Goal: Transaction & Acquisition: Purchase product/service

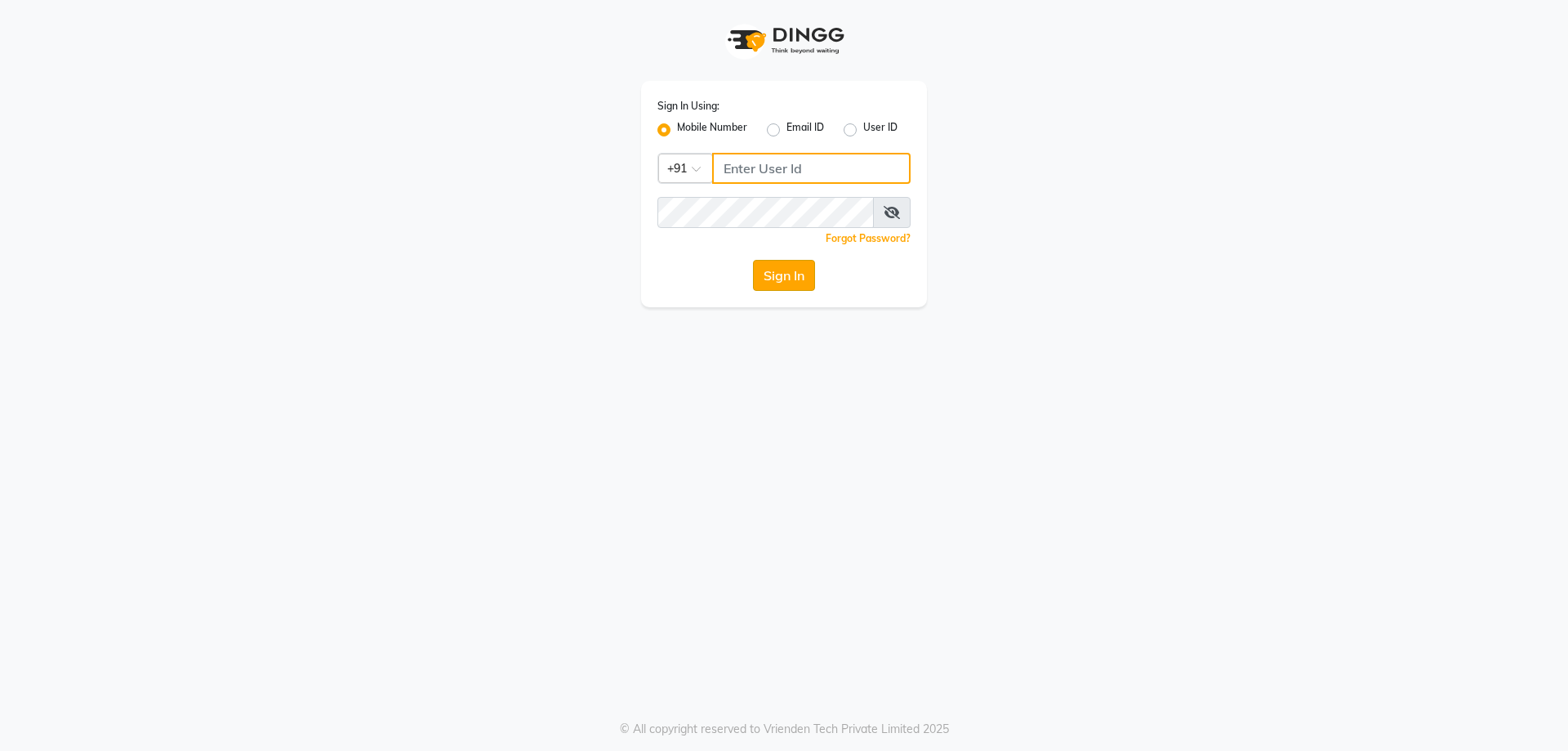
type input "9623022346"
click at [794, 274] on button "Sign In" at bounding box center [784, 275] width 62 height 31
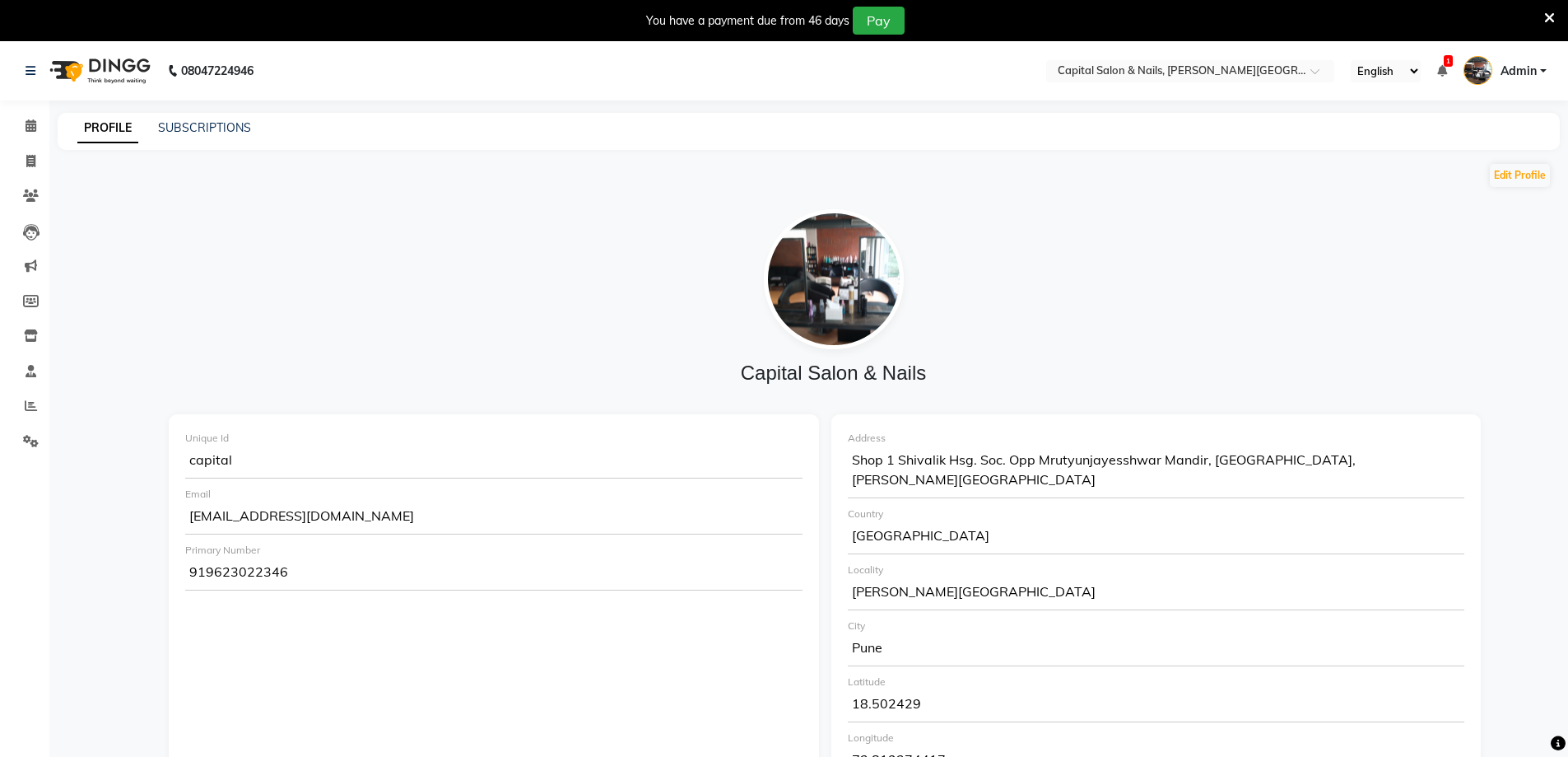
click at [1554, 16] on icon at bounding box center [1549, 18] width 11 height 15
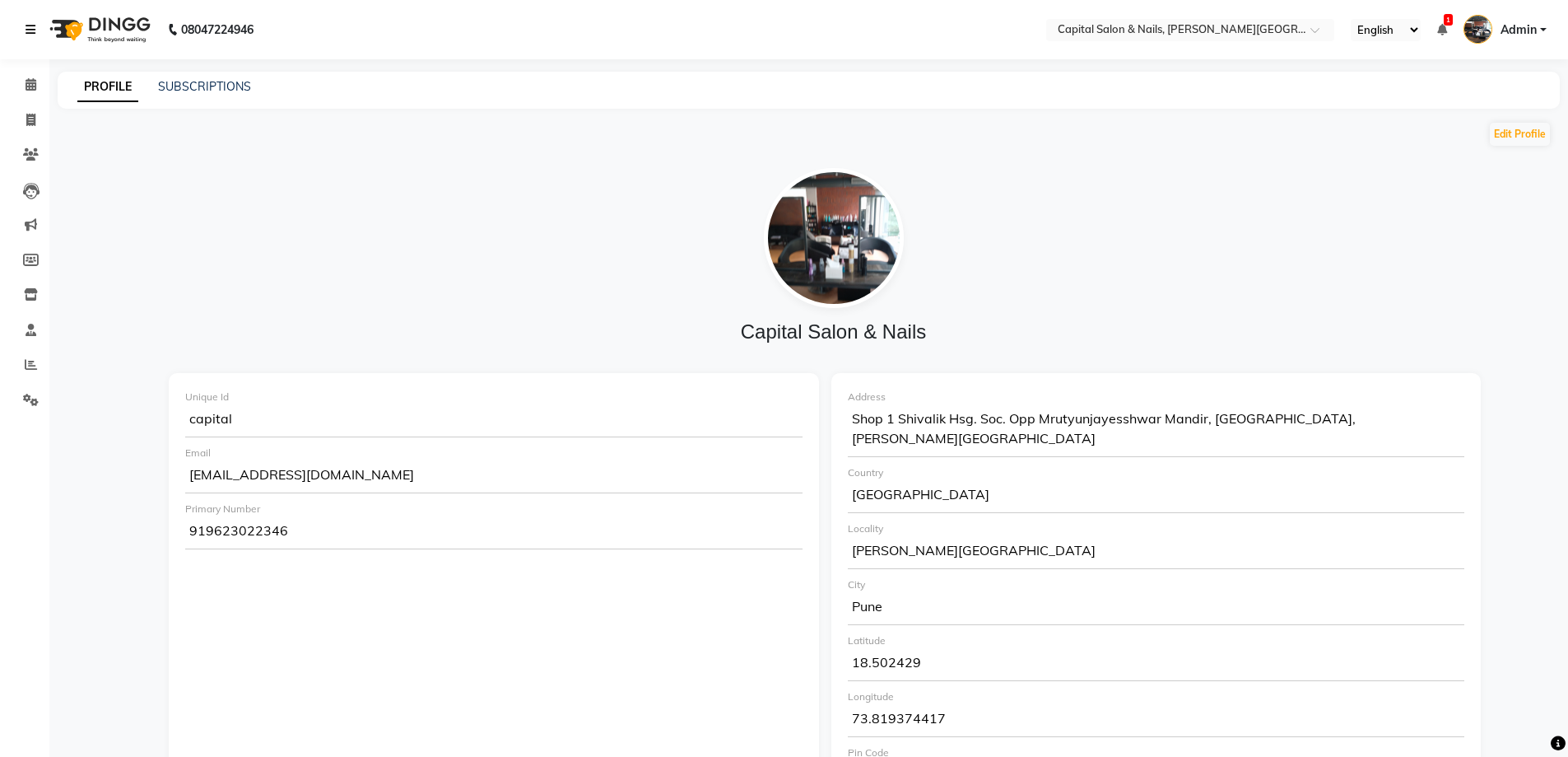
click at [28, 27] on icon at bounding box center [30, 29] width 10 height 12
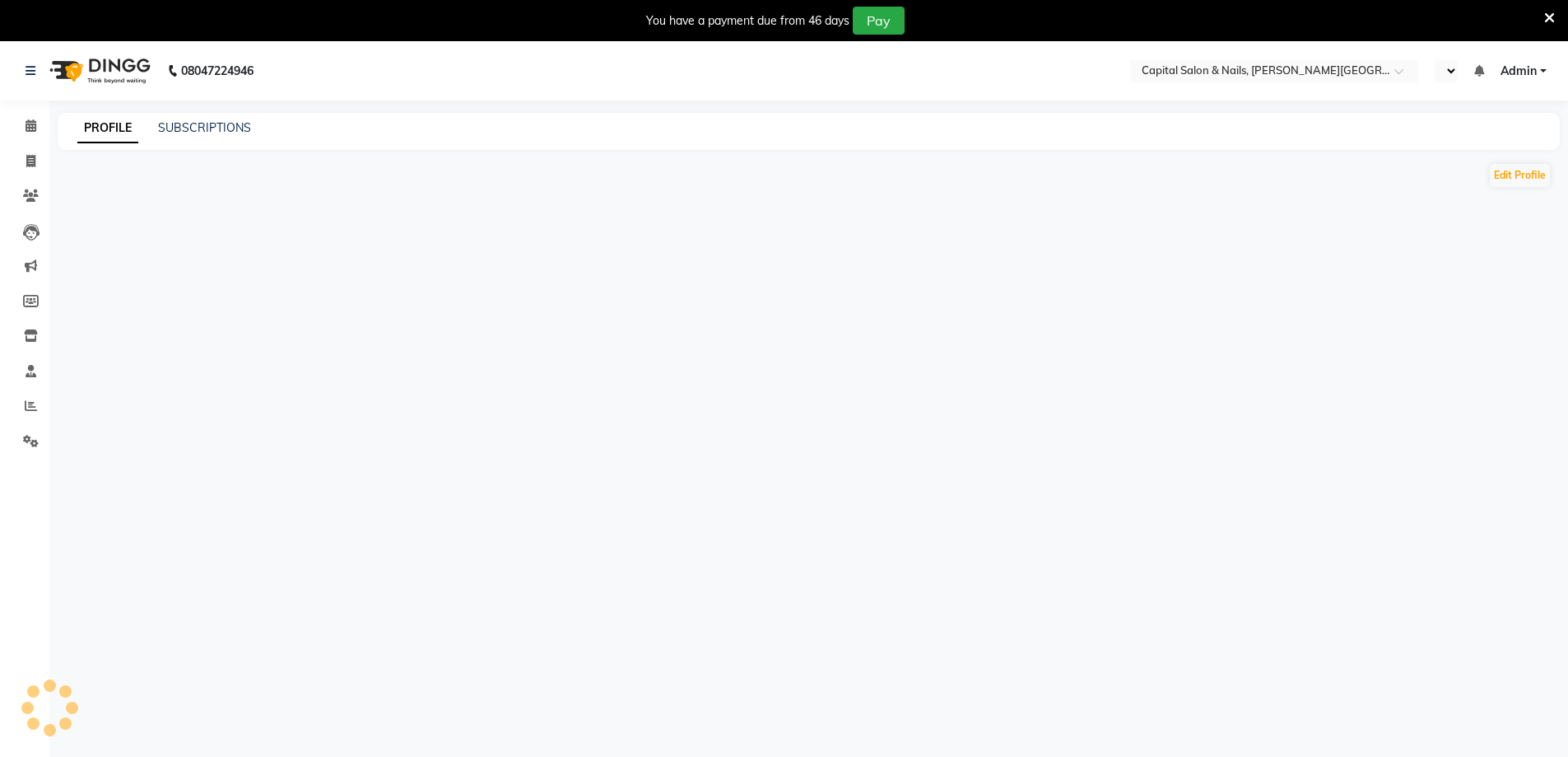
select select "en"
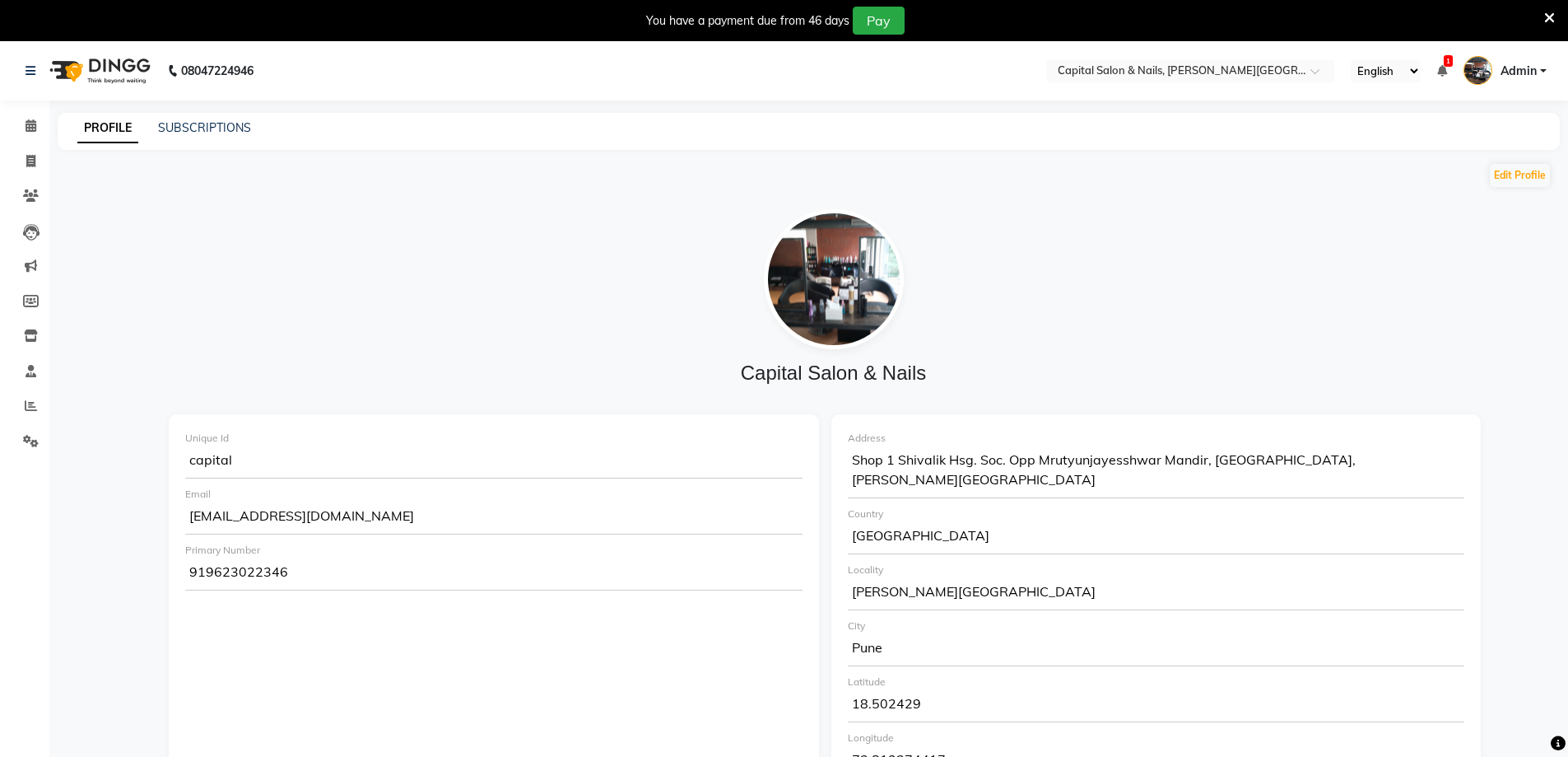
drag, startPoint x: 1556, startPoint y: 24, endPoint x: 1546, endPoint y: 15, distance: 13.5
click at [1556, 23] on div "You have a payment due from 46 days Pay" at bounding box center [784, 20] width 1568 height 41
click at [1544, 13] on icon at bounding box center [1549, 18] width 11 height 15
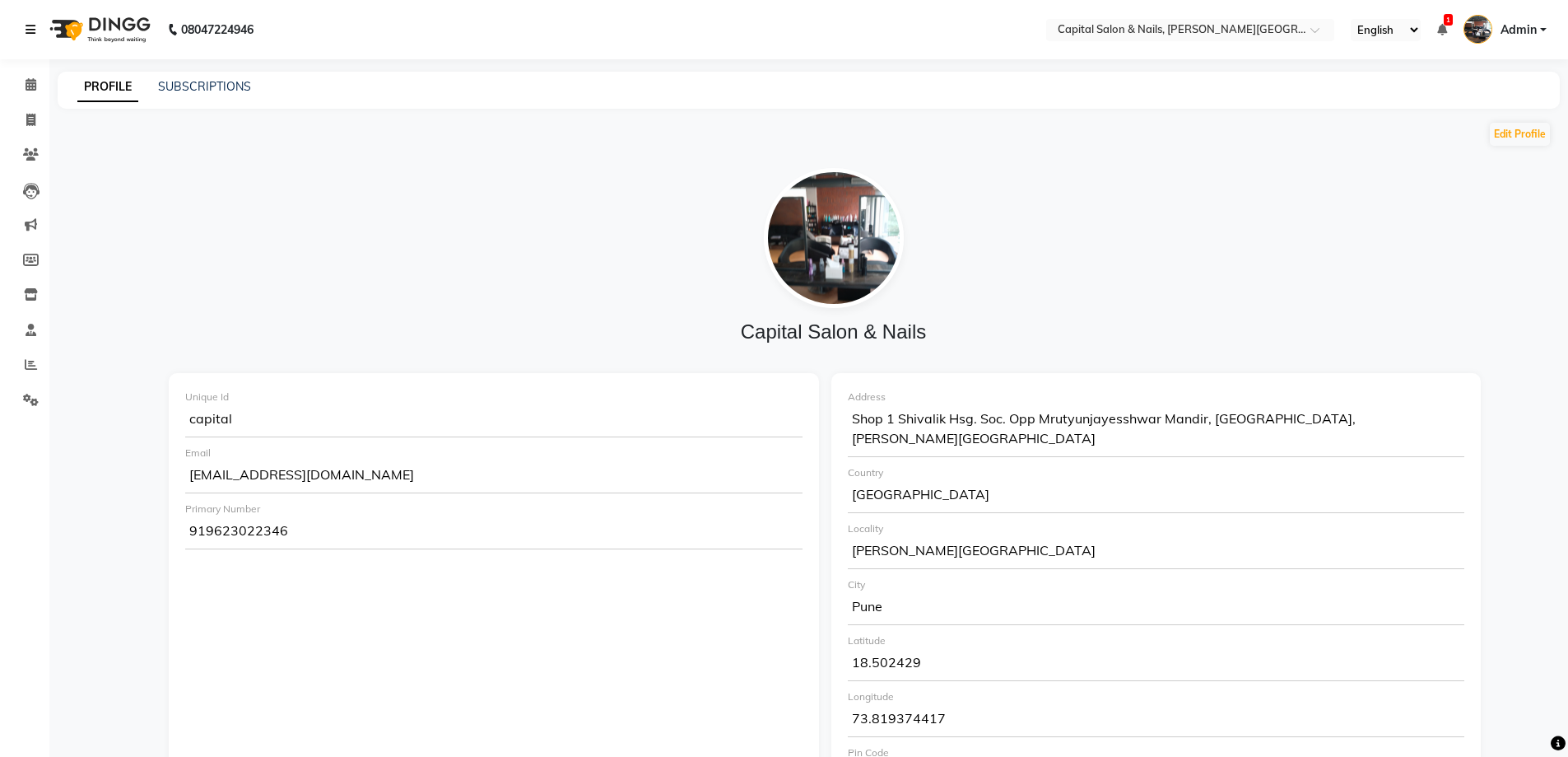
click at [28, 20] on link at bounding box center [34, 29] width 17 height 46
click at [32, 78] on link "Calendar" at bounding box center [25, 85] width 39 height 28
click at [42, 119] on link "Invoice" at bounding box center [25, 120] width 39 height 28
click at [27, 116] on li "Invoice" at bounding box center [25, 121] width 50 height 36
select select "service"
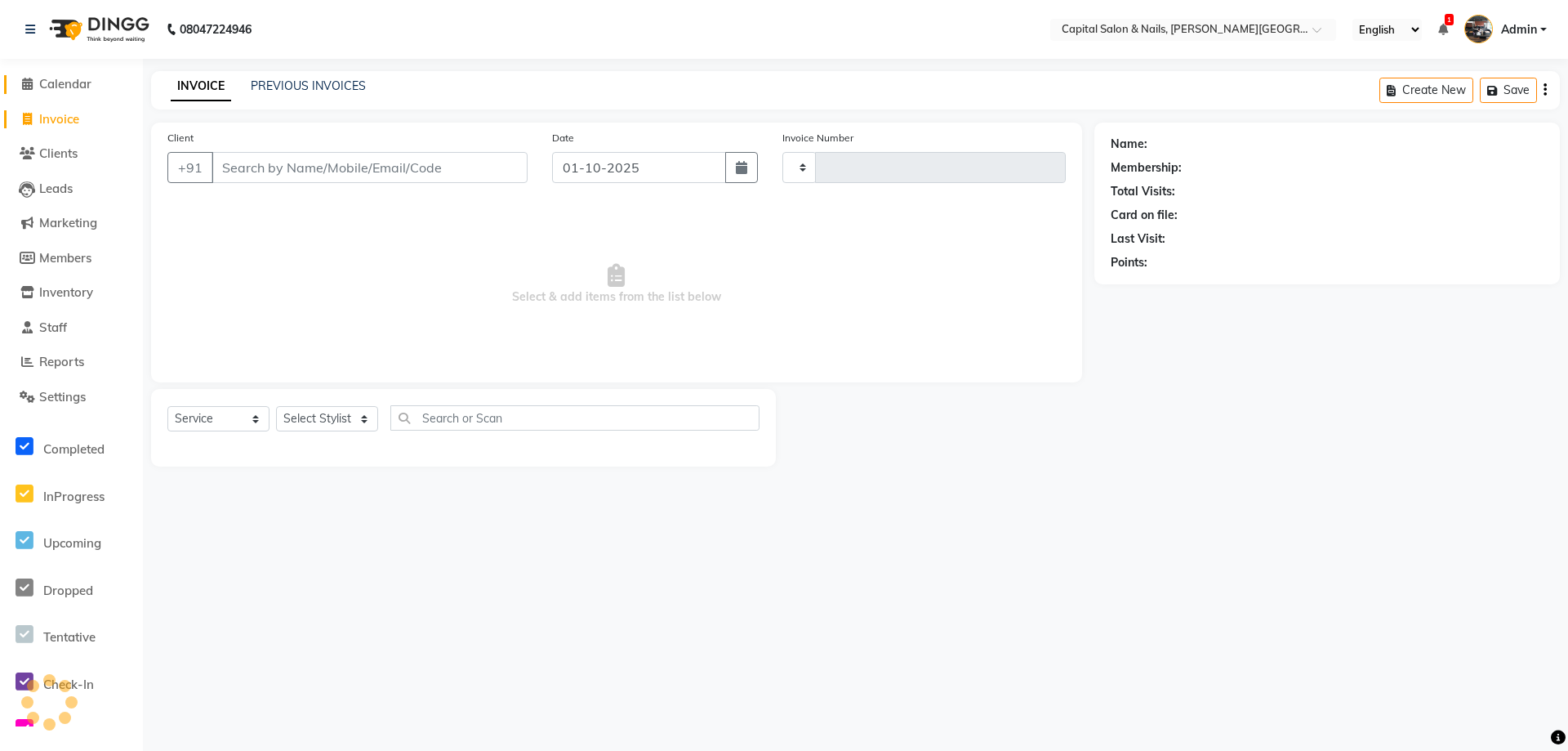
click at [28, 83] on icon at bounding box center [27, 84] width 11 height 12
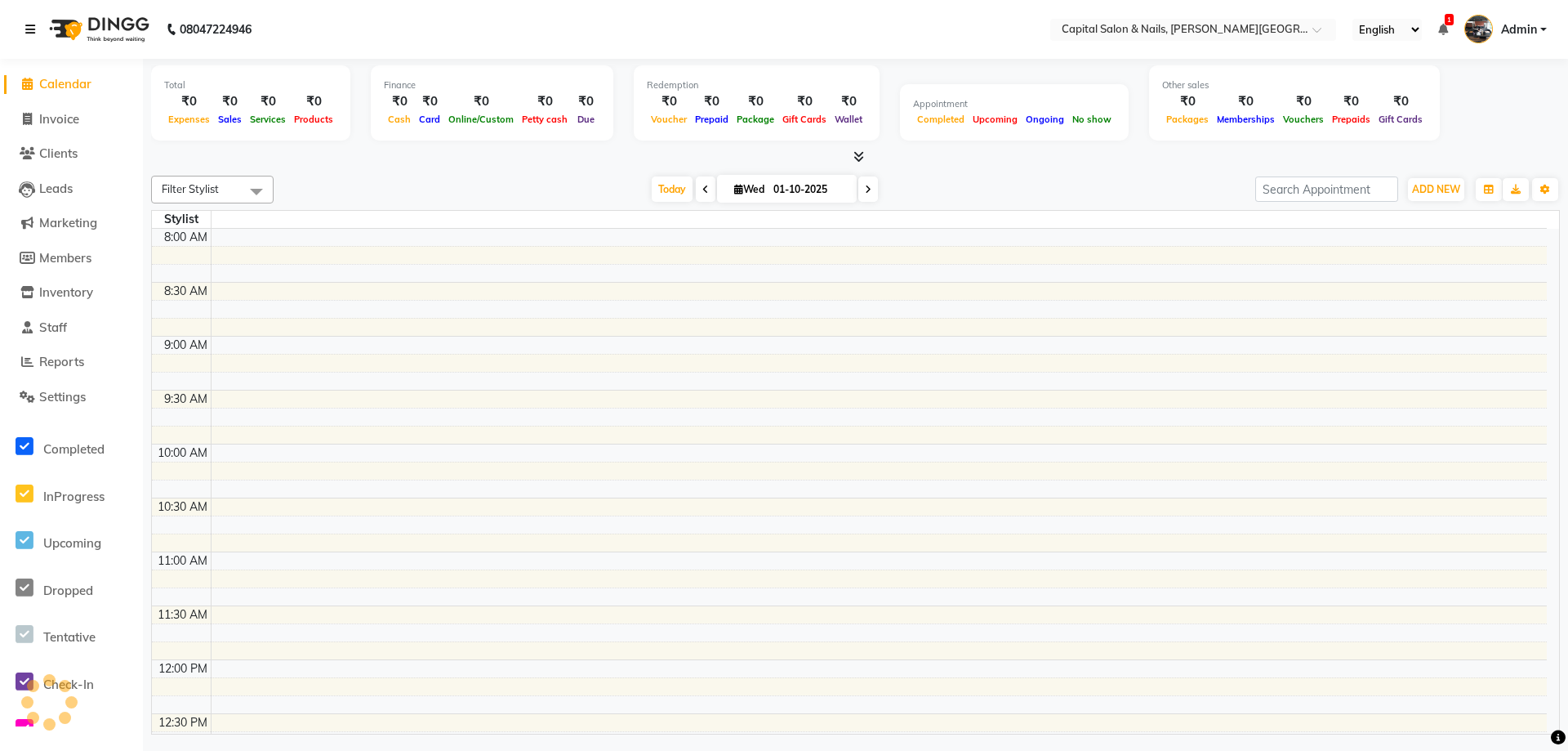
click at [39, 24] on link at bounding box center [33, 29] width 17 height 46
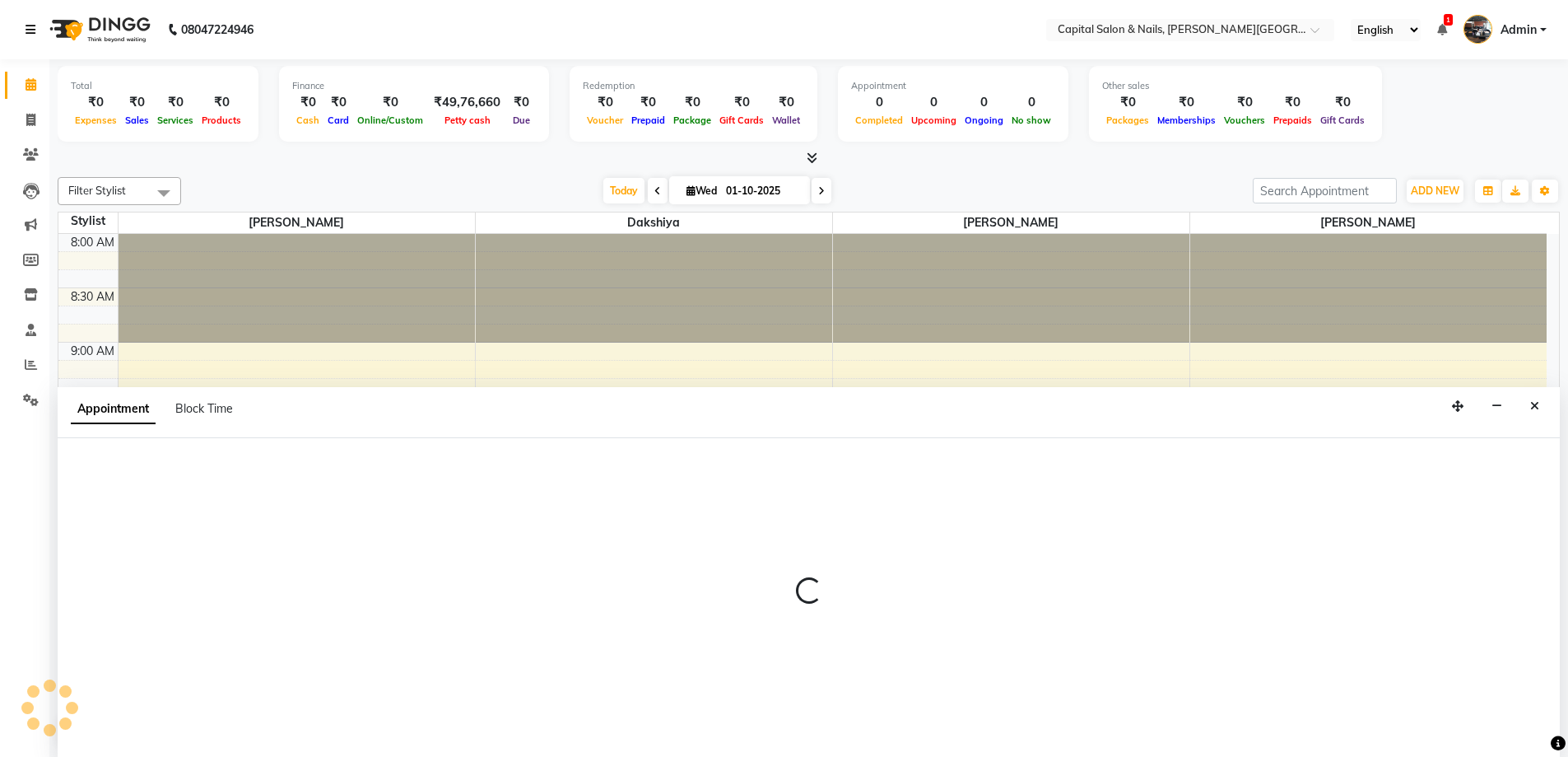
scroll to position [1, 0]
select select "1463"
select select "615"
select select "tentative"
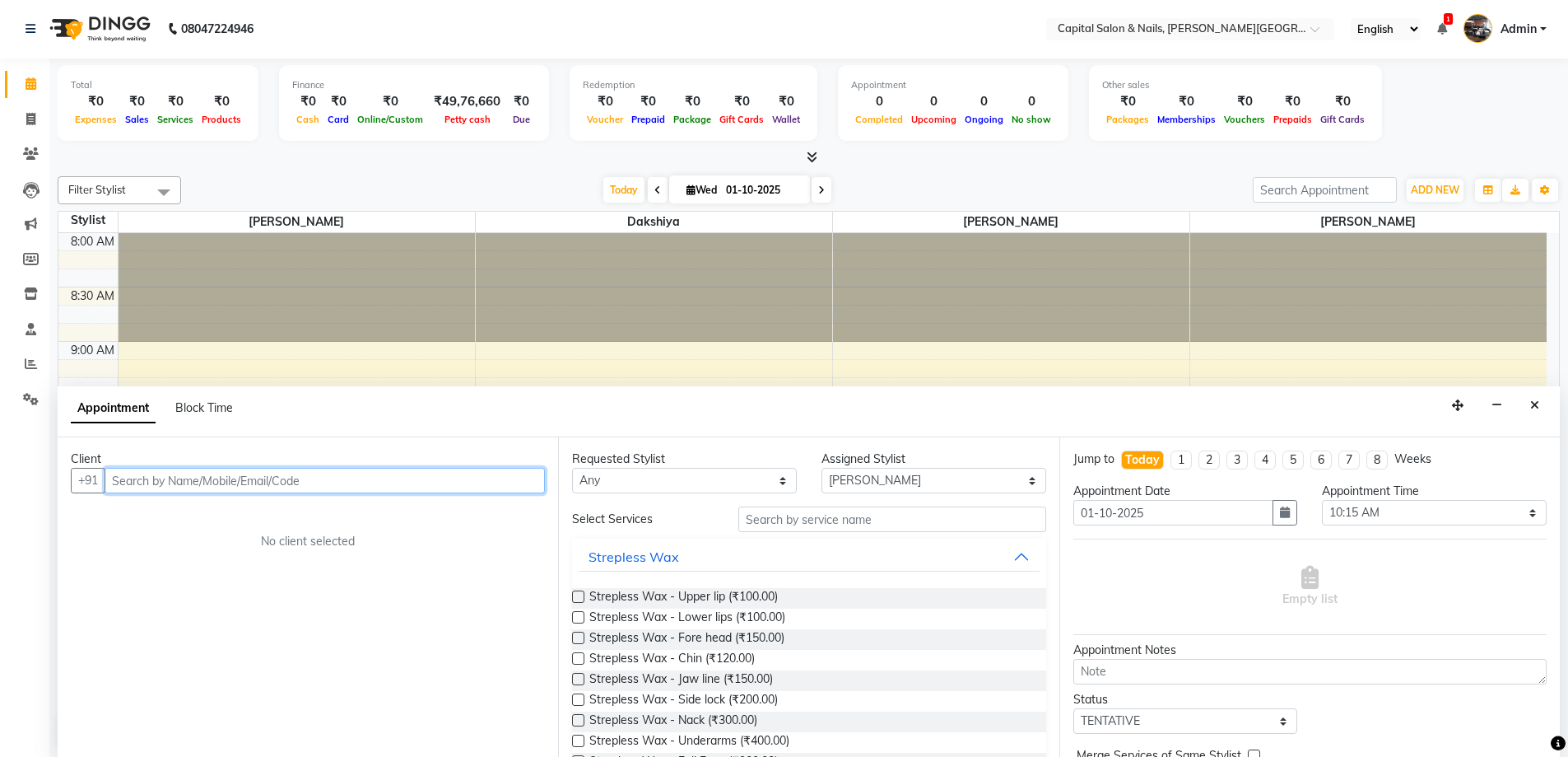
click at [199, 477] on input "text" at bounding box center [325, 480] width 441 height 26
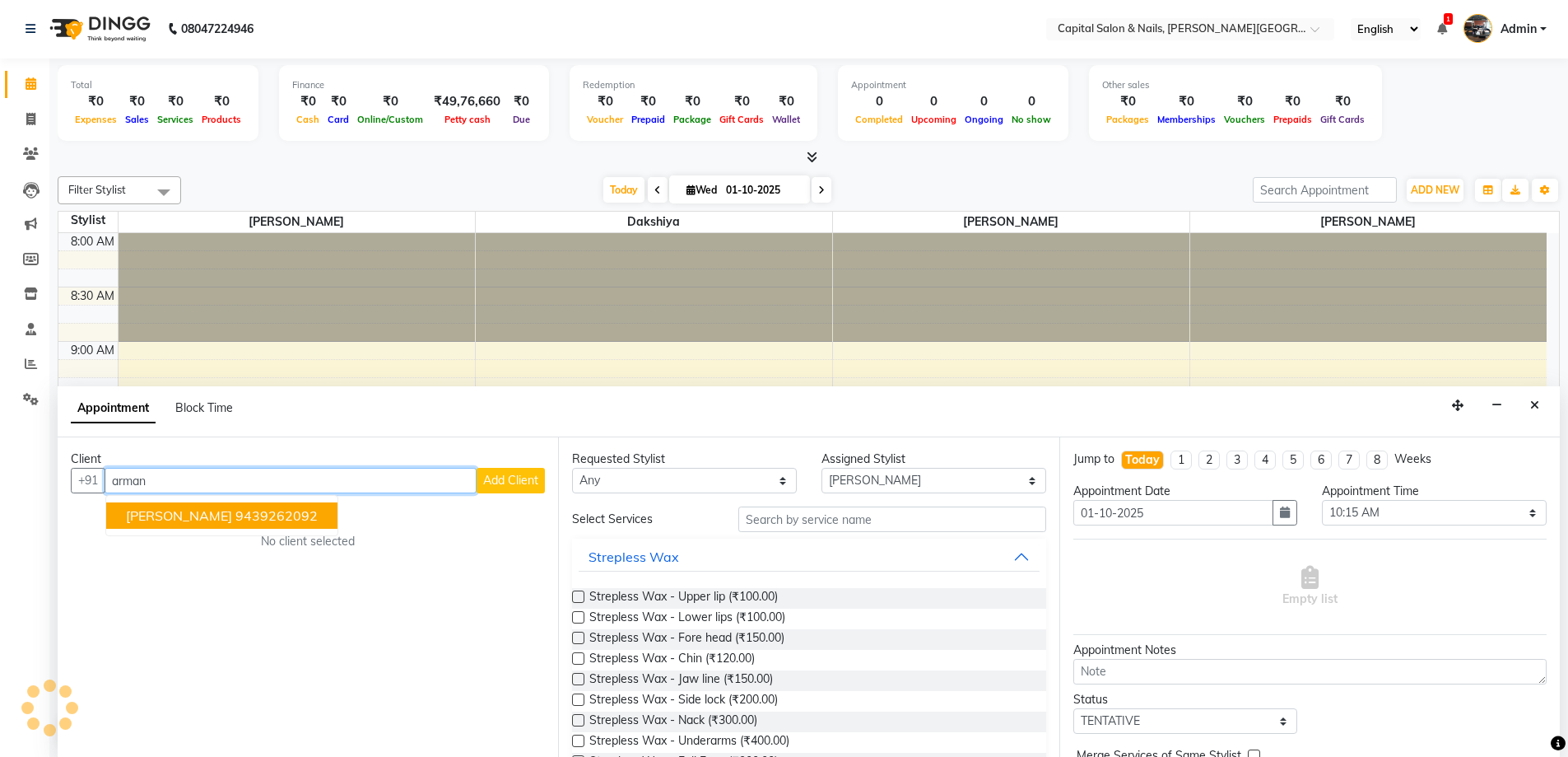
click at [235, 518] on ngb-highlight "9439262092" at bounding box center [276, 515] width 83 height 17
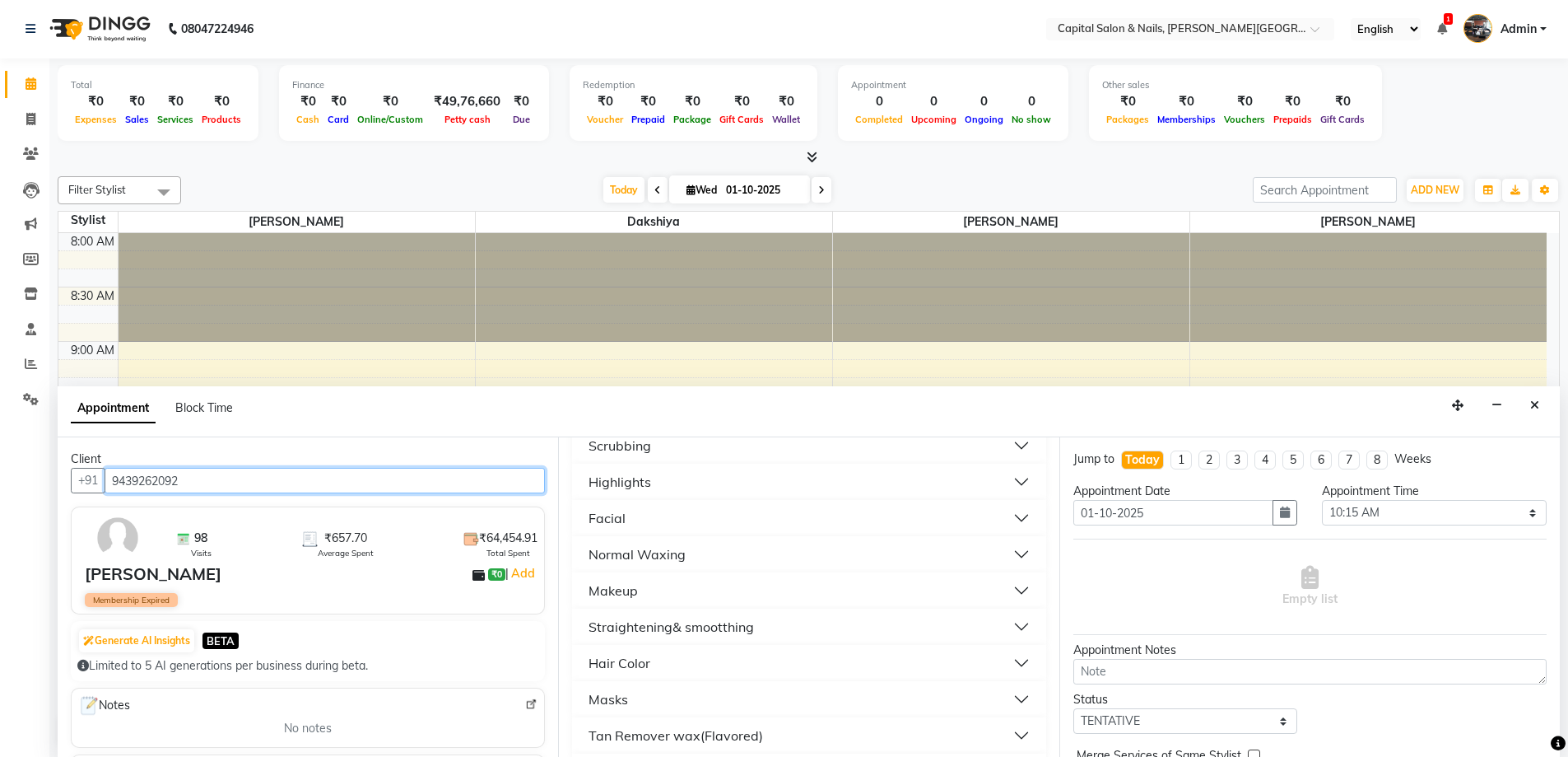
scroll to position [577, 0]
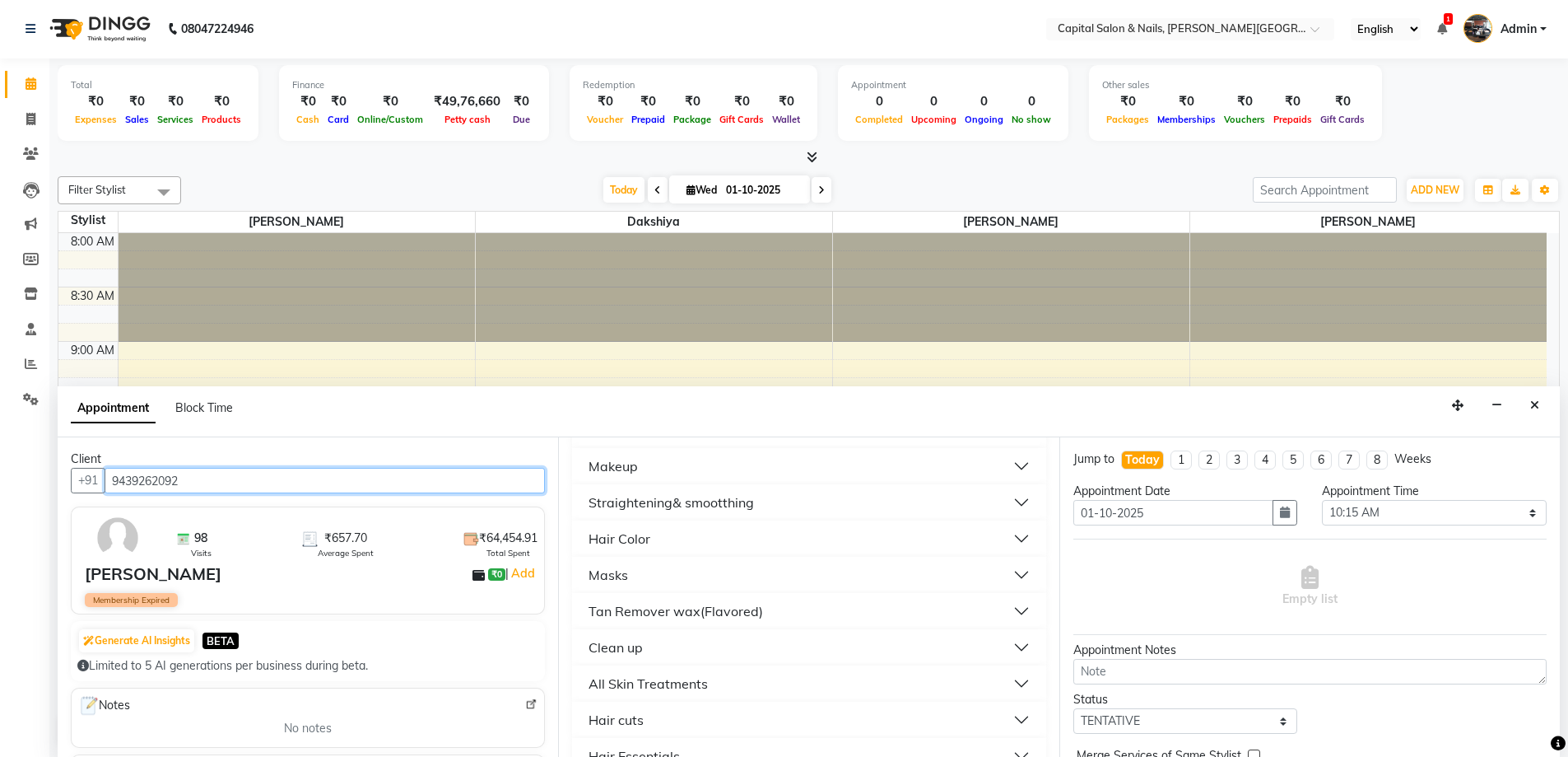
type input "9439262092"
click at [637, 722] on div "Hair cuts" at bounding box center [617, 720] width 55 height 20
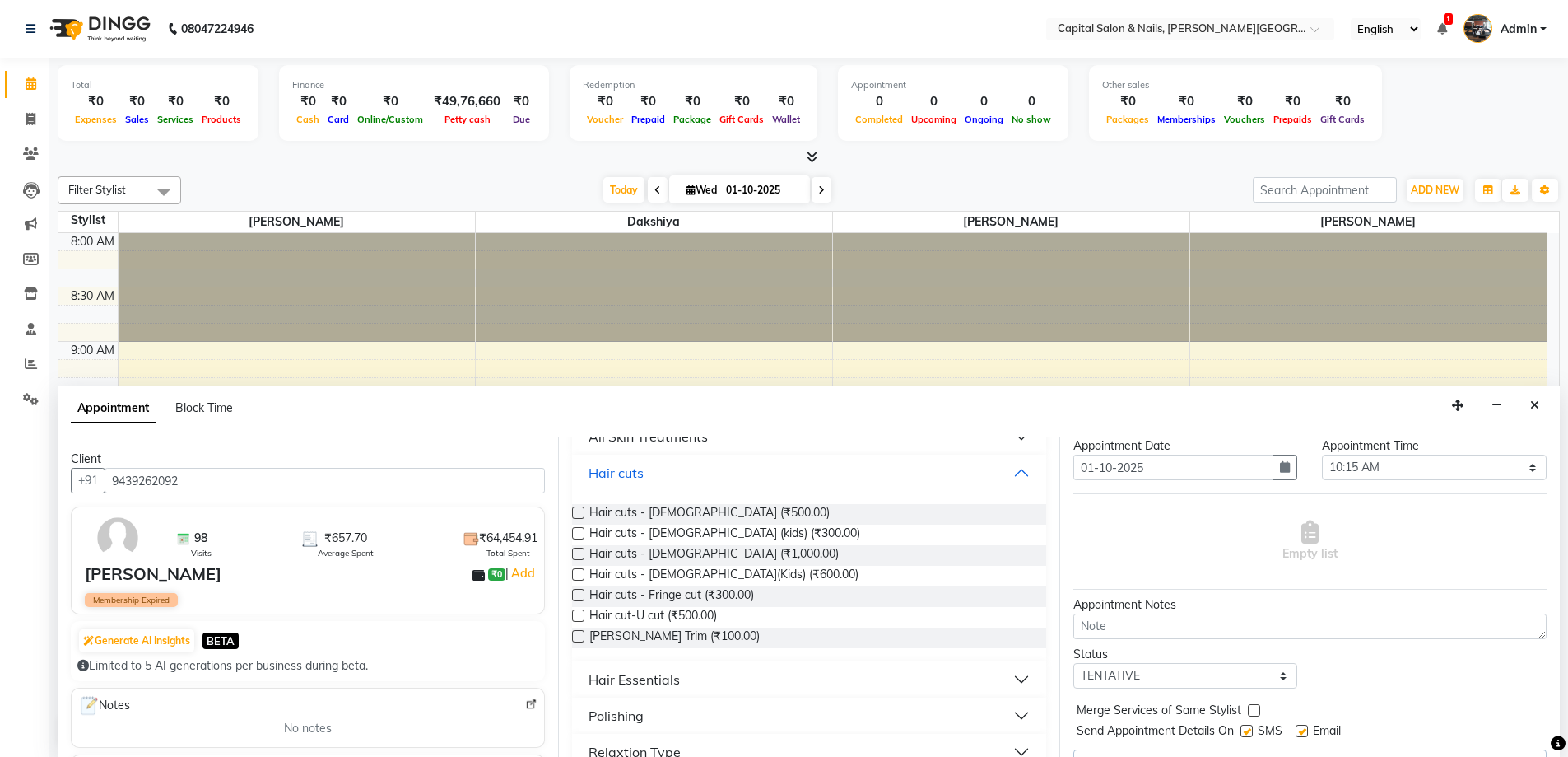
scroll to position [83, 0]
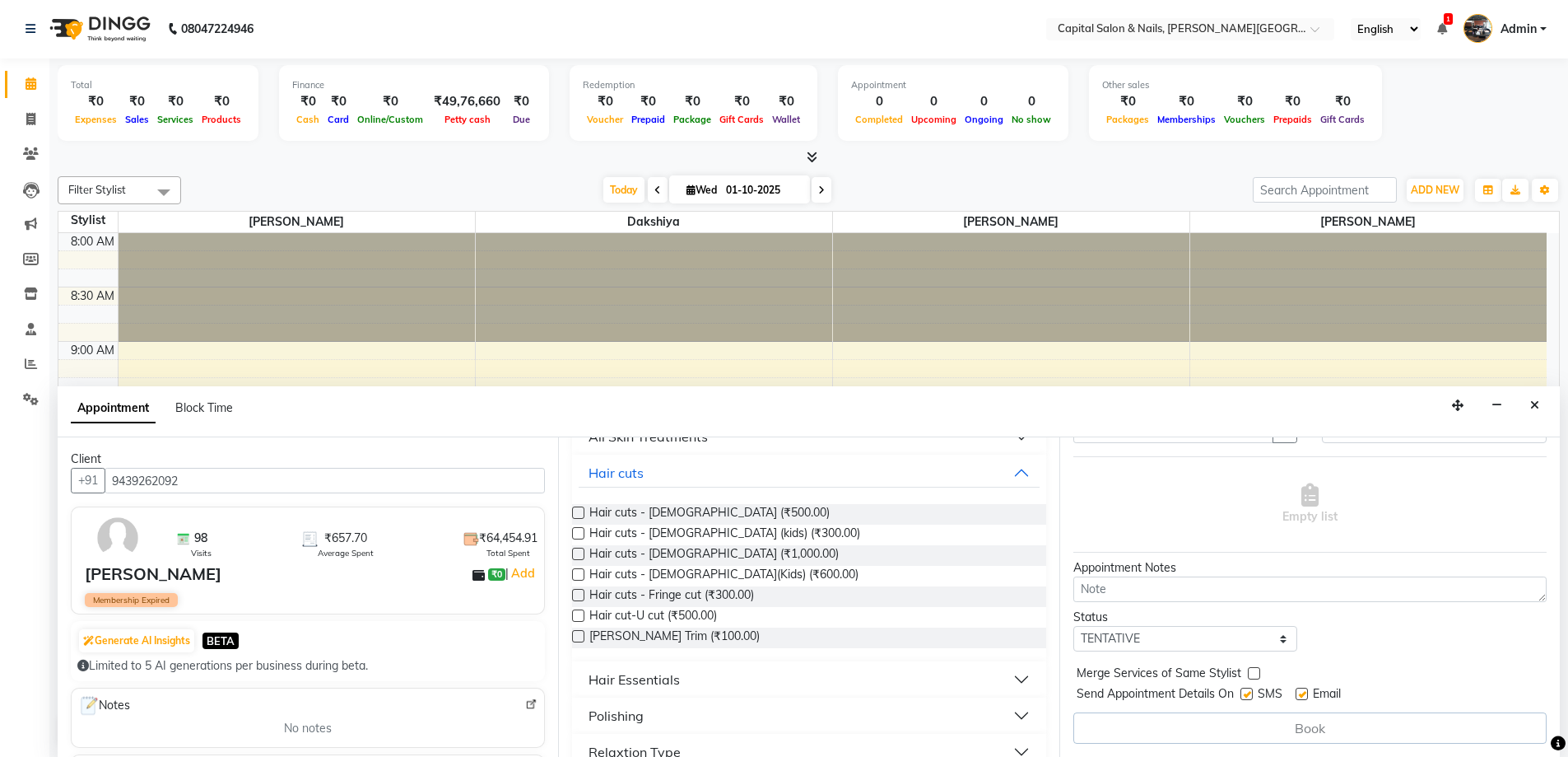
click at [1301, 735] on div "Book" at bounding box center [1309, 728] width 474 height 31
click at [1293, 728] on div "Book" at bounding box center [1309, 728] width 474 height 31
click at [1322, 720] on div "Book" at bounding box center [1309, 728] width 474 height 31
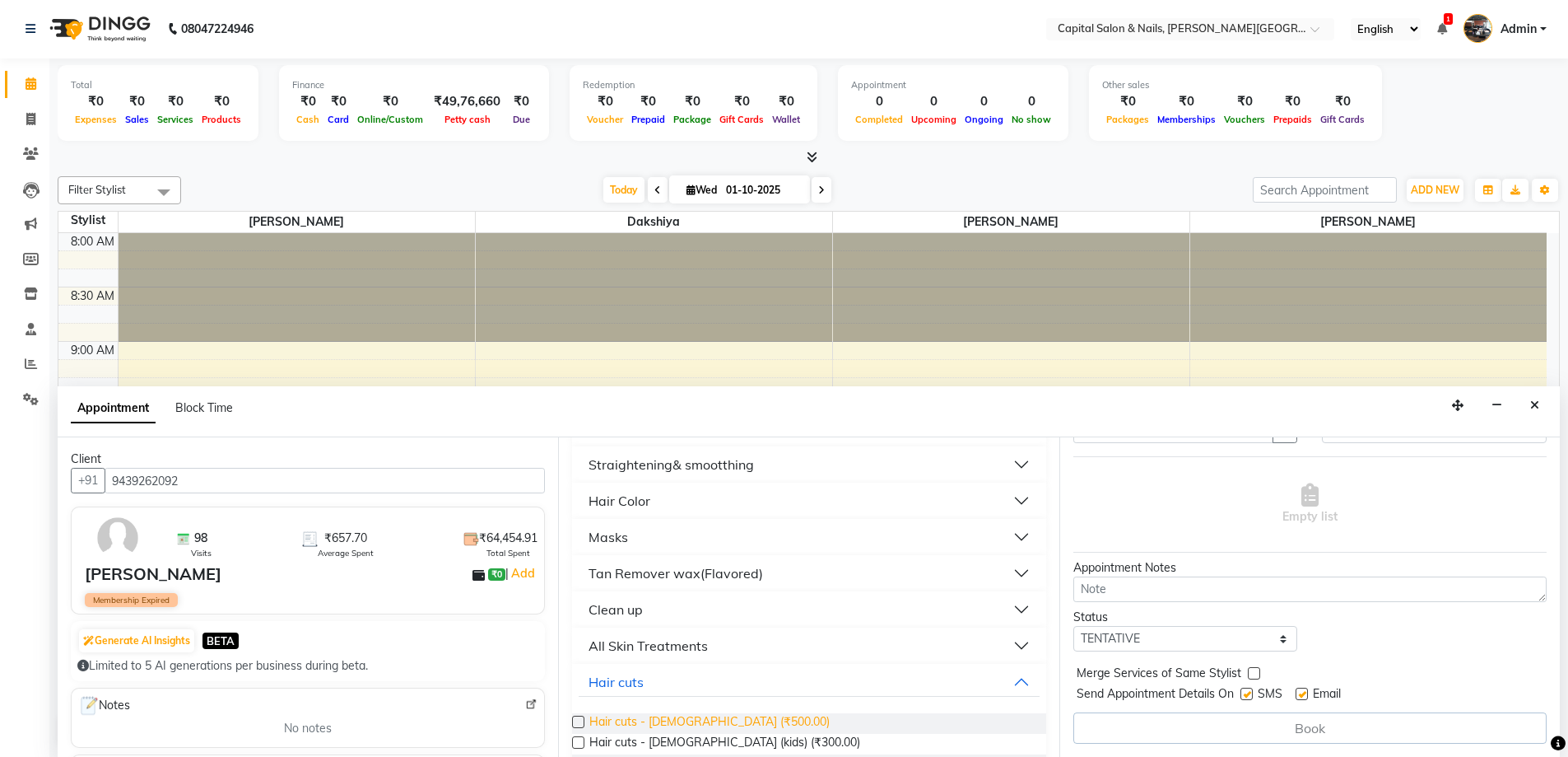
scroll to position [658, 0]
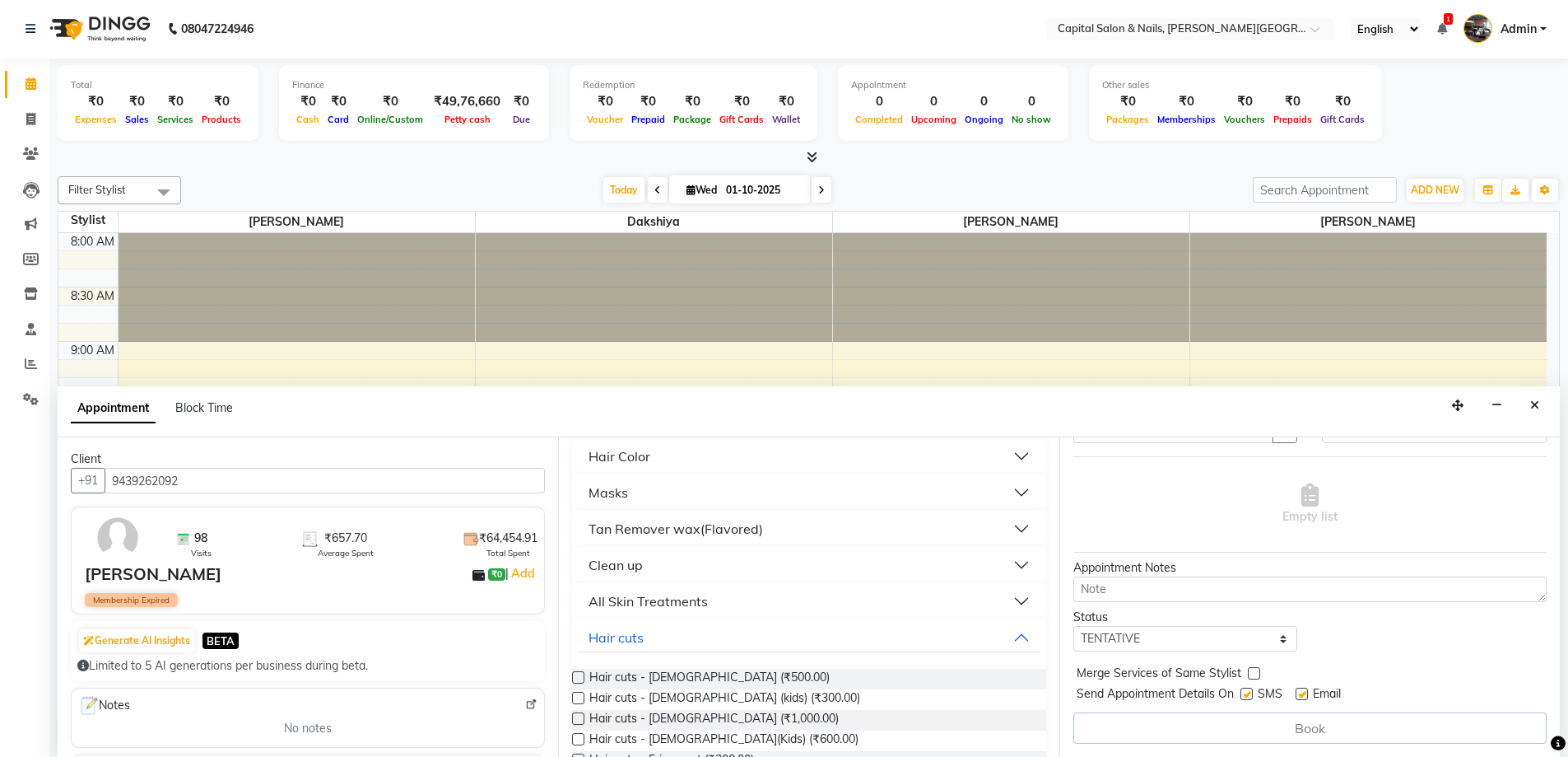
click at [576, 673] on label at bounding box center [578, 677] width 12 height 12
click at [576, 673] on input "checkbox" at bounding box center [577, 679] width 11 height 11
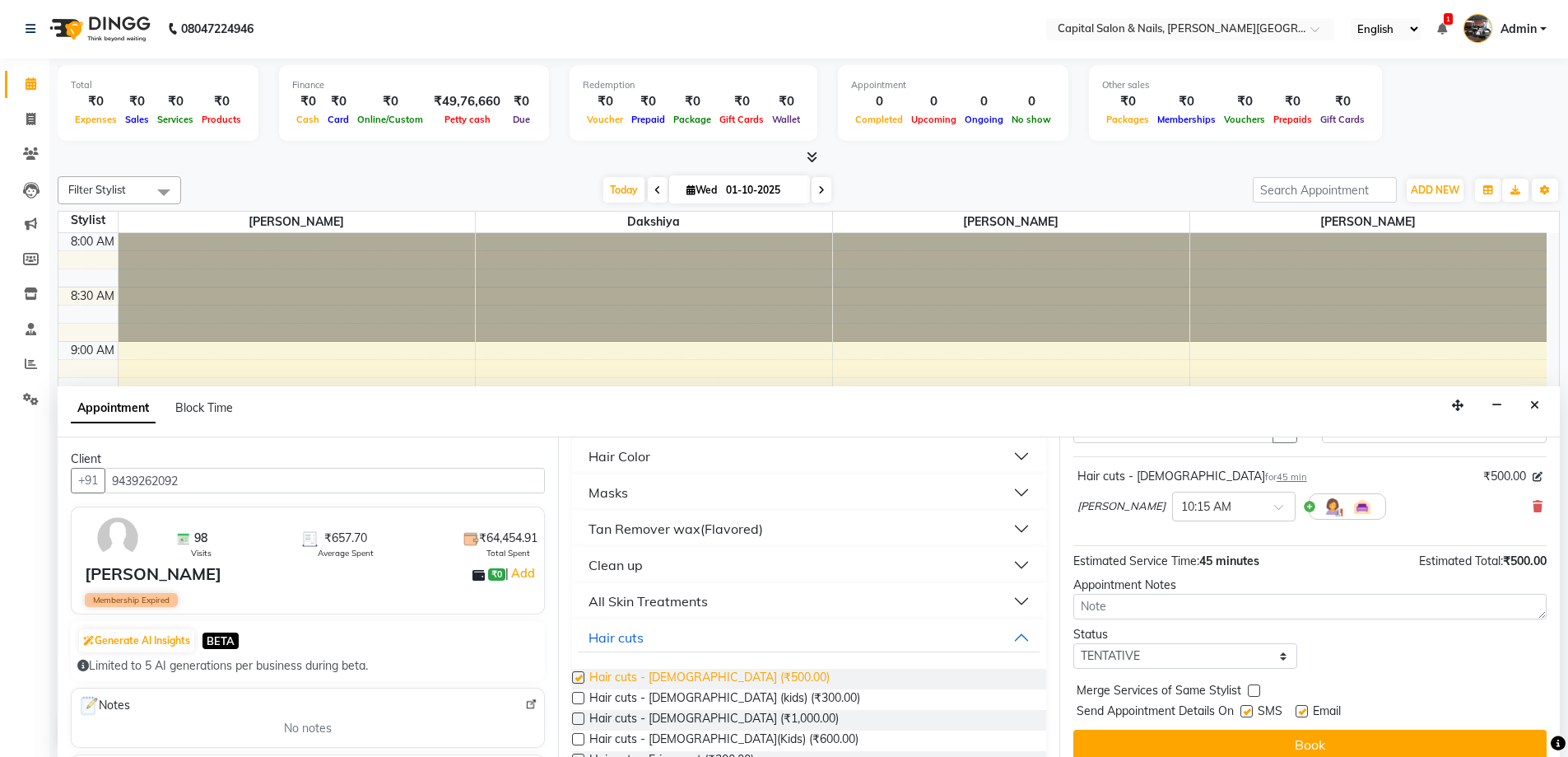
checkbox input "false"
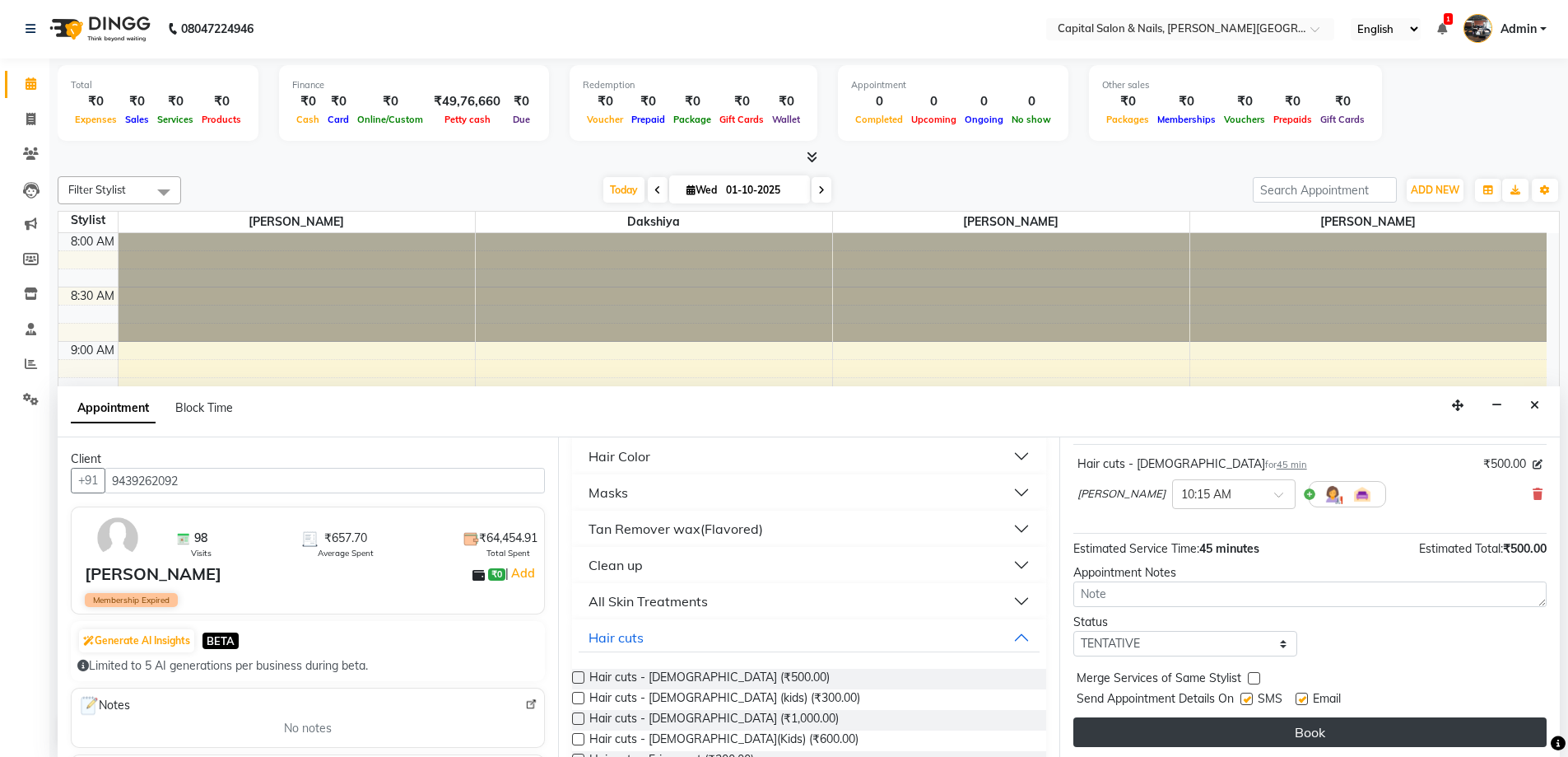
scroll to position [98, 0]
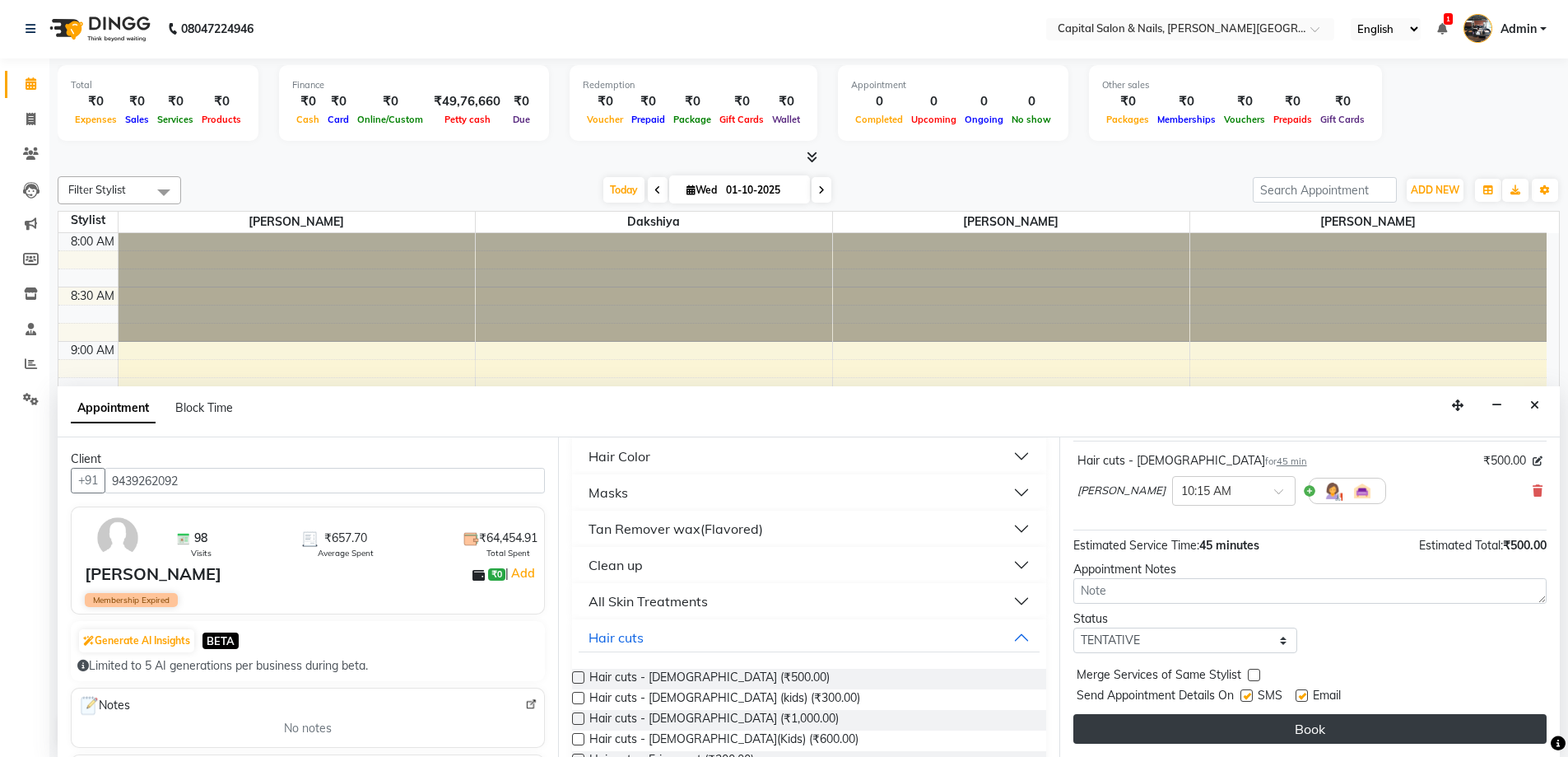
click at [1291, 729] on button "Book" at bounding box center [1309, 728] width 474 height 29
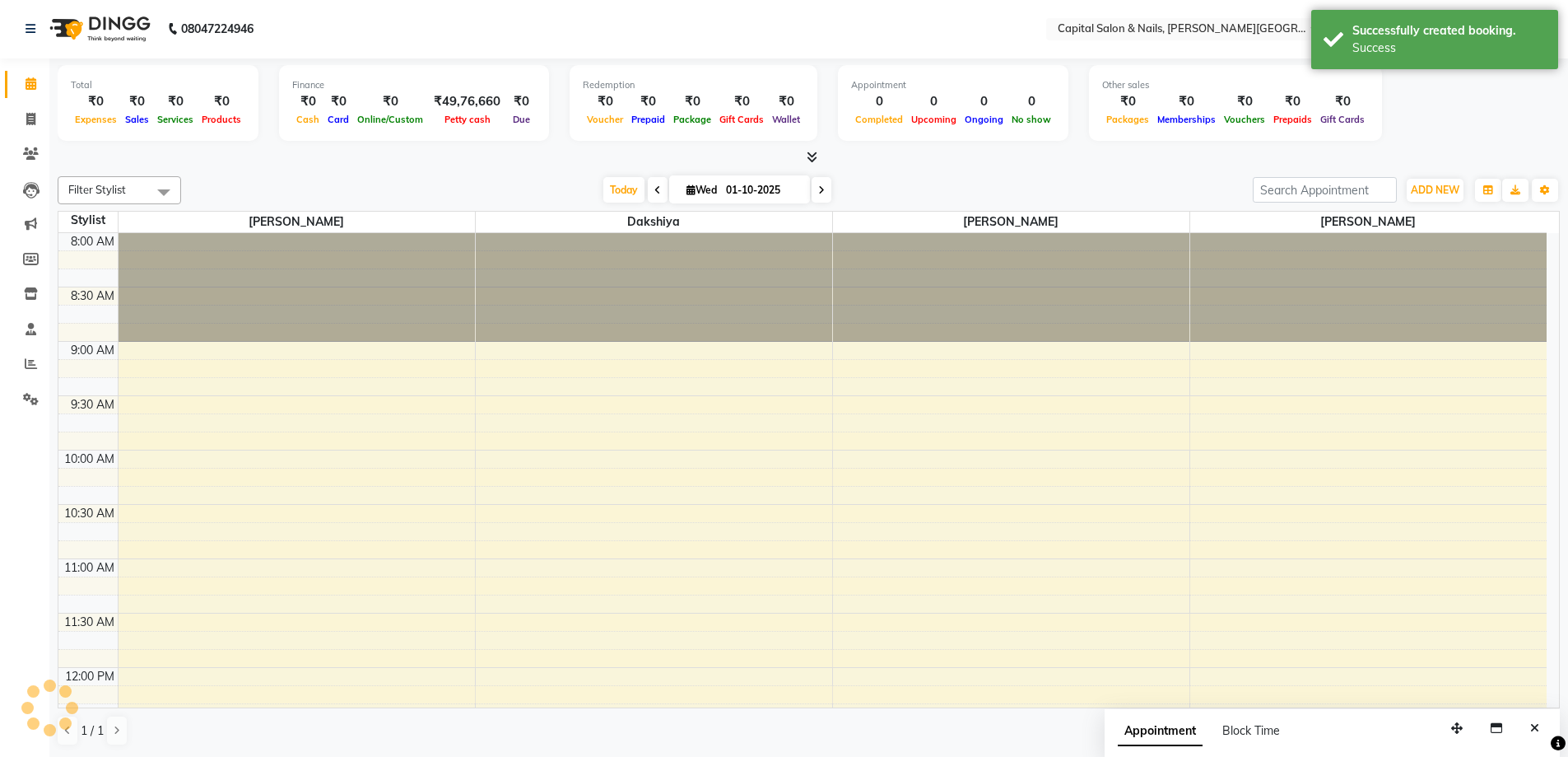
scroll to position [0, 0]
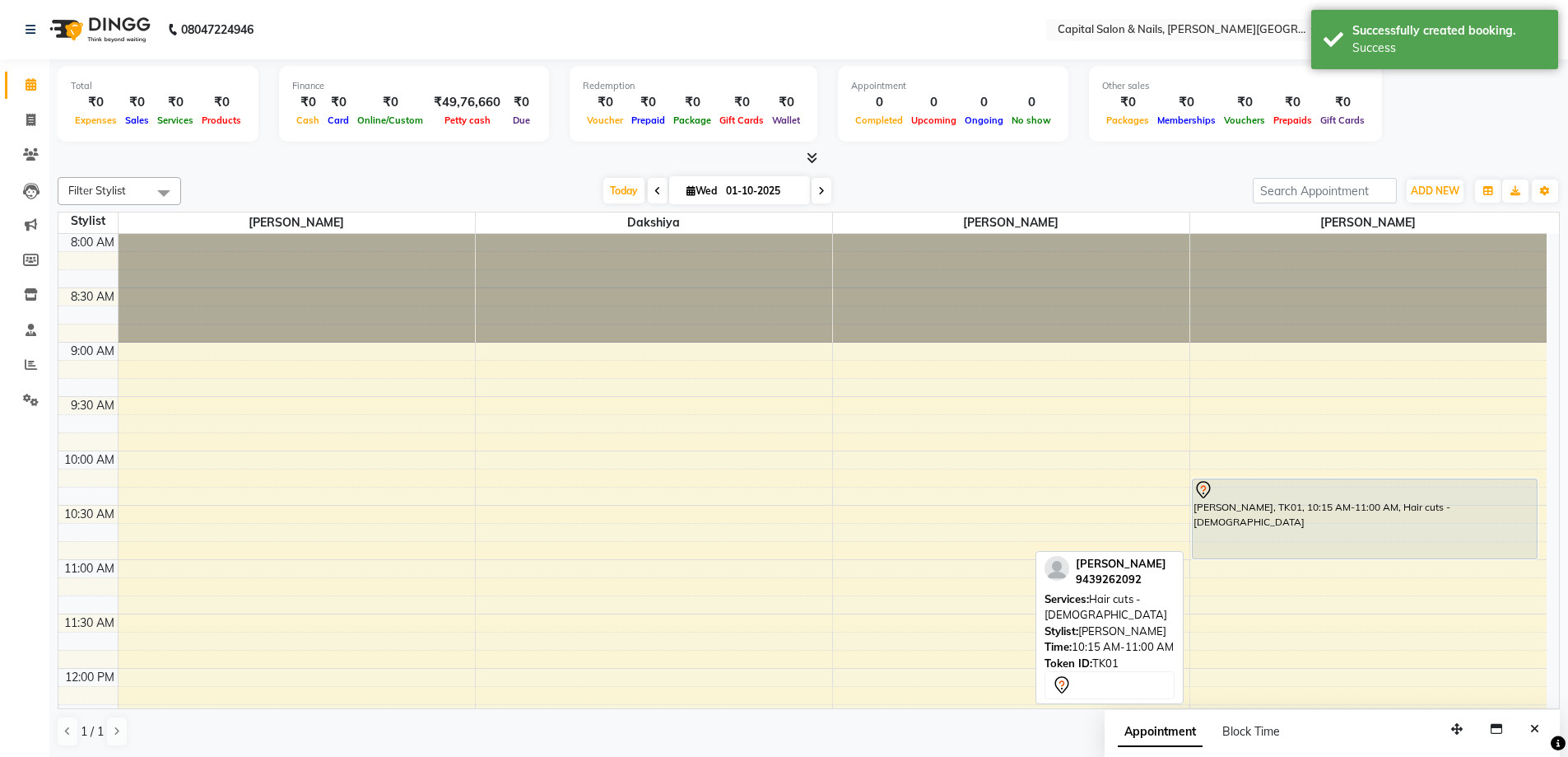
click at [1302, 539] on div "Arman Patnaik, TK01, 10:15 AM-11:00 AM, Hair cuts - Male" at bounding box center [1365, 518] width 345 height 79
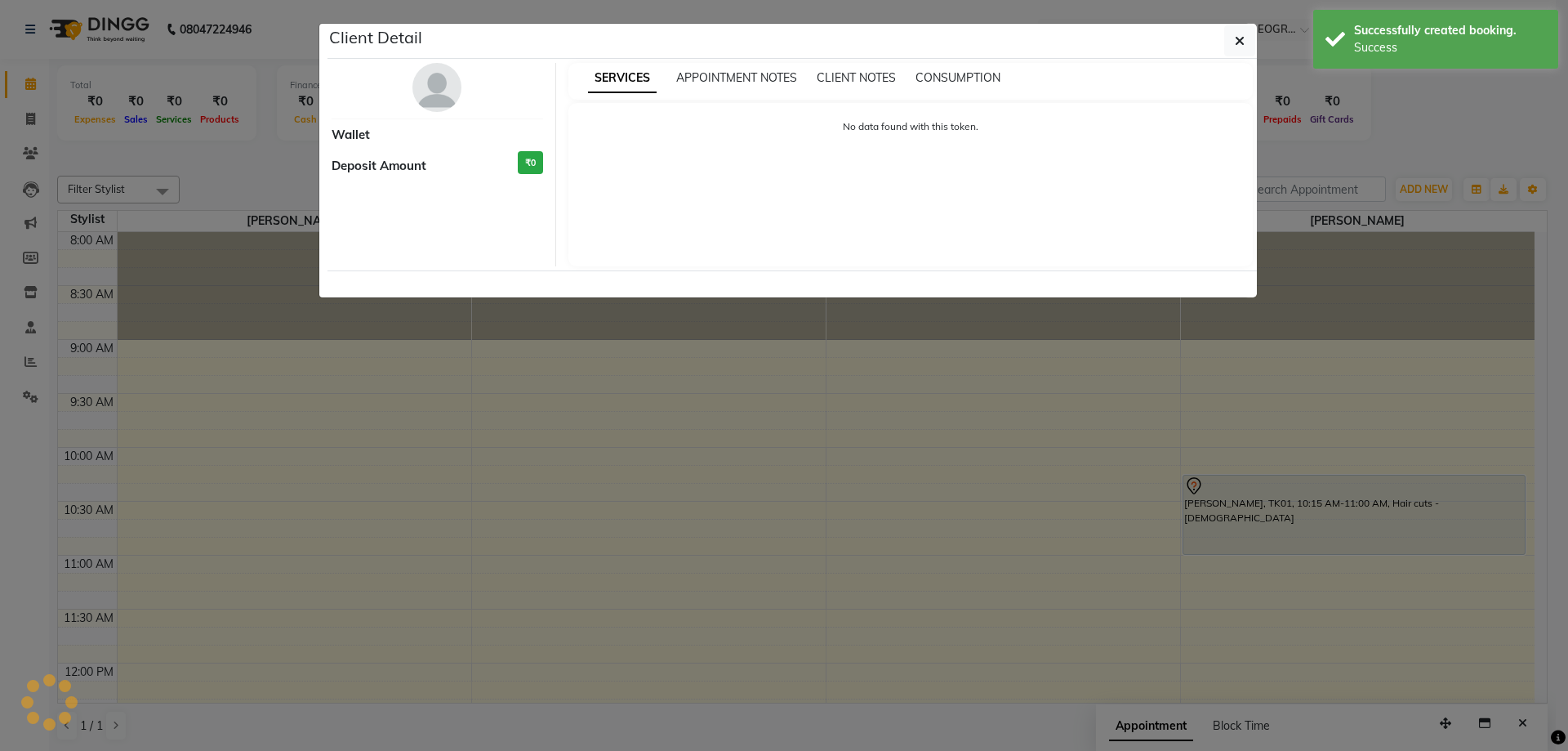
select select "7"
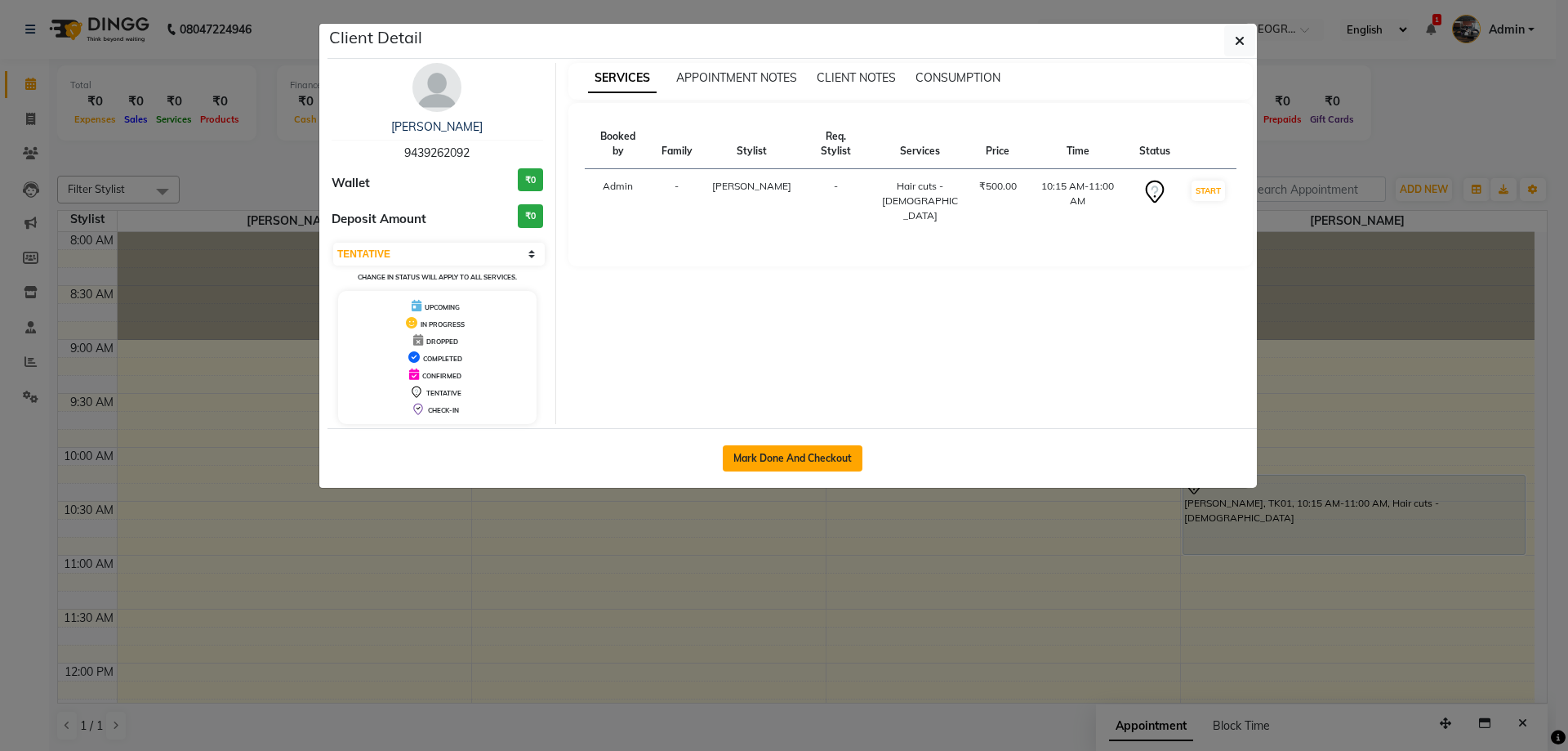
click at [790, 460] on button "Mark Done And Checkout" at bounding box center [792, 458] width 139 height 26
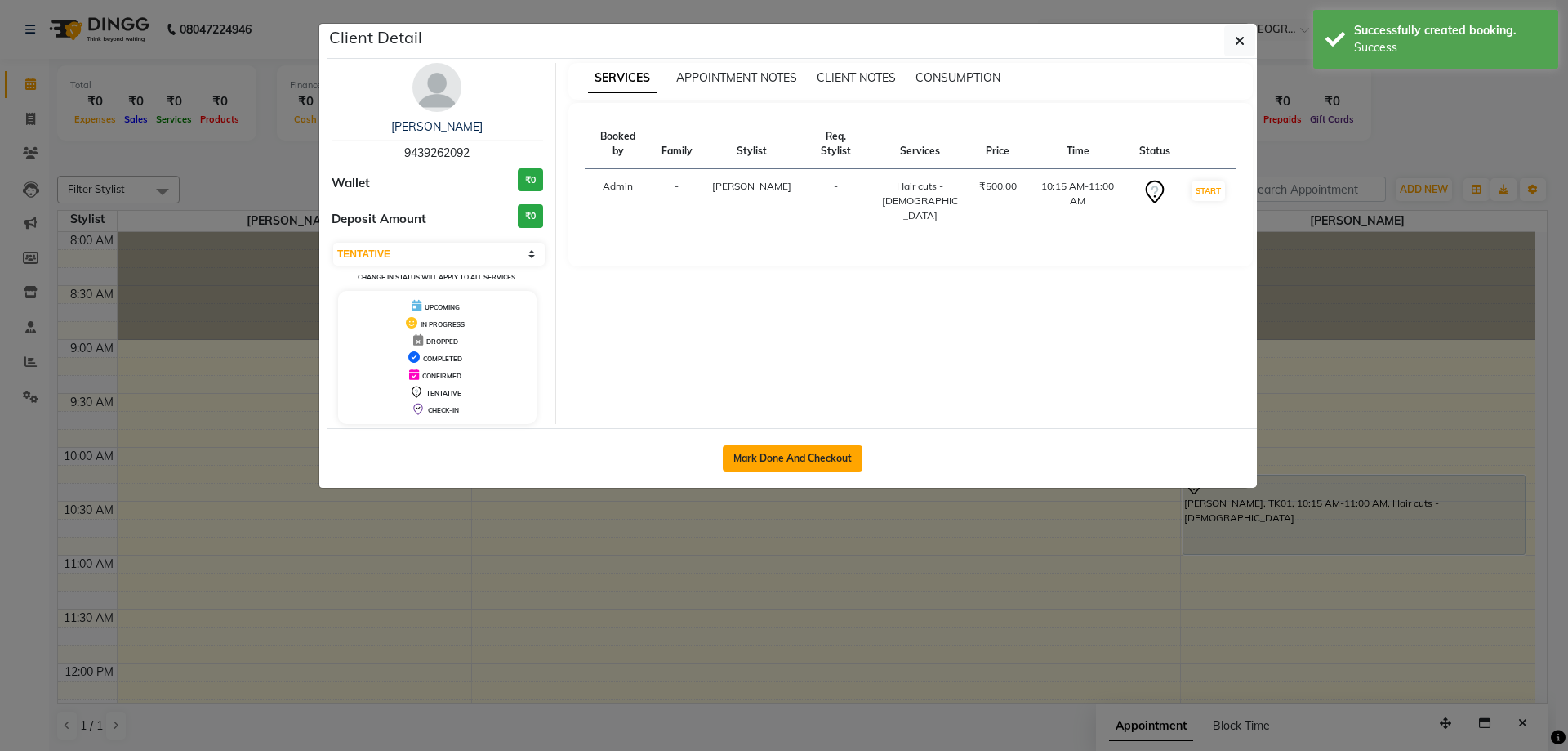
select select "service"
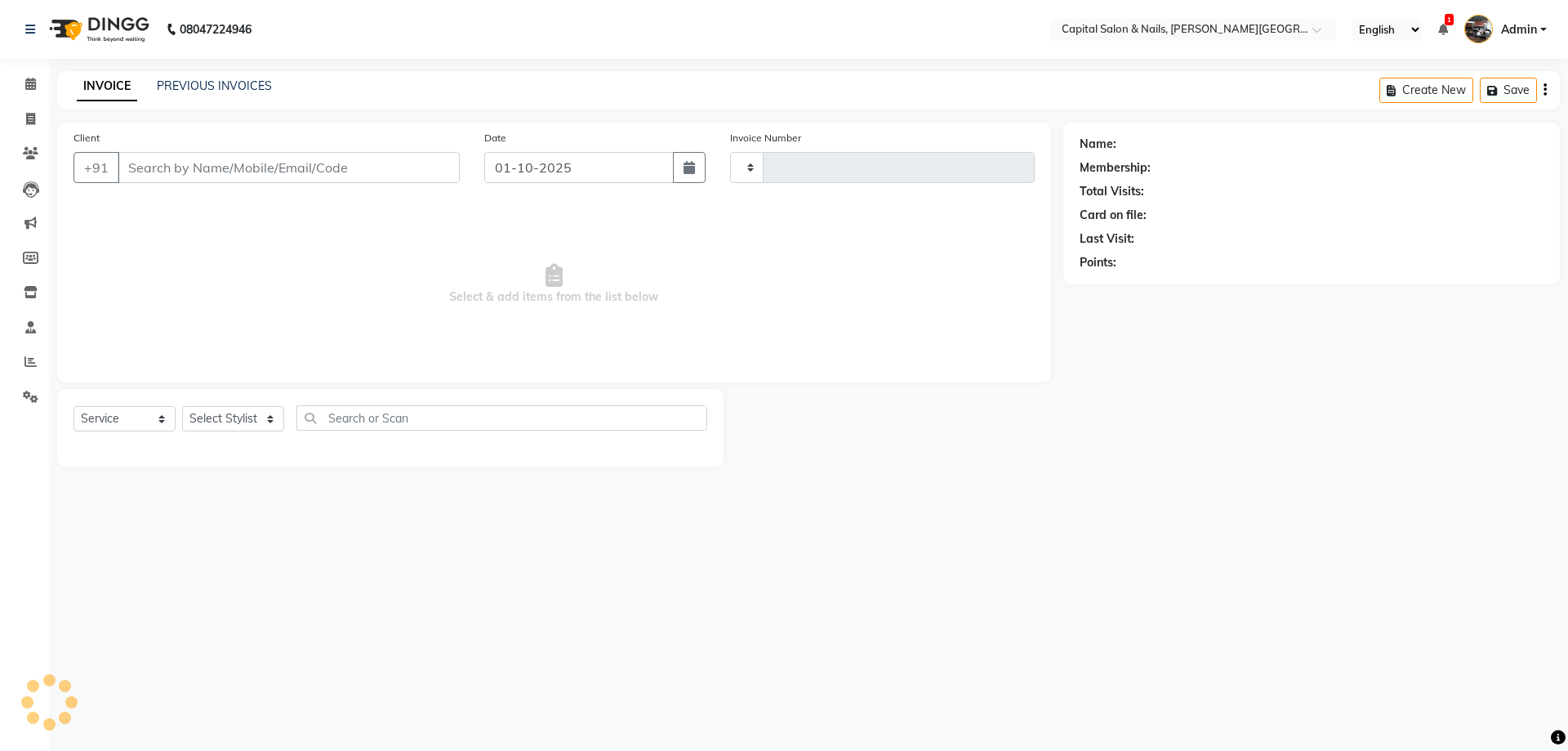
type input "0470"
select select "41"
click at [32, 89] on icon at bounding box center [31, 84] width 11 height 12
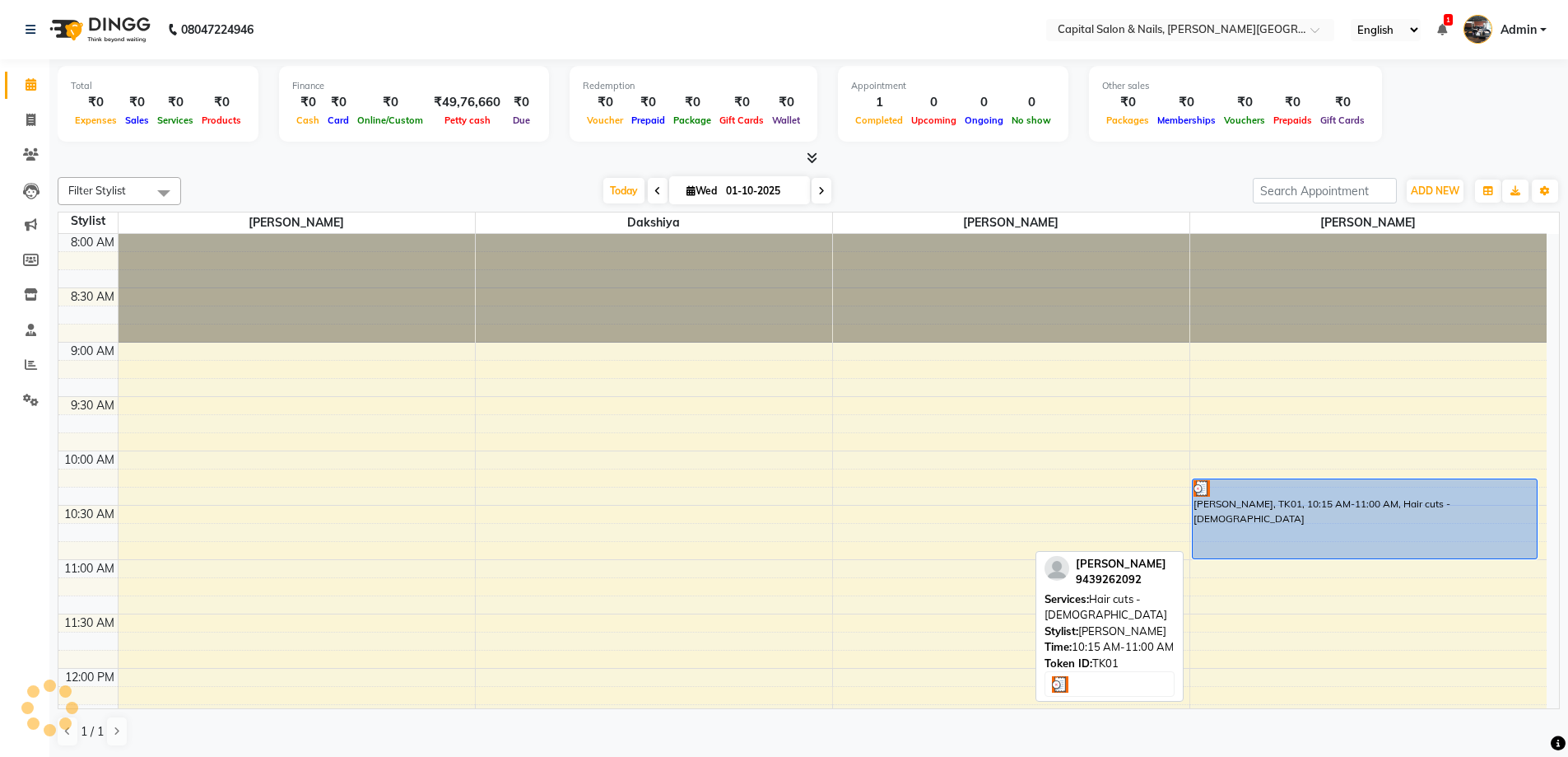
click at [1285, 514] on div "Arman Patnaik, TK01, 10:15 AM-11:00 AM, Hair cuts - Male" at bounding box center [1365, 518] width 345 height 79
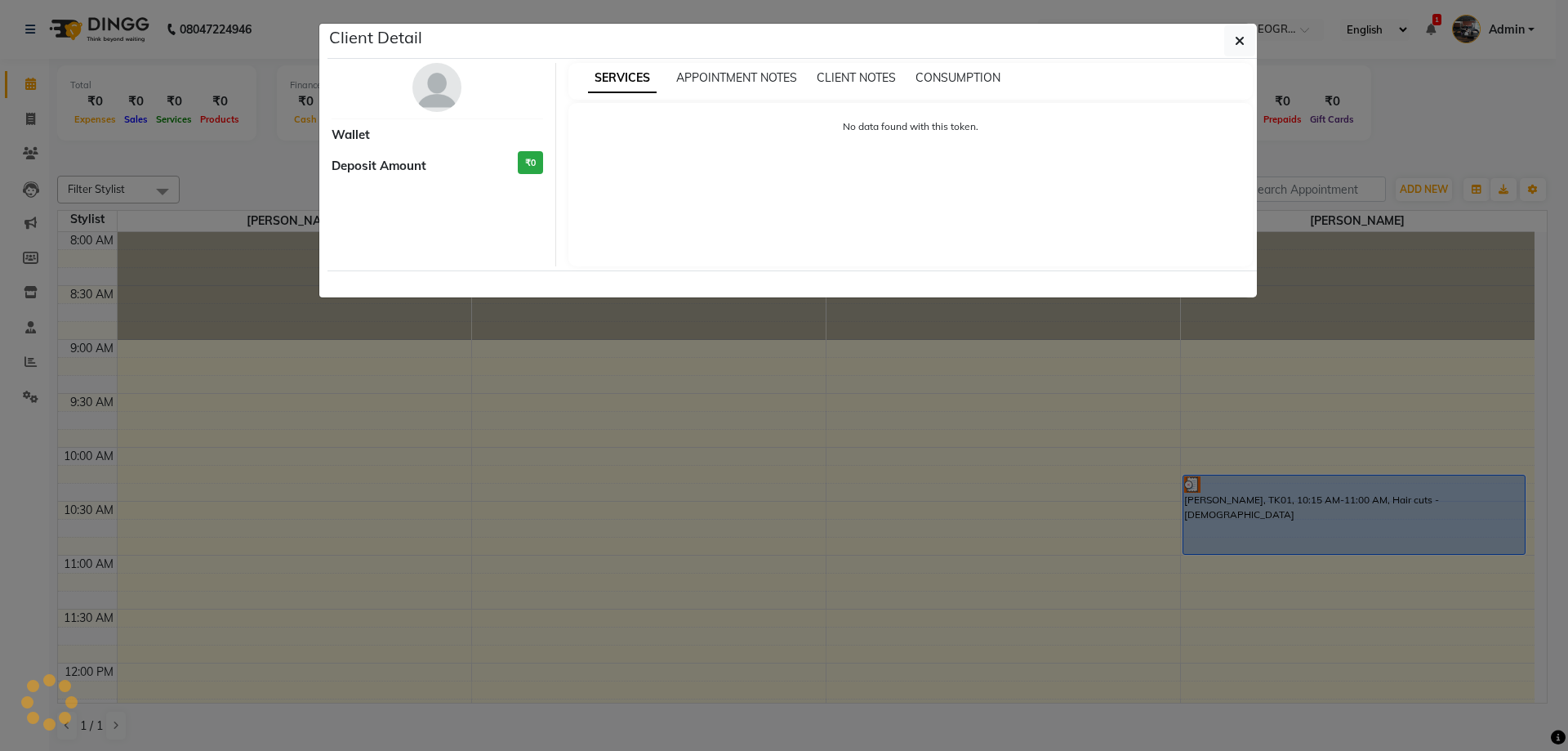
select select "3"
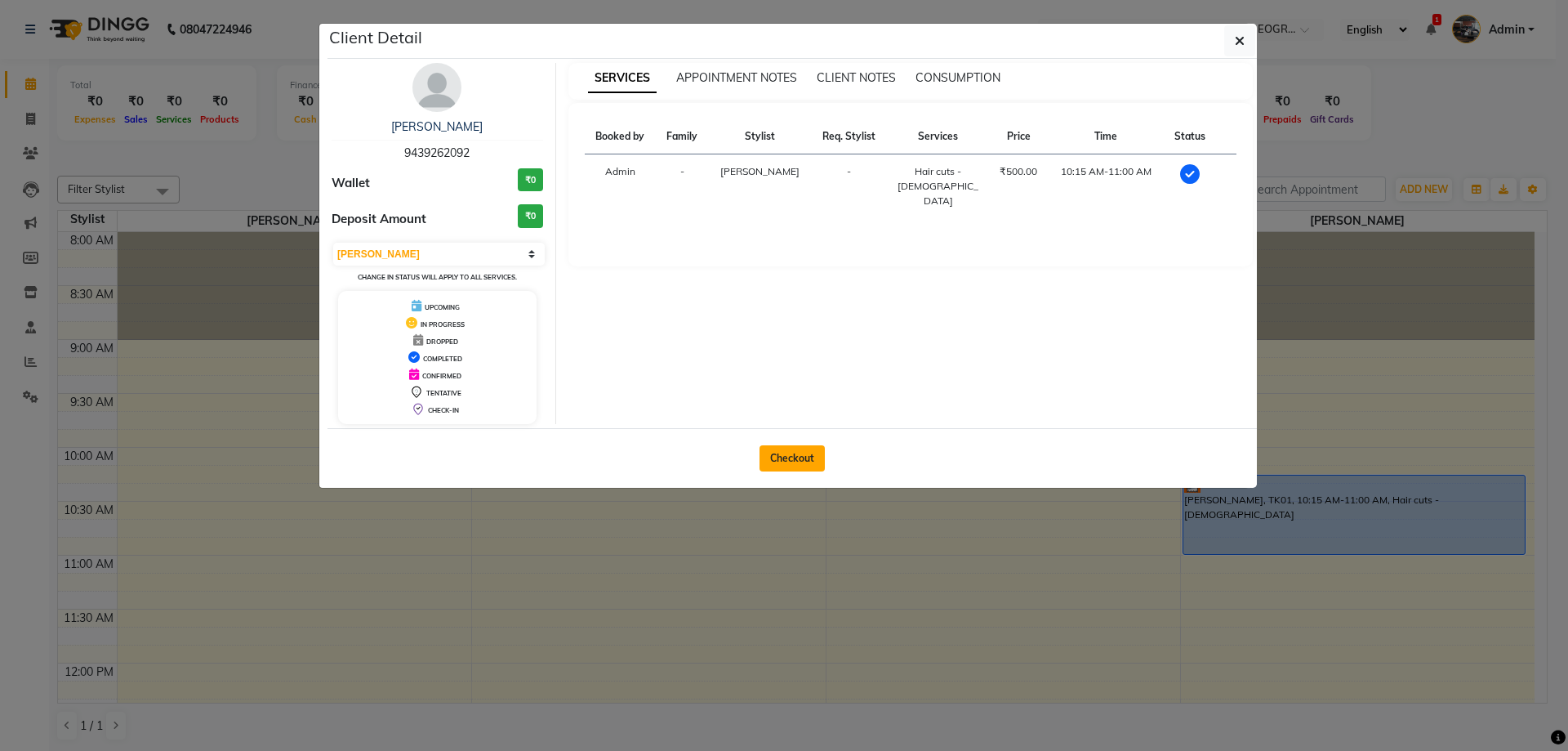
click at [800, 454] on button "Checkout" at bounding box center [792, 458] width 65 height 26
select select "service"
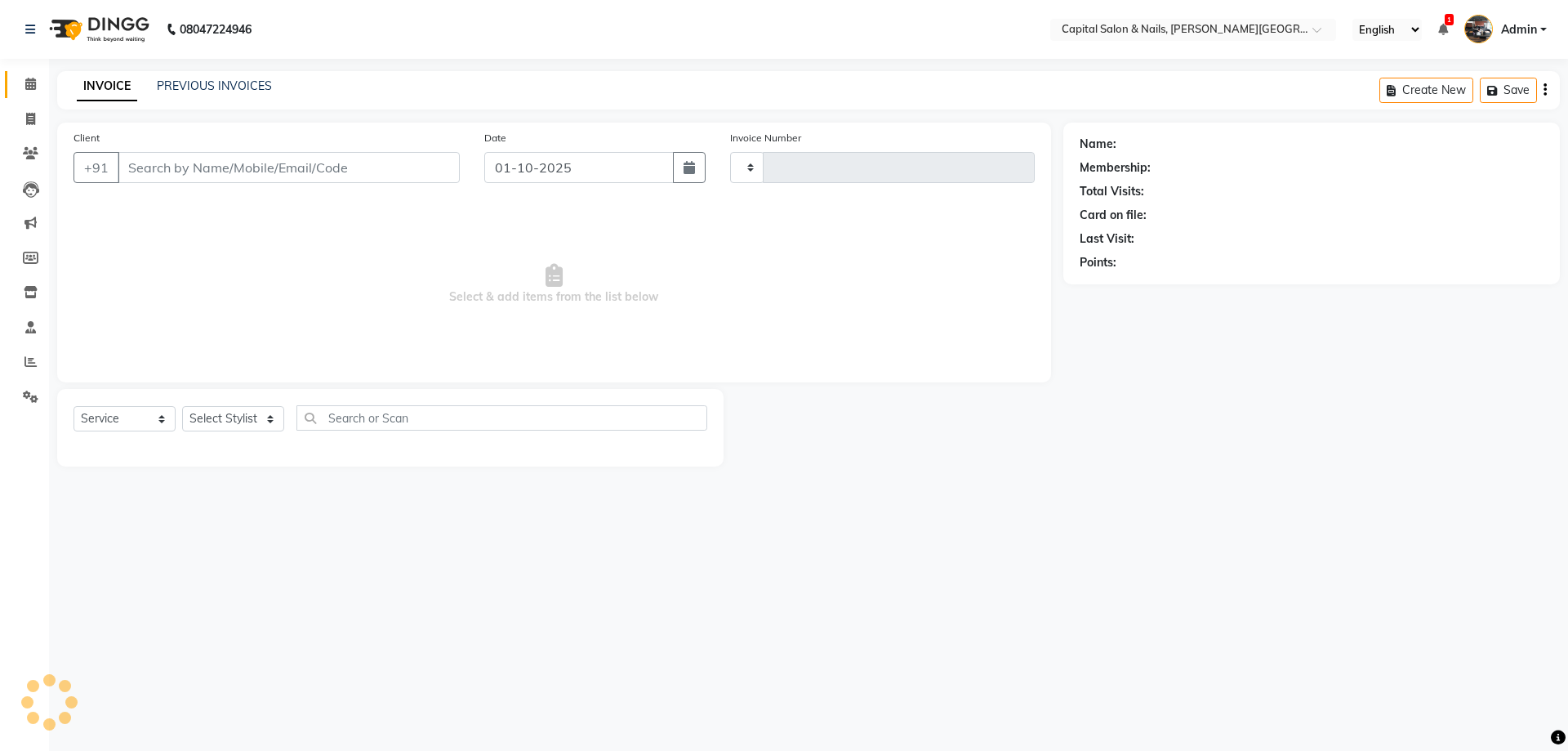
type input "0470"
select select "41"
type input "9439262092"
select select "1463"
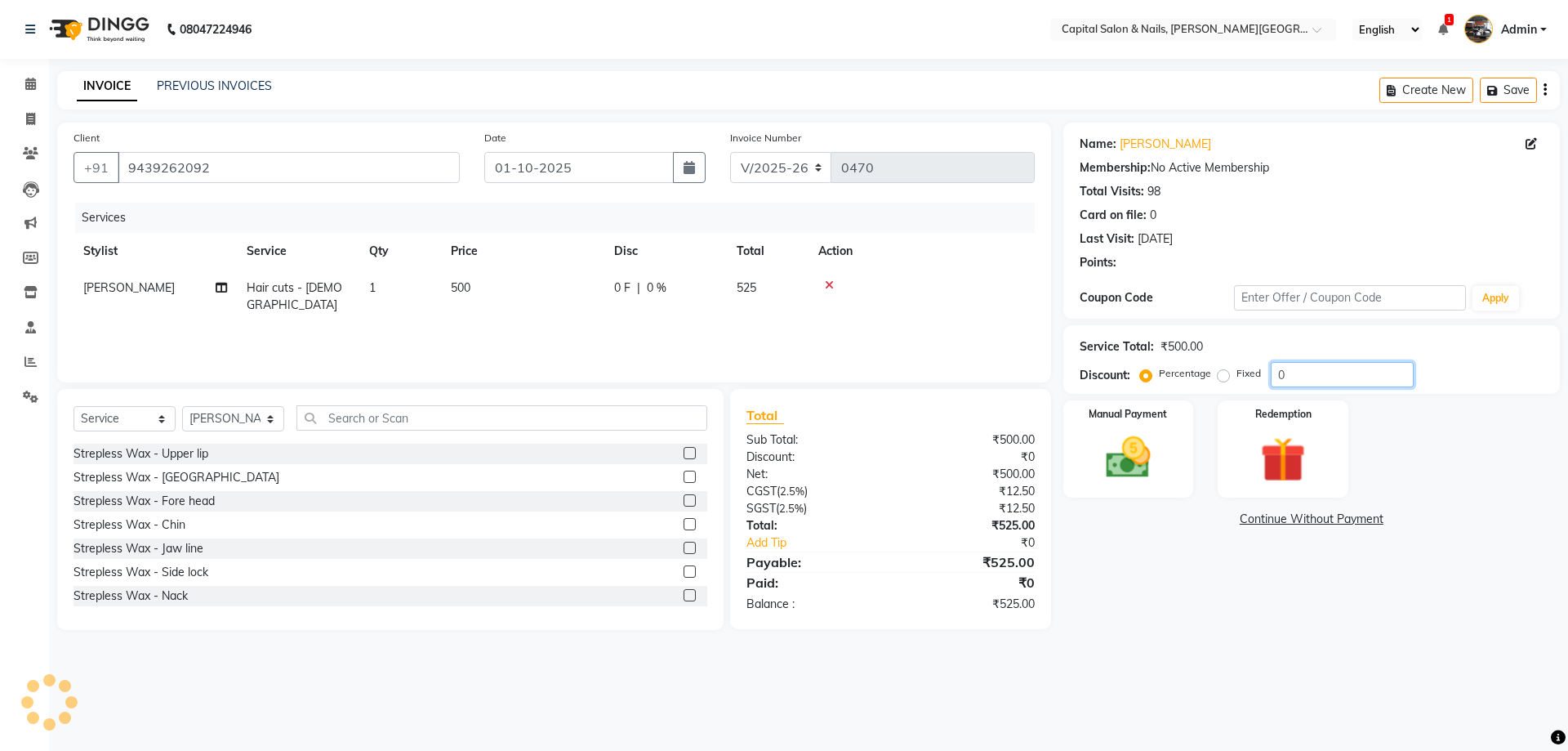
drag, startPoint x: 1313, startPoint y: 372, endPoint x: 1242, endPoint y: 394, distance: 74.3
click at [1307, 376] on input "0" at bounding box center [1342, 374] width 143 height 26
click at [1152, 428] on div "Manual Payment" at bounding box center [1128, 449] width 136 height 100
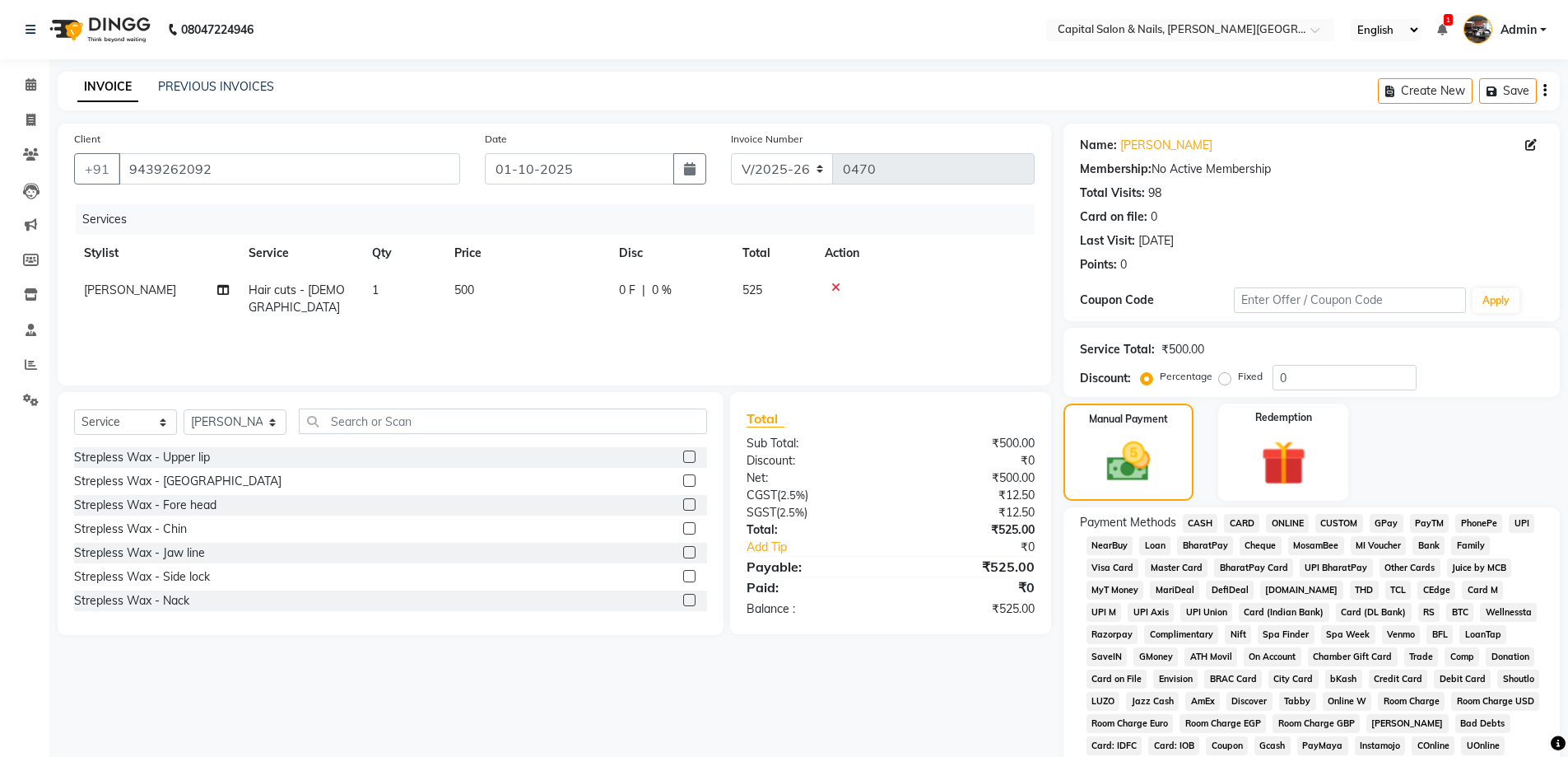
click at [1386, 526] on span "GPay" at bounding box center [1387, 522] width 34 height 19
click at [1194, 523] on span "CASH" at bounding box center [1201, 522] width 36 height 19
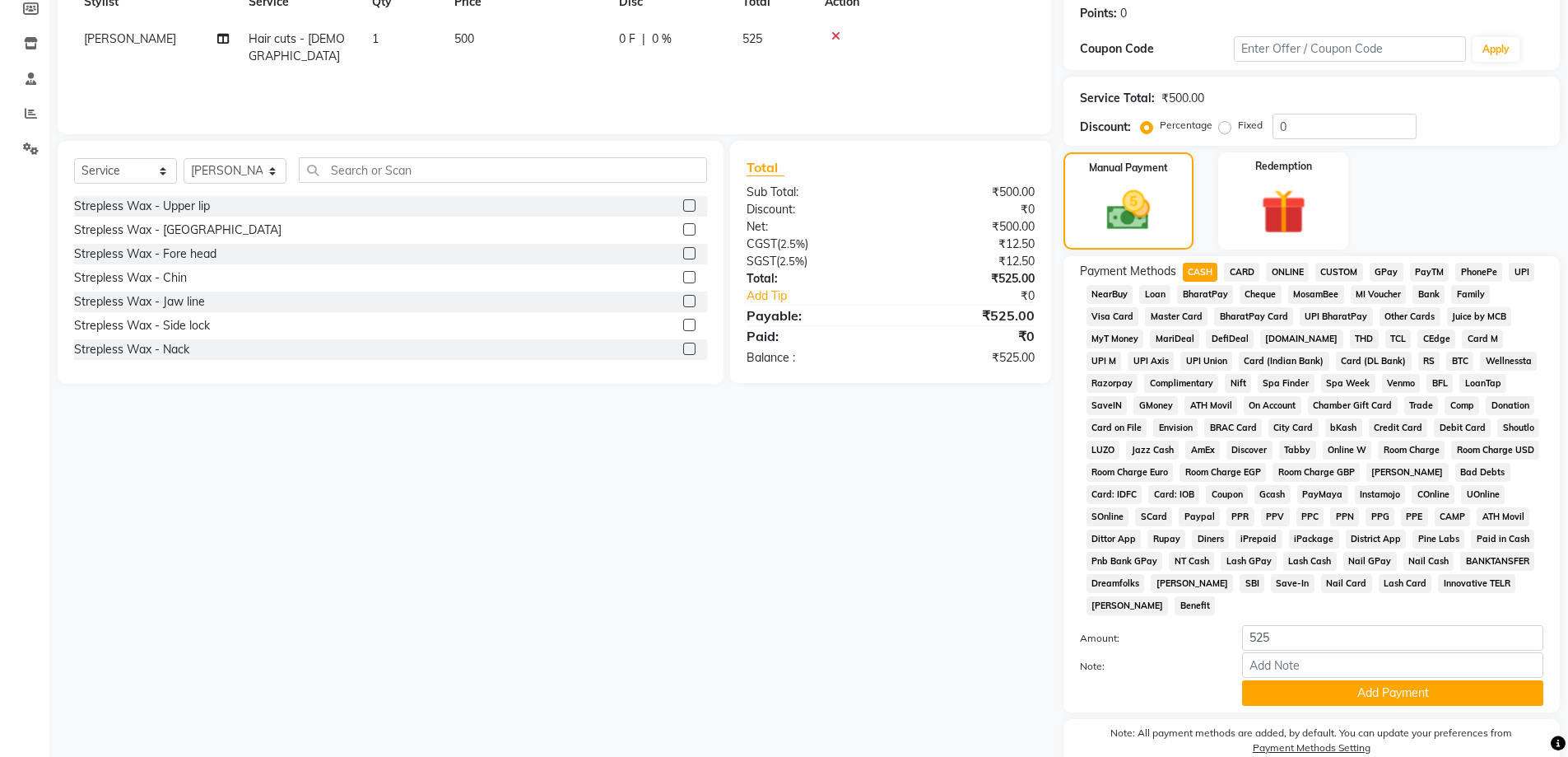
scroll to position [328, 0]
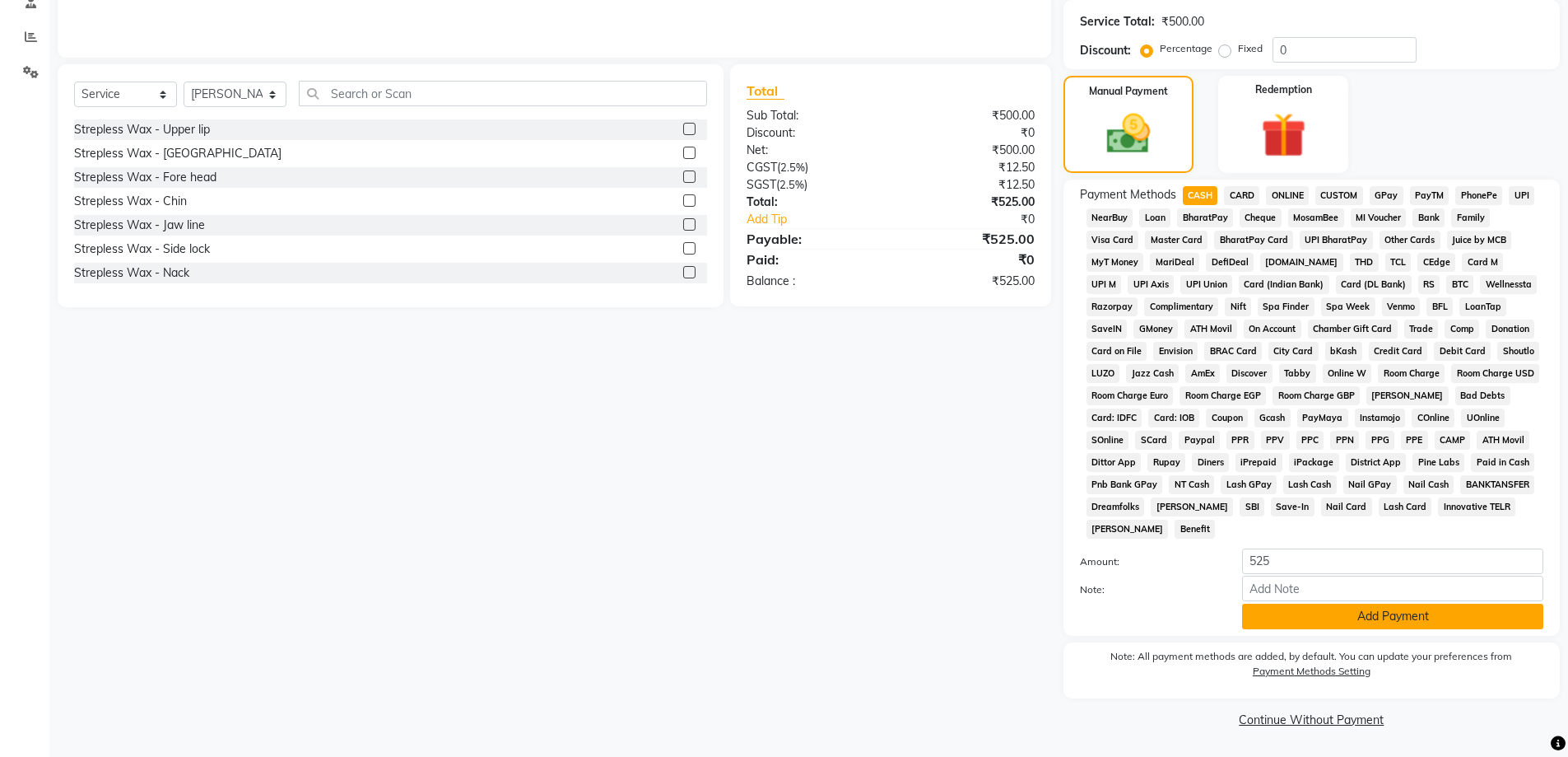
click at [1378, 620] on button "Add Payment" at bounding box center [1392, 616] width 301 height 26
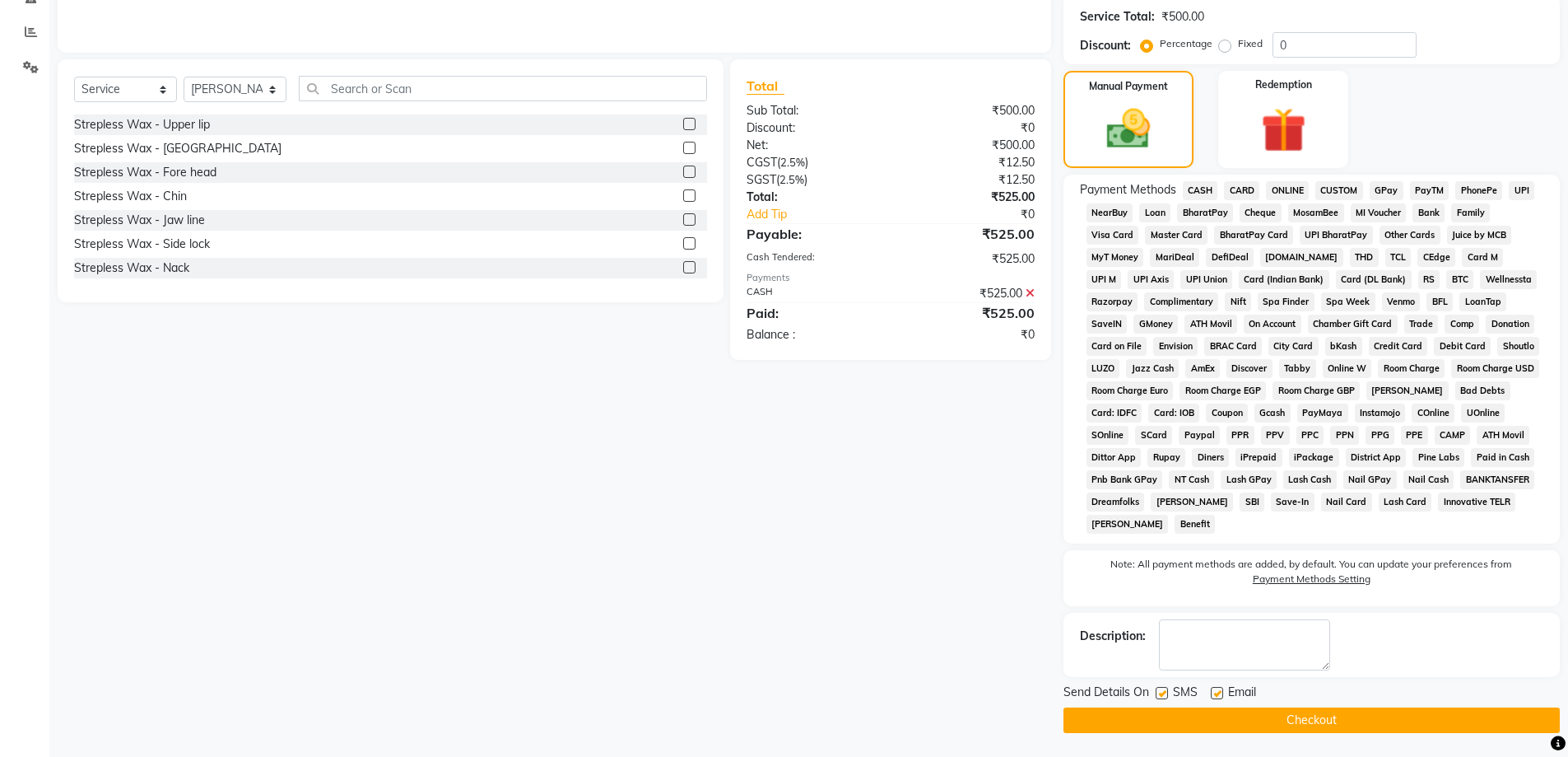
scroll to position [333, 0]
click at [1337, 714] on button "Checkout" at bounding box center [1311, 719] width 497 height 26
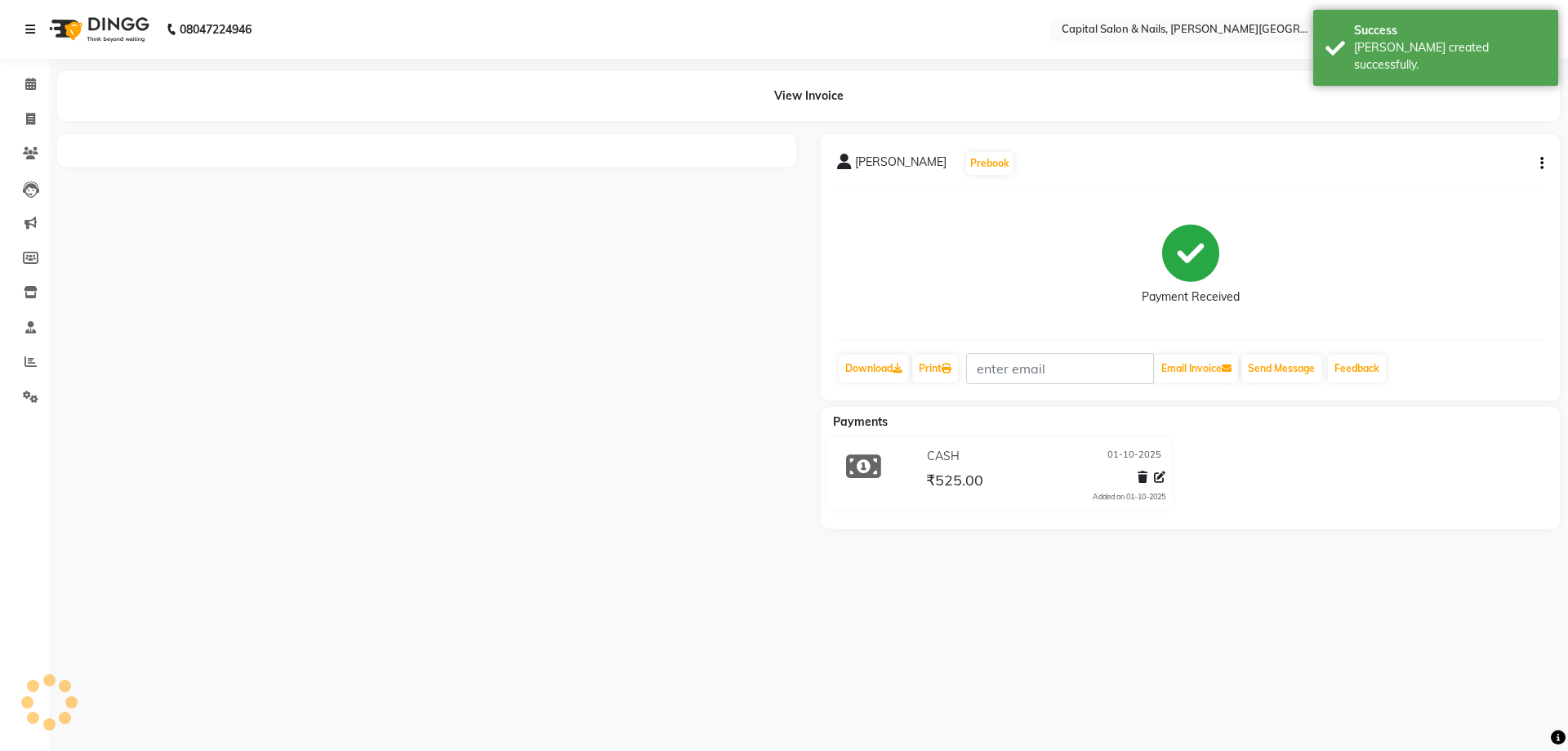
click at [34, 26] on icon at bounding box center [30, 29] width 10 height 11
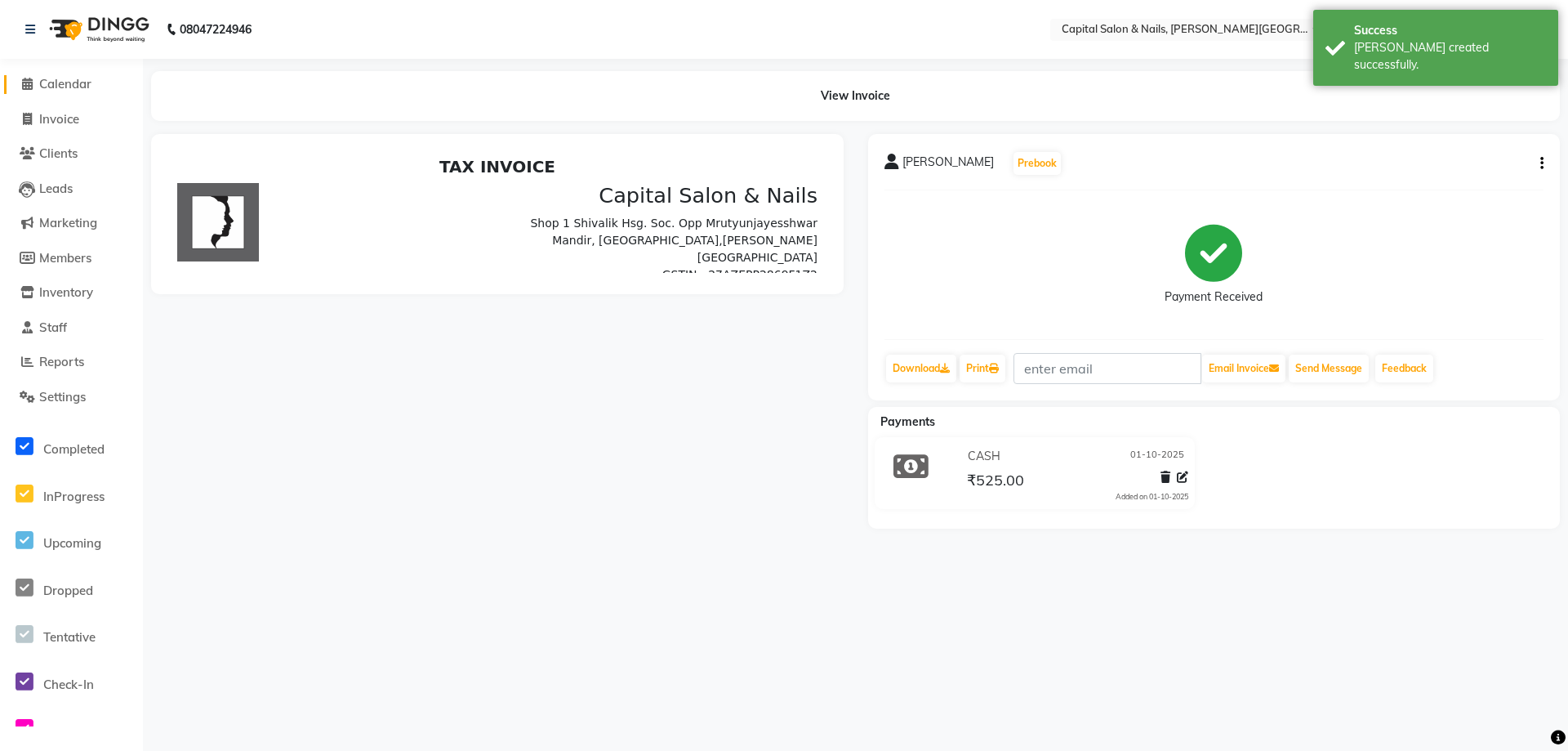
click at [34, 91] on span at bounding box center [27, 84] width 25 height 19
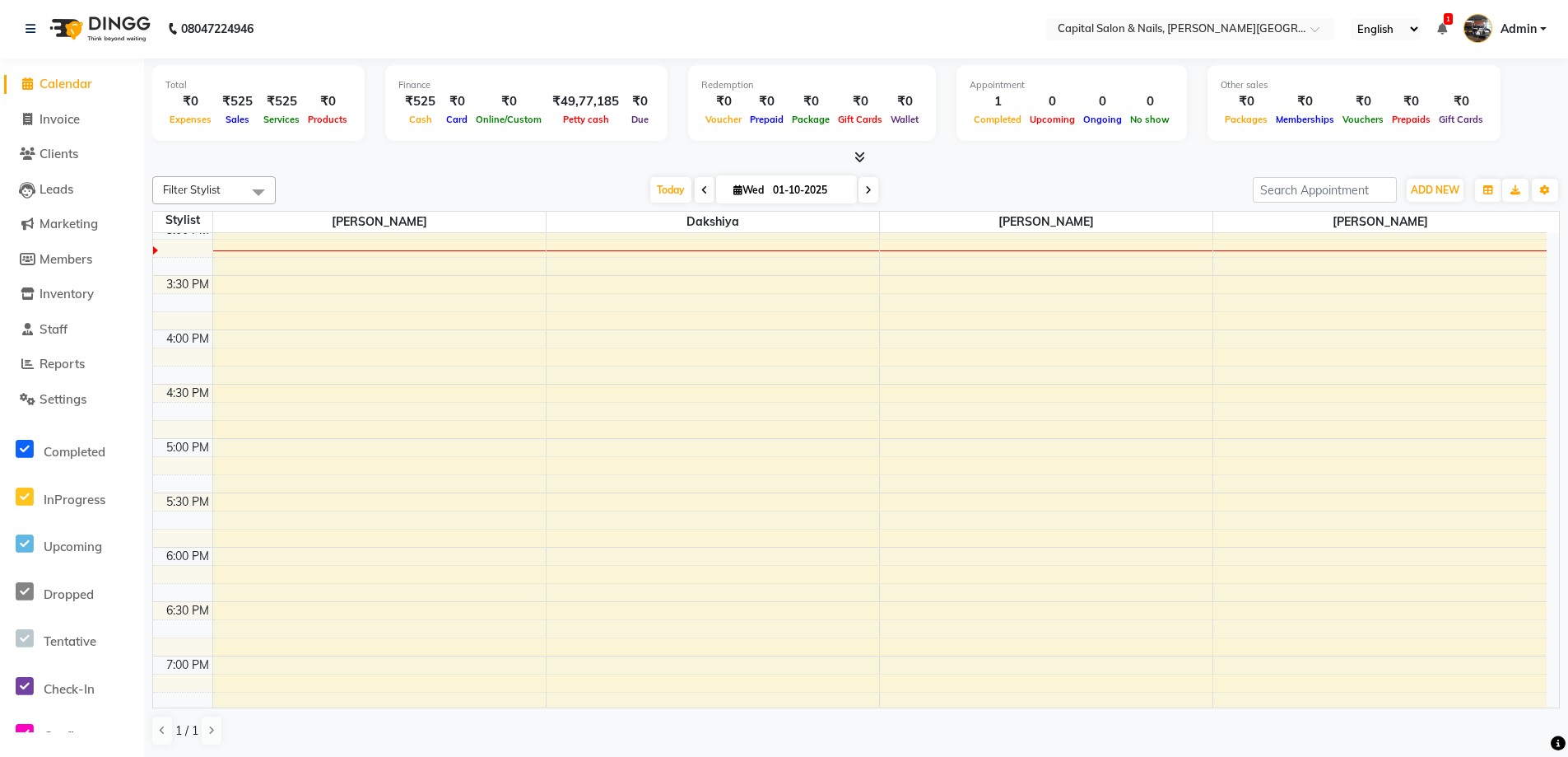
scroll to position [744, 0]
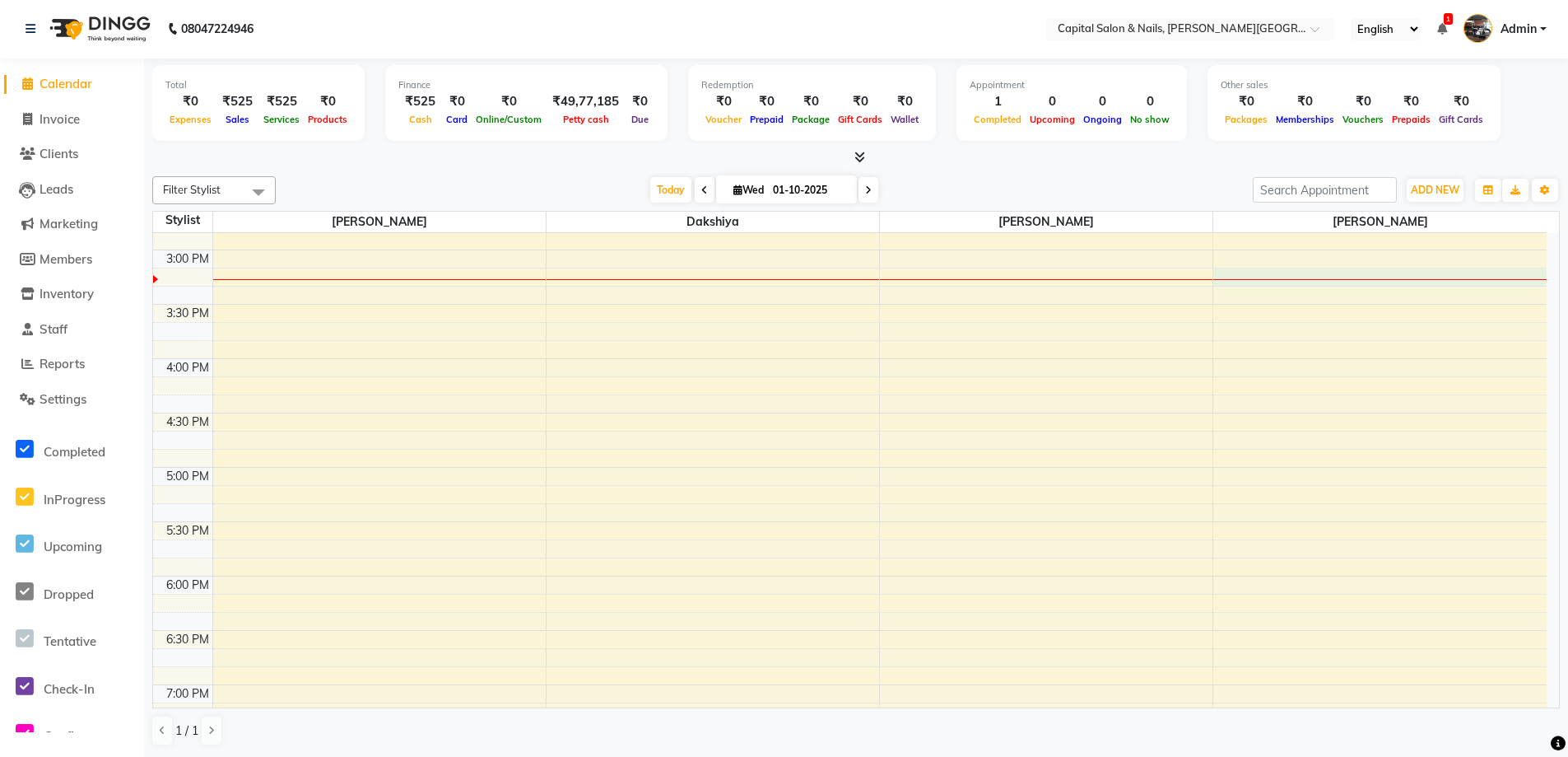
click at [1386, 268] on div "8:00 AM 8:30 AM 9:00 AM 9:30 AM 10:00 AM 10:30 AM 11:00 AM 11:30 AM 12:00 PM 12…" at bounding box center [849, 304] width 1394 height 1630
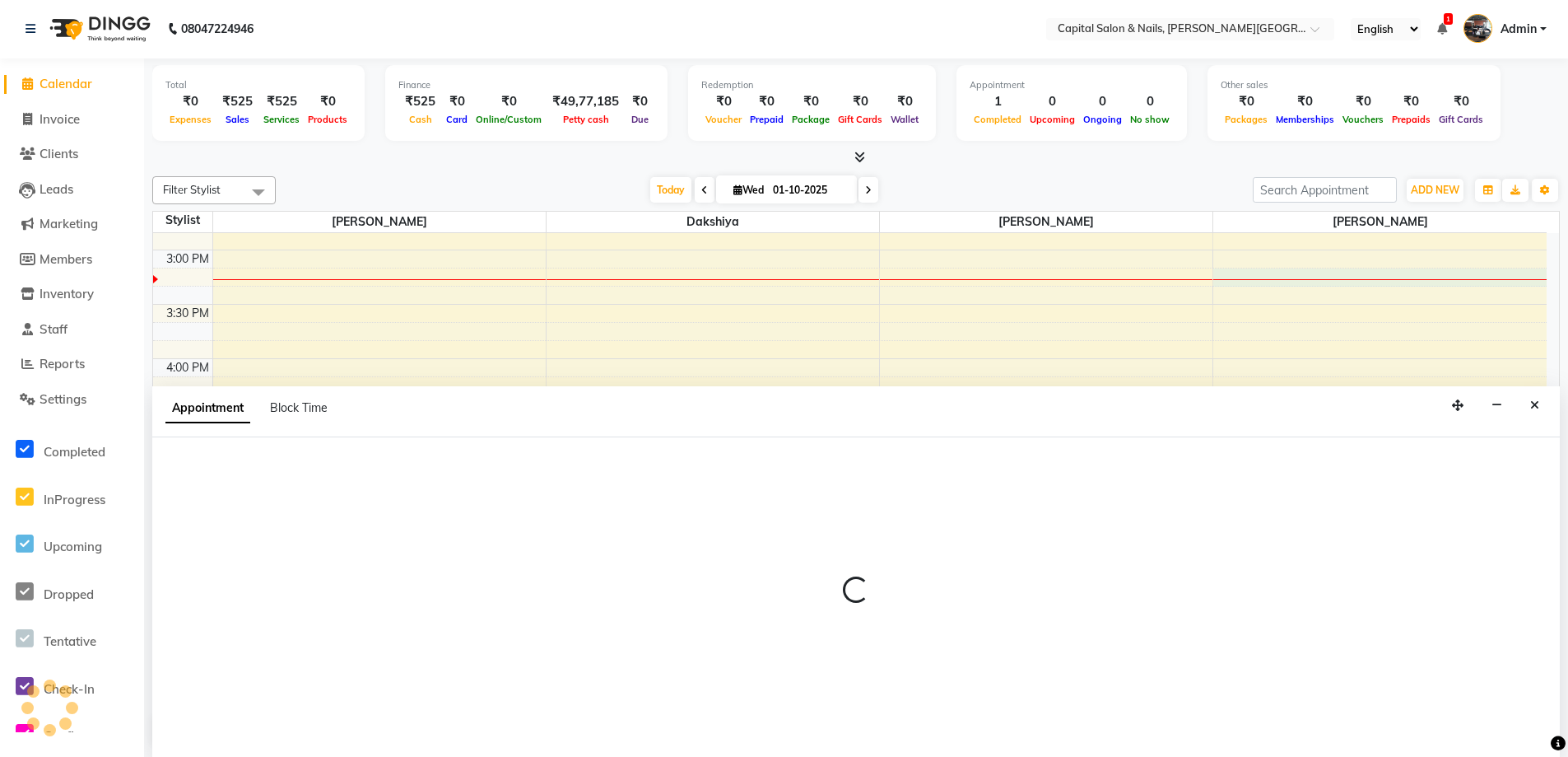
select select "1463"
select select "915"
select select "tentative"
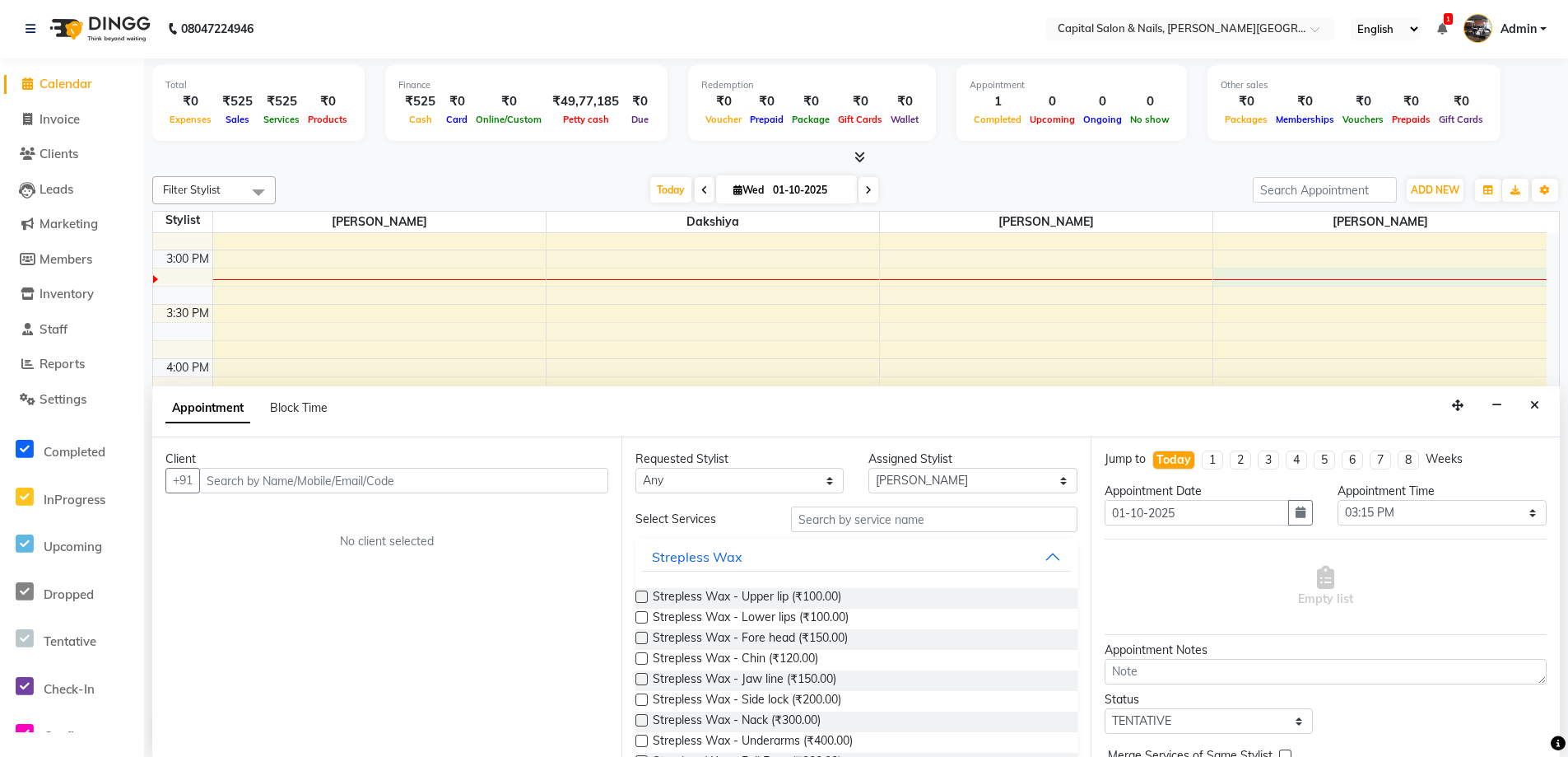
click at [285, 481] on input "text" at bounding box center [403, 480] width 410 height 26
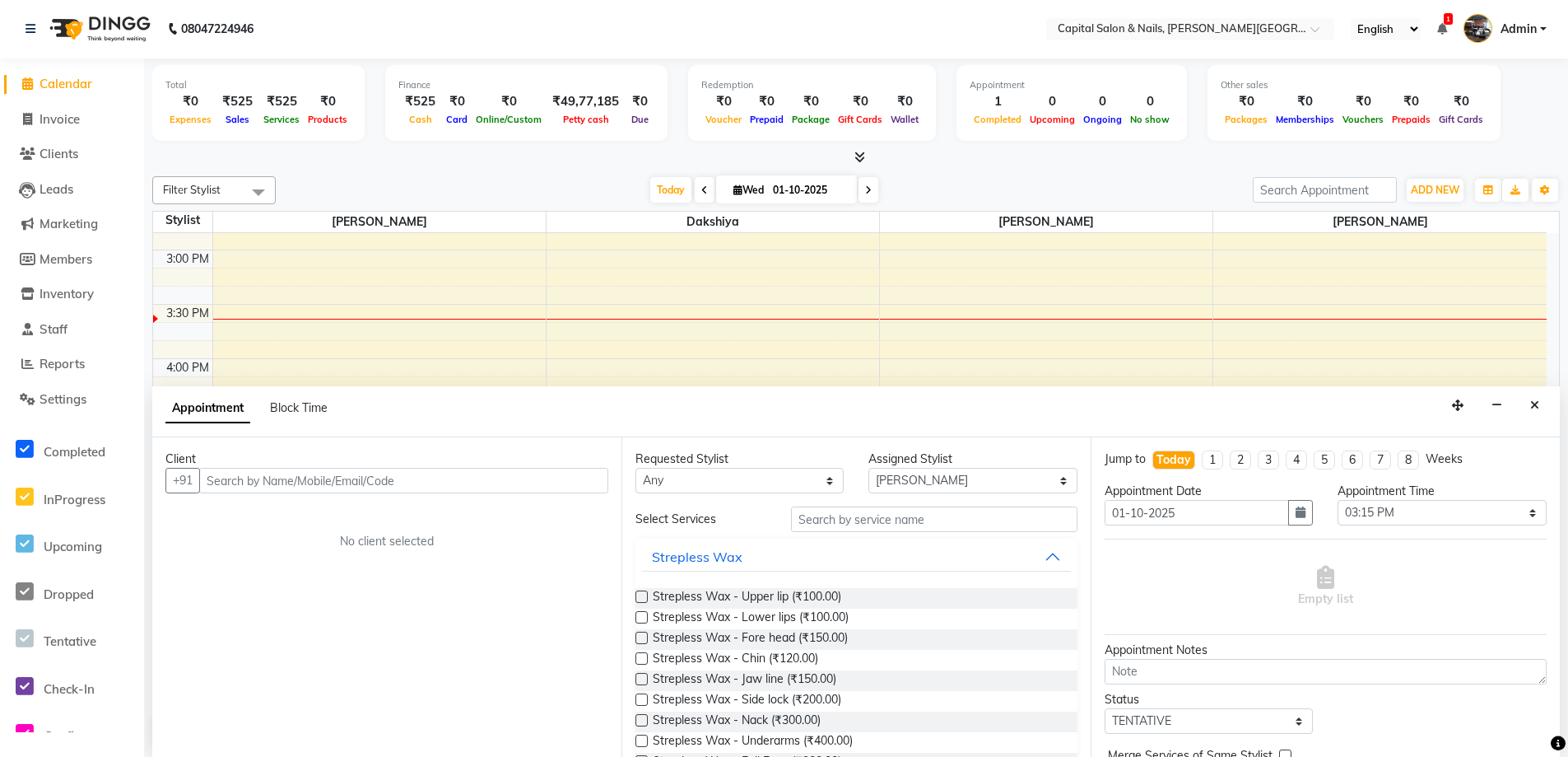
click at [313, 462] on div "Client" at bounding box center [386, 458] width 443 height 17
click at [297, 477] on input "text" at bounding box center [403, 480] width 410 height 26
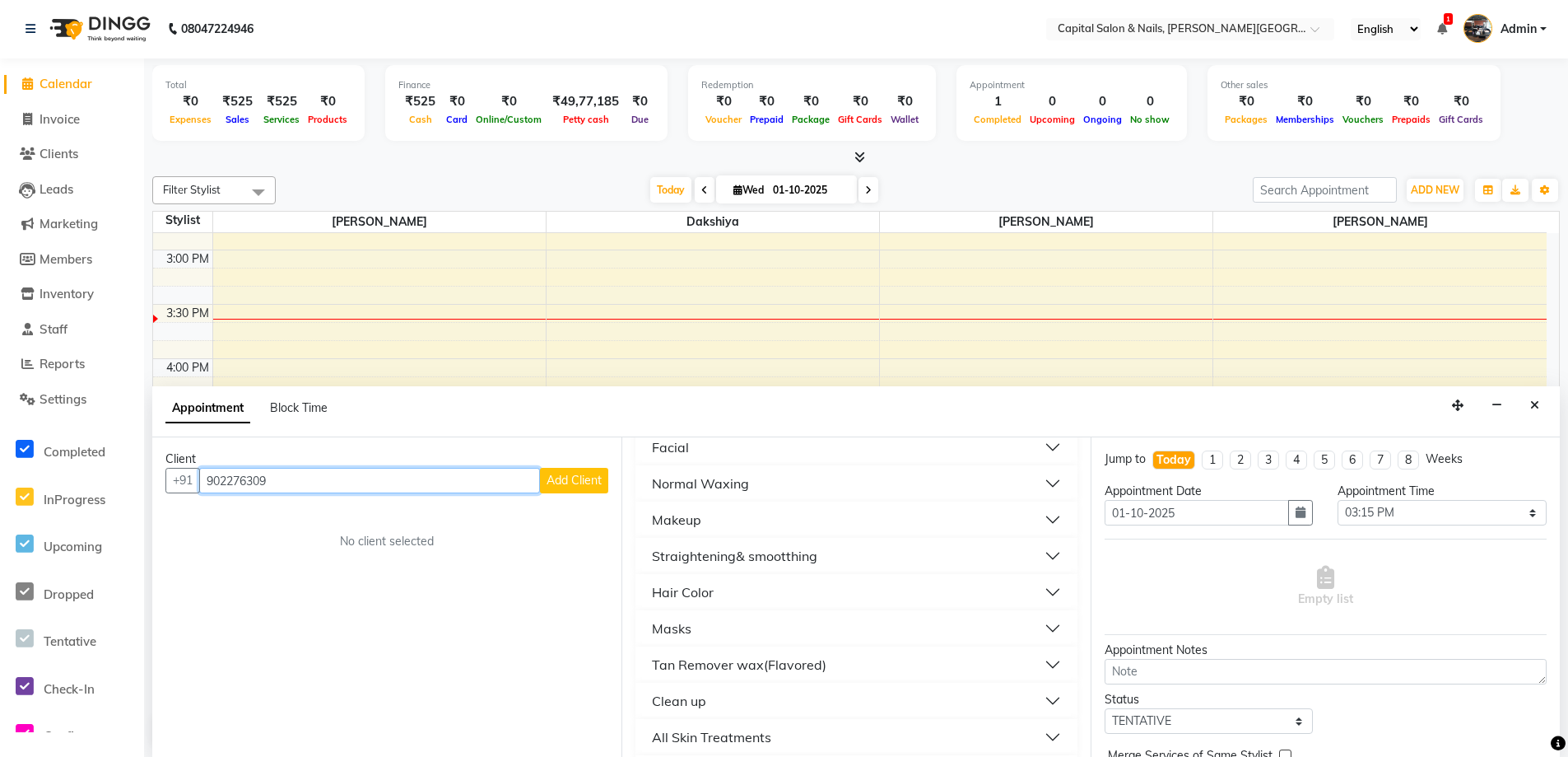
scroll to position [658, 0]
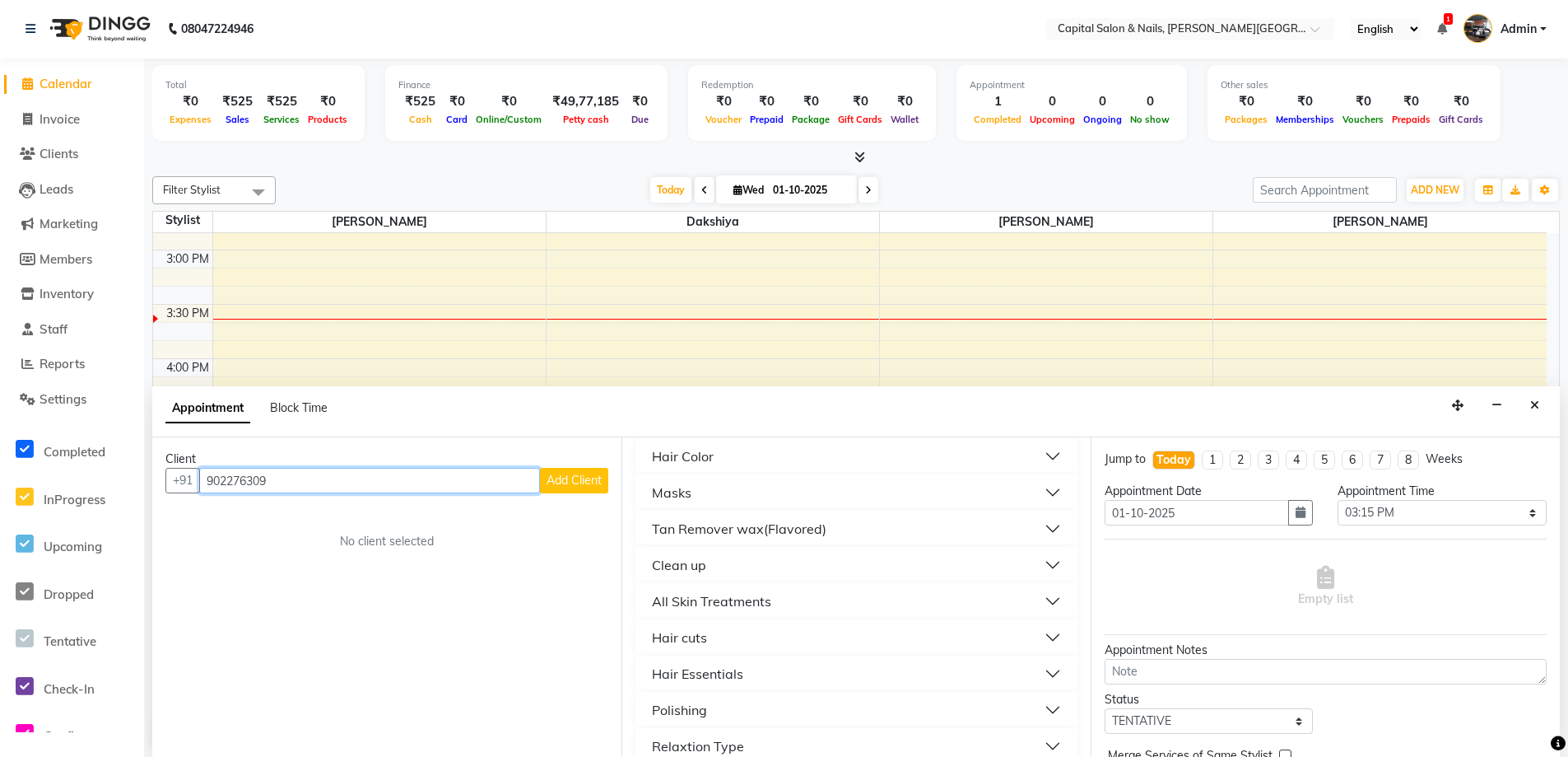
type input "902276309"
click at [717, 643] on button "Hair cuts" at bounding box center [856, 637] width 429 height 29
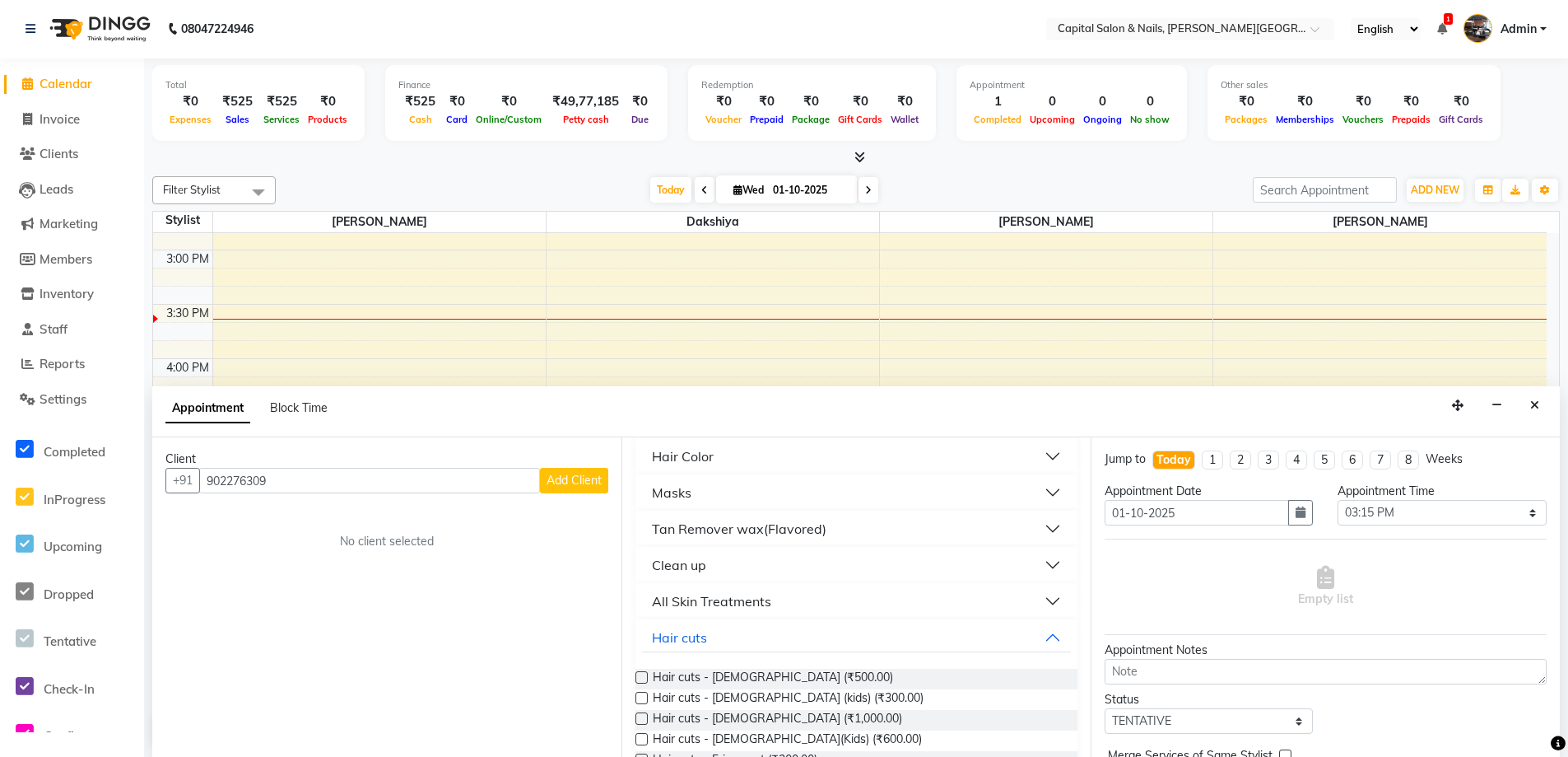
click at [643, 694] on label at bounding box center [641, 697] width 12 height 12
click at [643, 694] on input "checkbox" at bounding box center [641, 699] width 11 height 11
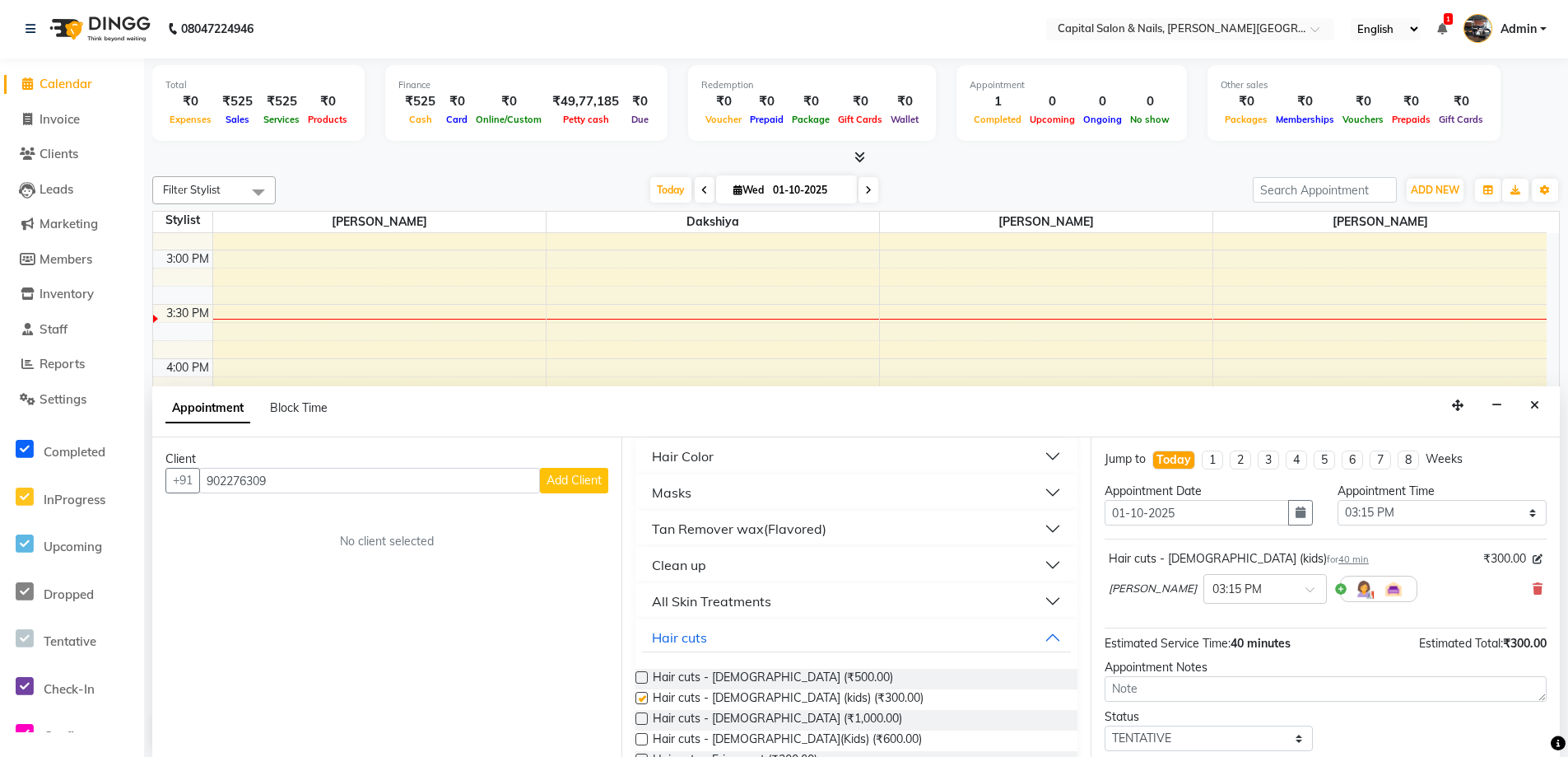
checkbox input "false"
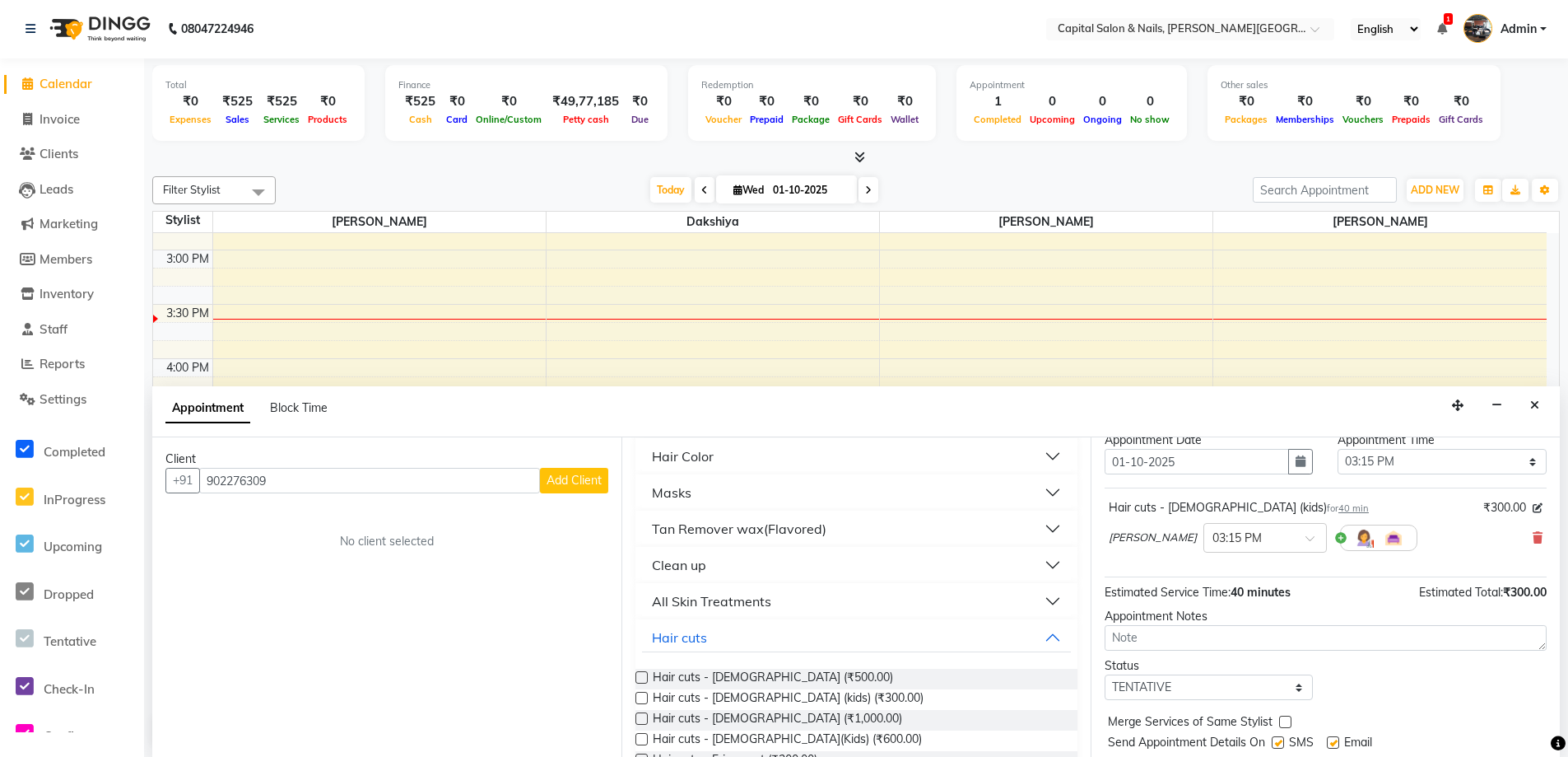
scroll to position [100, 0]
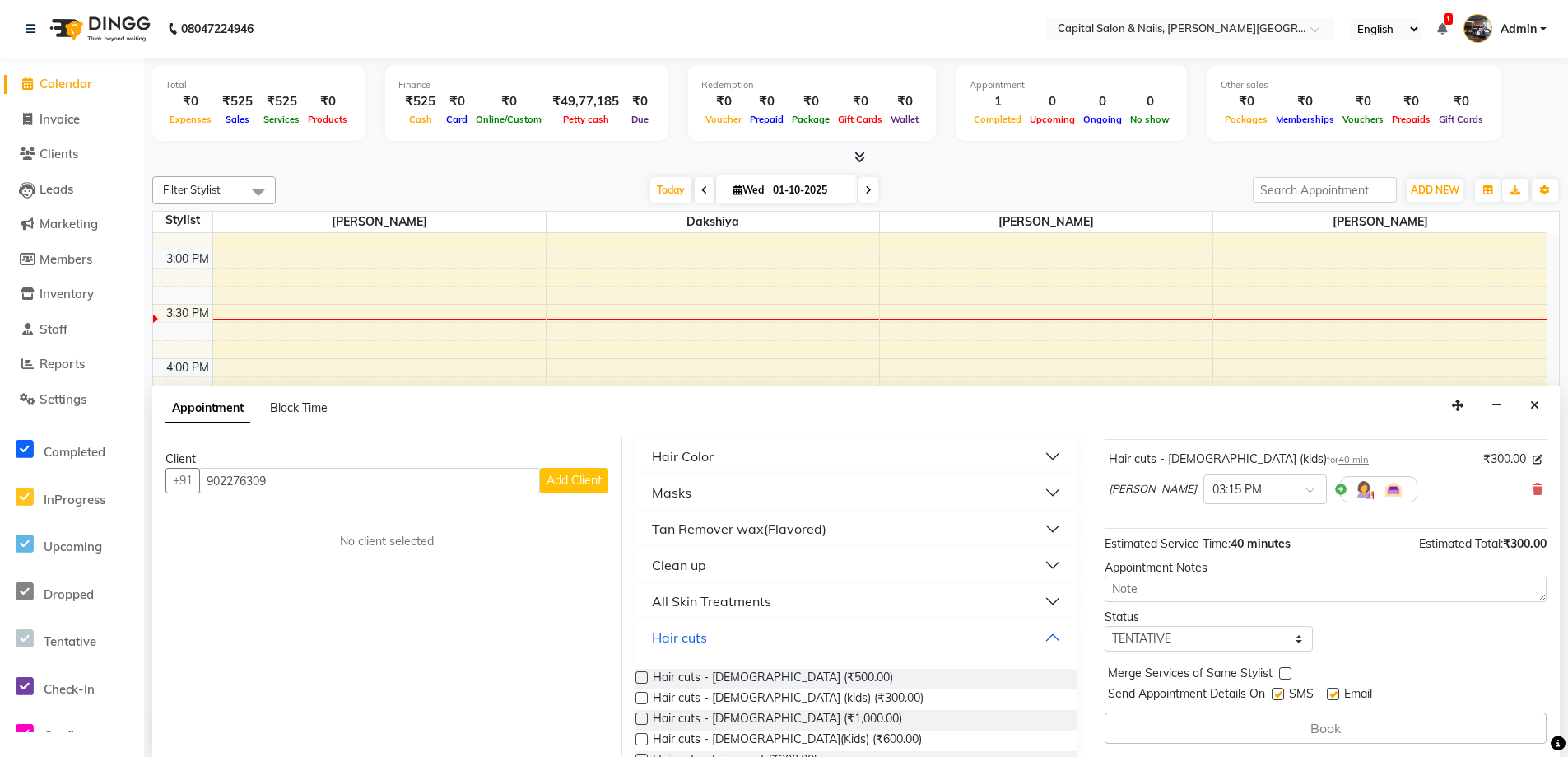
click at [1309, 729] on div "Book" at bounding box center [1326, 728] width 442 height 31
click at [1331, 728] on div "Book" at bounding box center [1326, 728] width 442 height 31
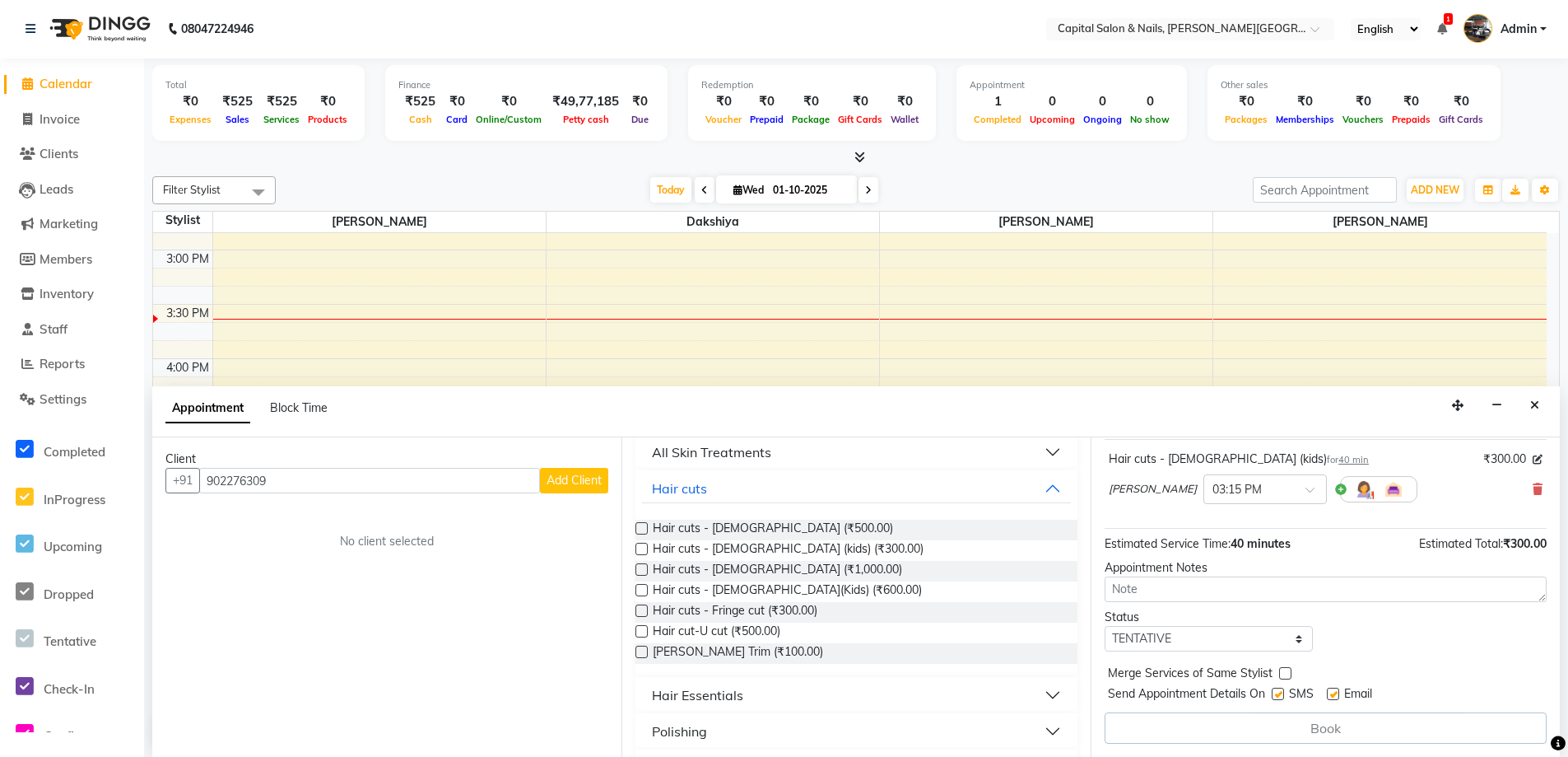
scroll to position [905, 0]
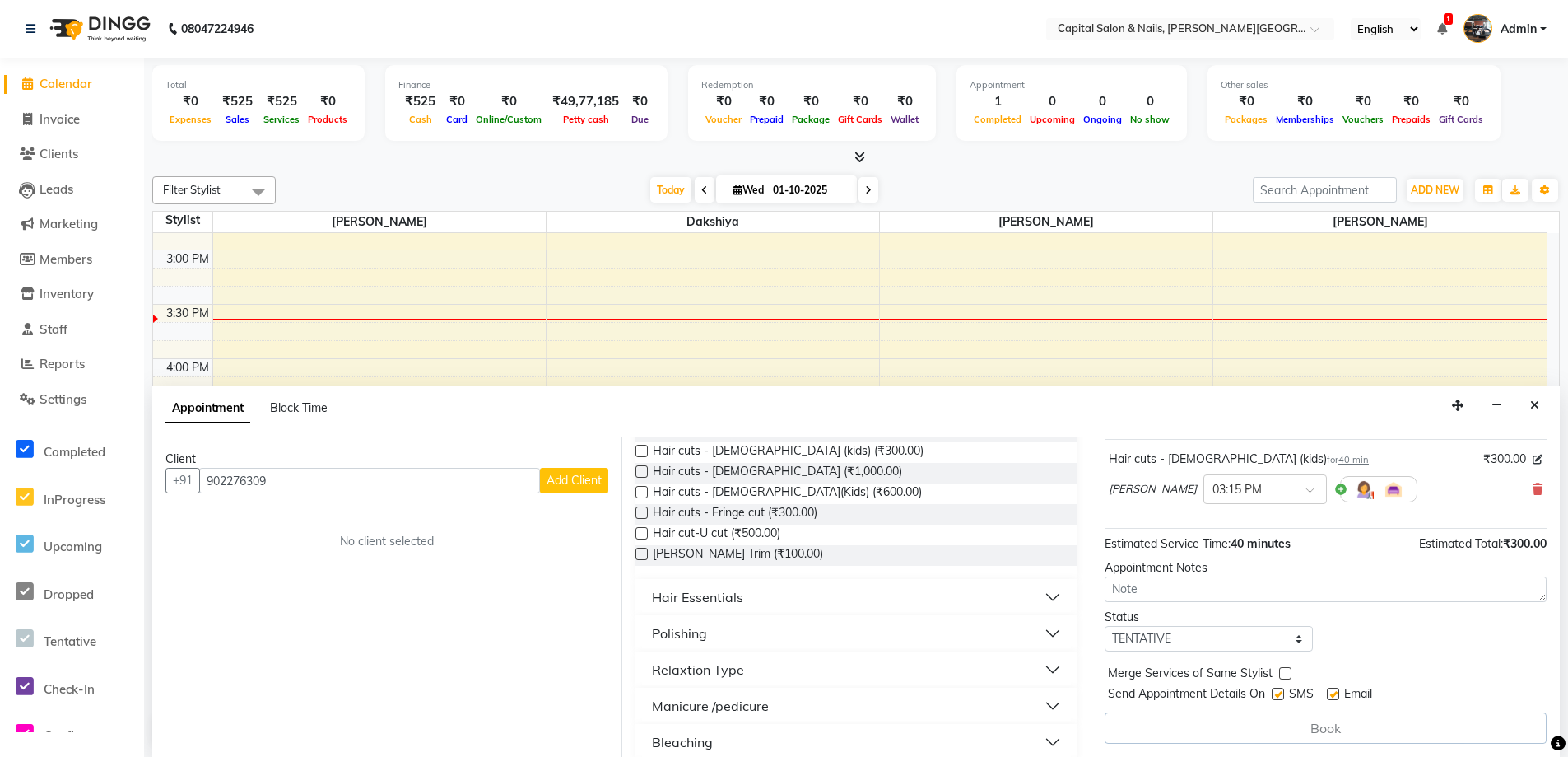
click at [1312, 722] on div "Book" at bounding box center [1326, 728] width 442 height 31
click at [1311, 725] on div "Book" at bounding box center [1326, 728] width 442 height 31
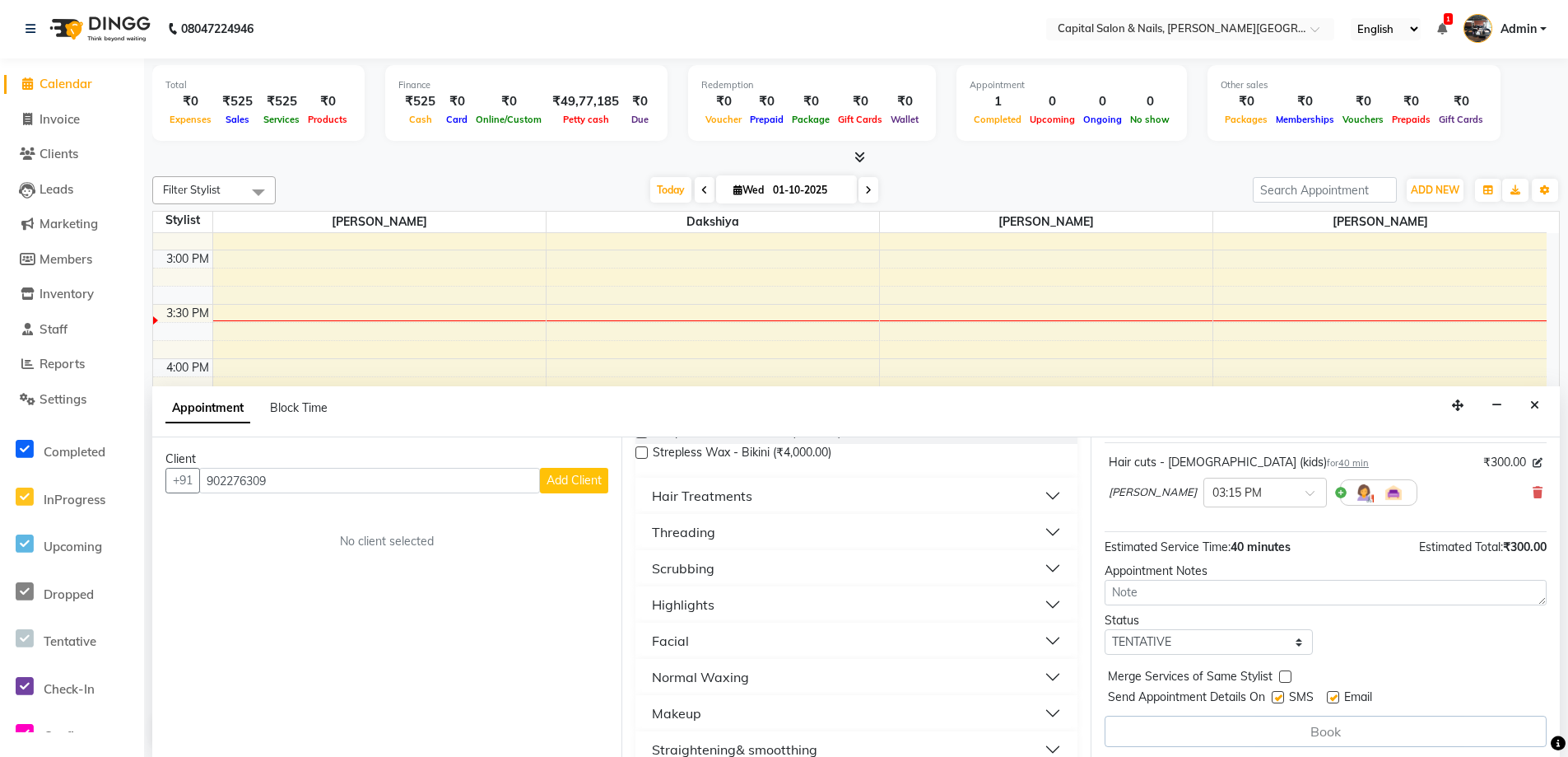
scroll to position [100, 0]
drag, startPoint x: 1316, startPoint y: 711, endPoint x: 1319, endPoint y: 730, distance: 19.2
click at [1319, 730] on div "Jump to Today 1 2 3 4 5 6 7 8 Weeks Appointment Date 01-10-2025 Appointment Tim…" at bounding box center [1325, 597] width 469 height 320
click at [1319, 730] on div "Book" at bounding box center [1326, 728] width 442 height 31
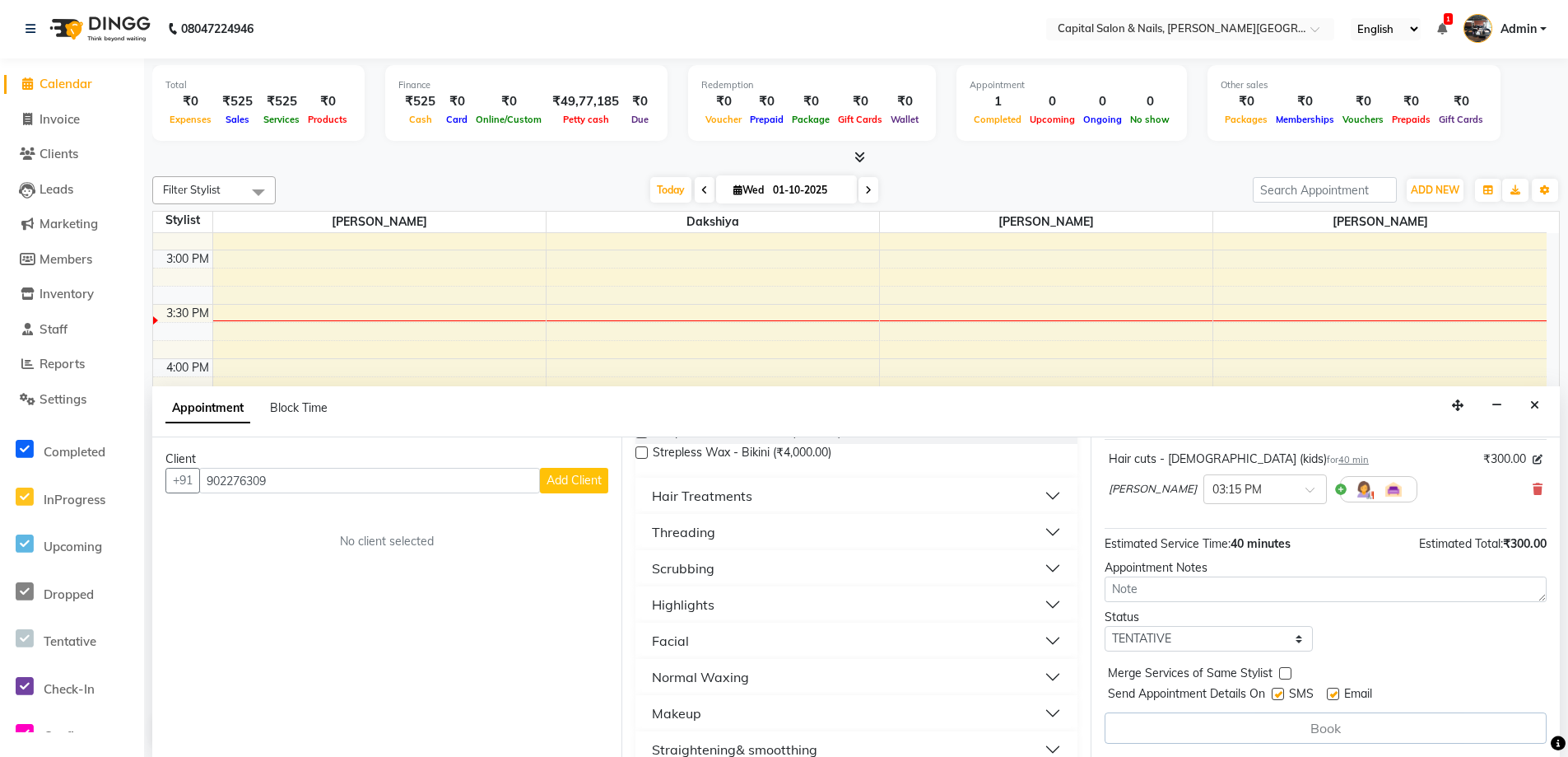
drag, startPoint x: 1328, startPoint y: 729, endPoint x: 1312, endPoint y: 729, distance: 16.0
click at [1327, 729] on div "Book" at bounding box center [1326, 728] width 442 height 31
click at [23, 123] on icon at bounding box center [28, 119] width 9 height 12
select select "service"
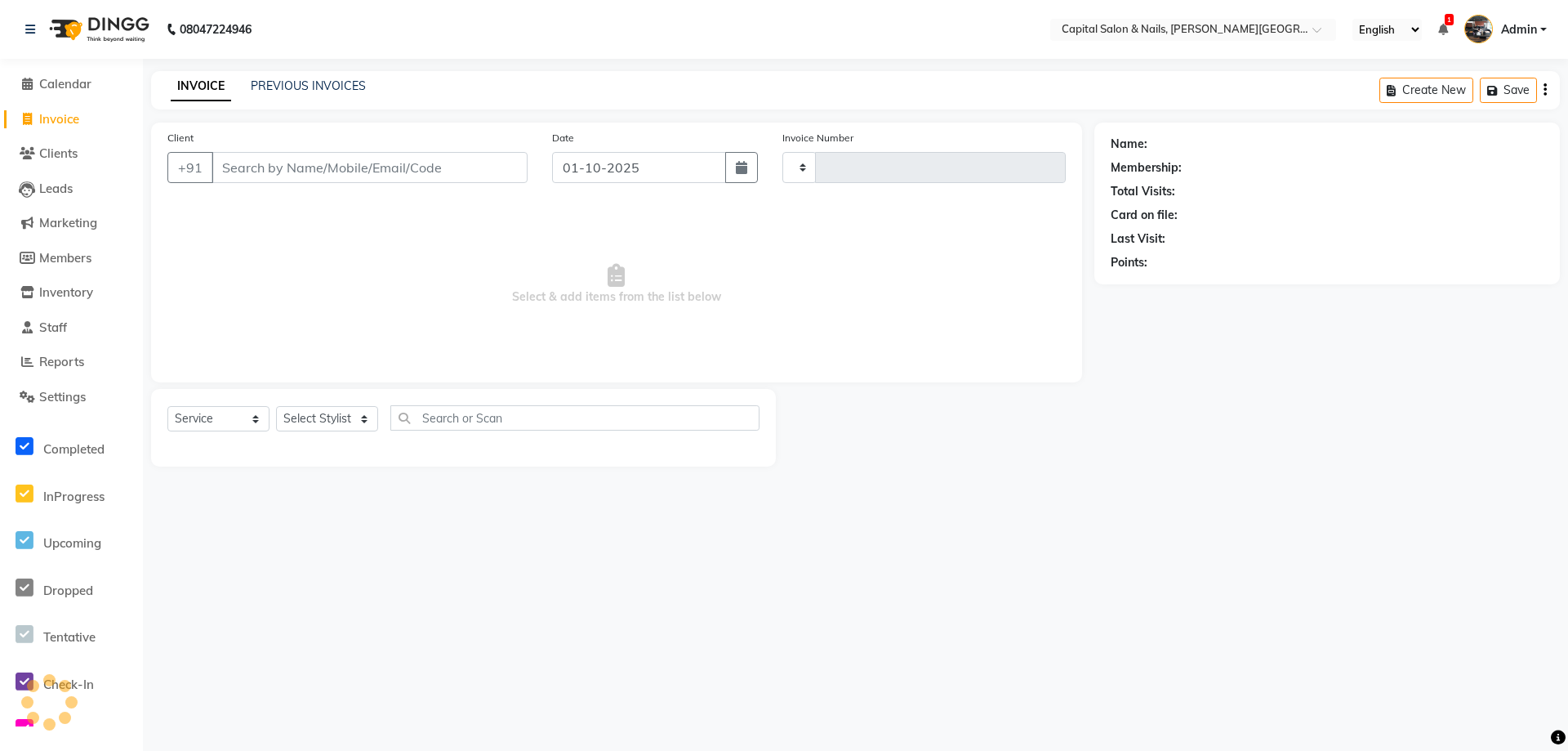
drag, startPoint x: 29, startPoint y: 73, endPoint x: 31, endPoint y: 114, distance: 41.0
click at [34, 92] on li "Calendar" at bounding box center [71, 85] width 143 height 35
type input "0471"
select select "41"
click at [29, 117] on icon at bounding box center [27, 119] width 9 height 12
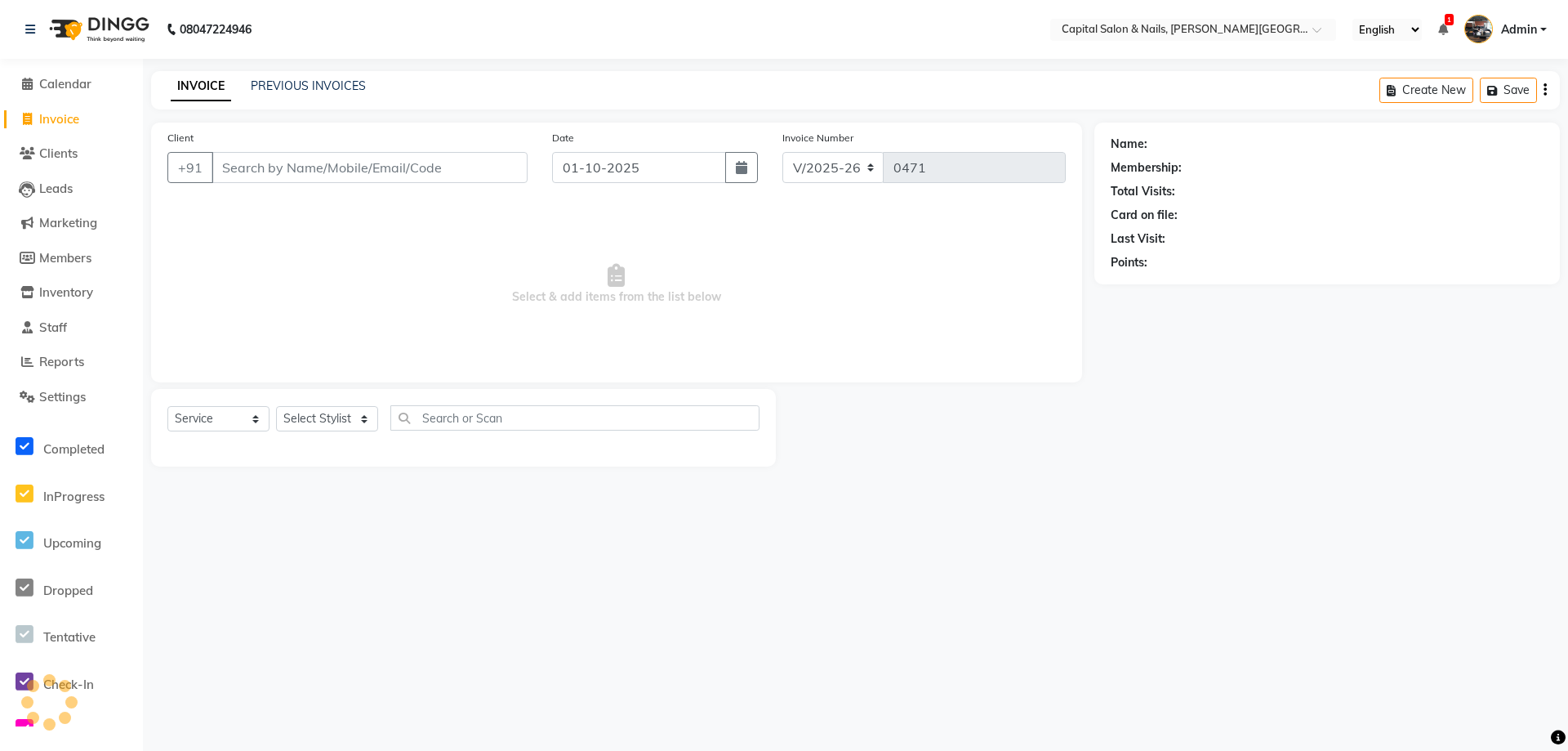
select select "service"
type input "0471"
select select "41"
click at [20, 87] on span at bounding box center [27, 84] width 25 height 19
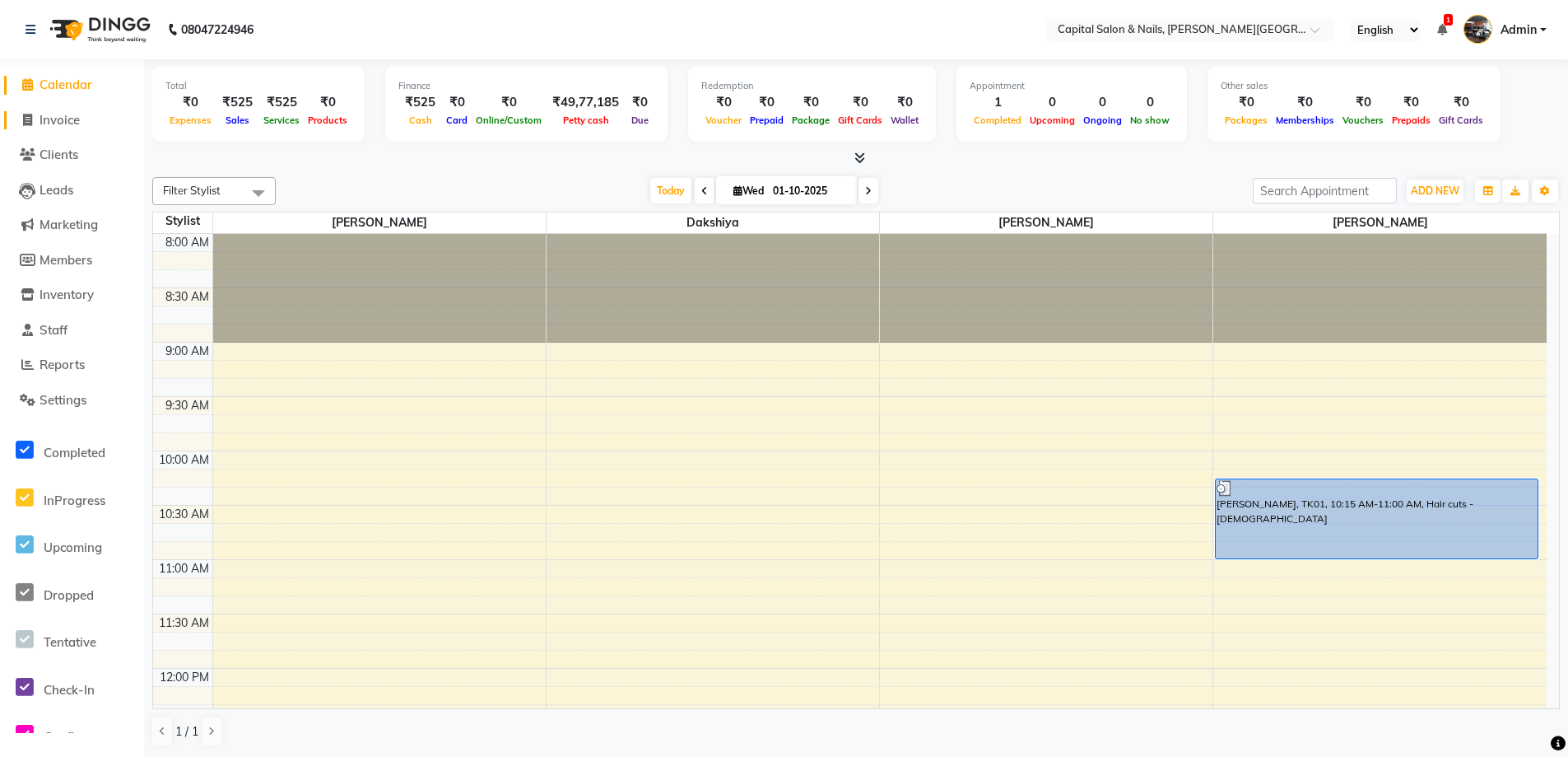
click at [27, 118] on icon at bounding box center [28, 120] width 9 height 12
select select "service"
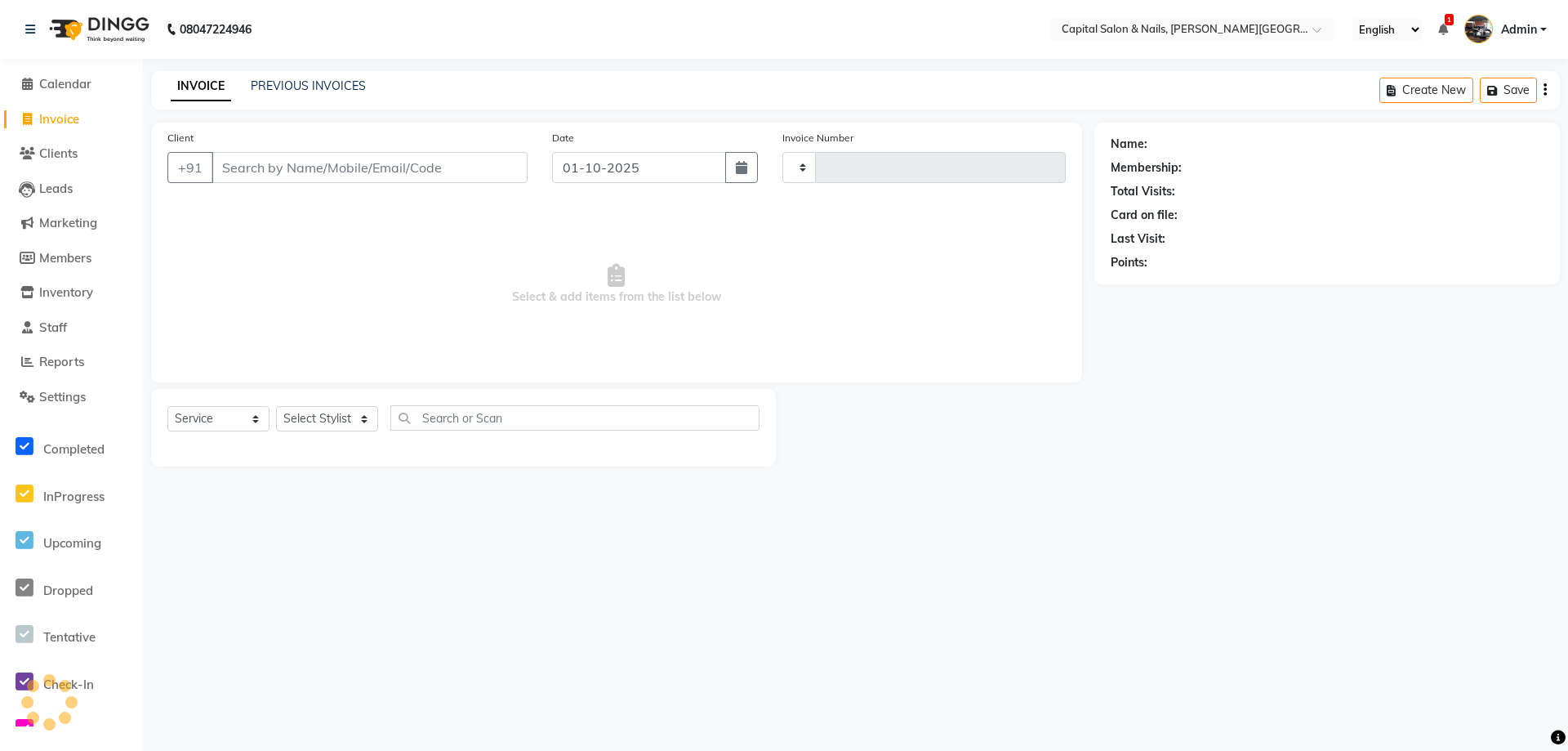
type input "0471"
select select "41"
click at [284, 169] on input "Client" at bounding box center [369, 167] width 316 height 31
click at [297, 166] on input "902763209" at bounding box center [328, 167] width 233 height 31
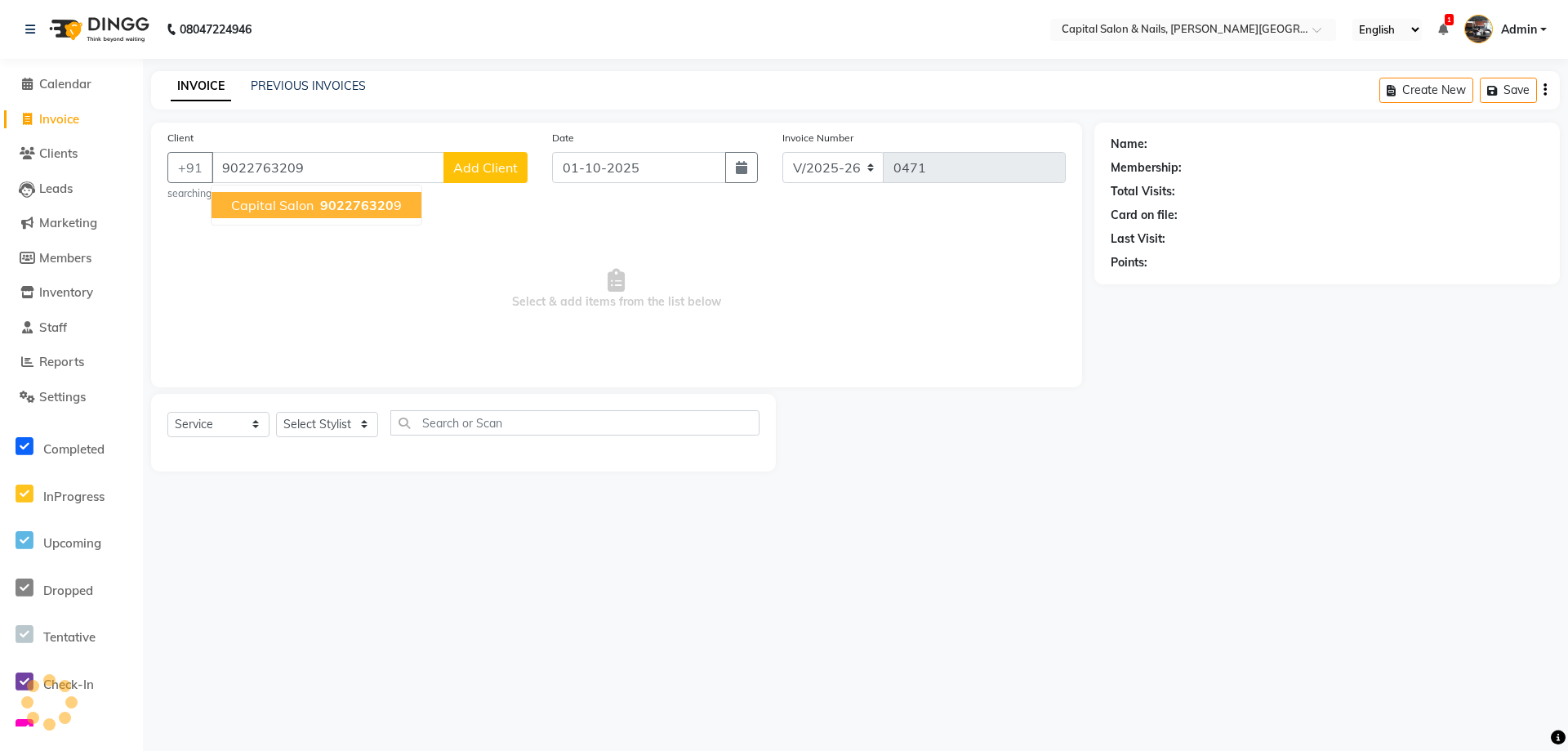
type input "9022763209"
click at [372, 202] on span "902276320" at bounding box center [356, 204] width 73 height 17
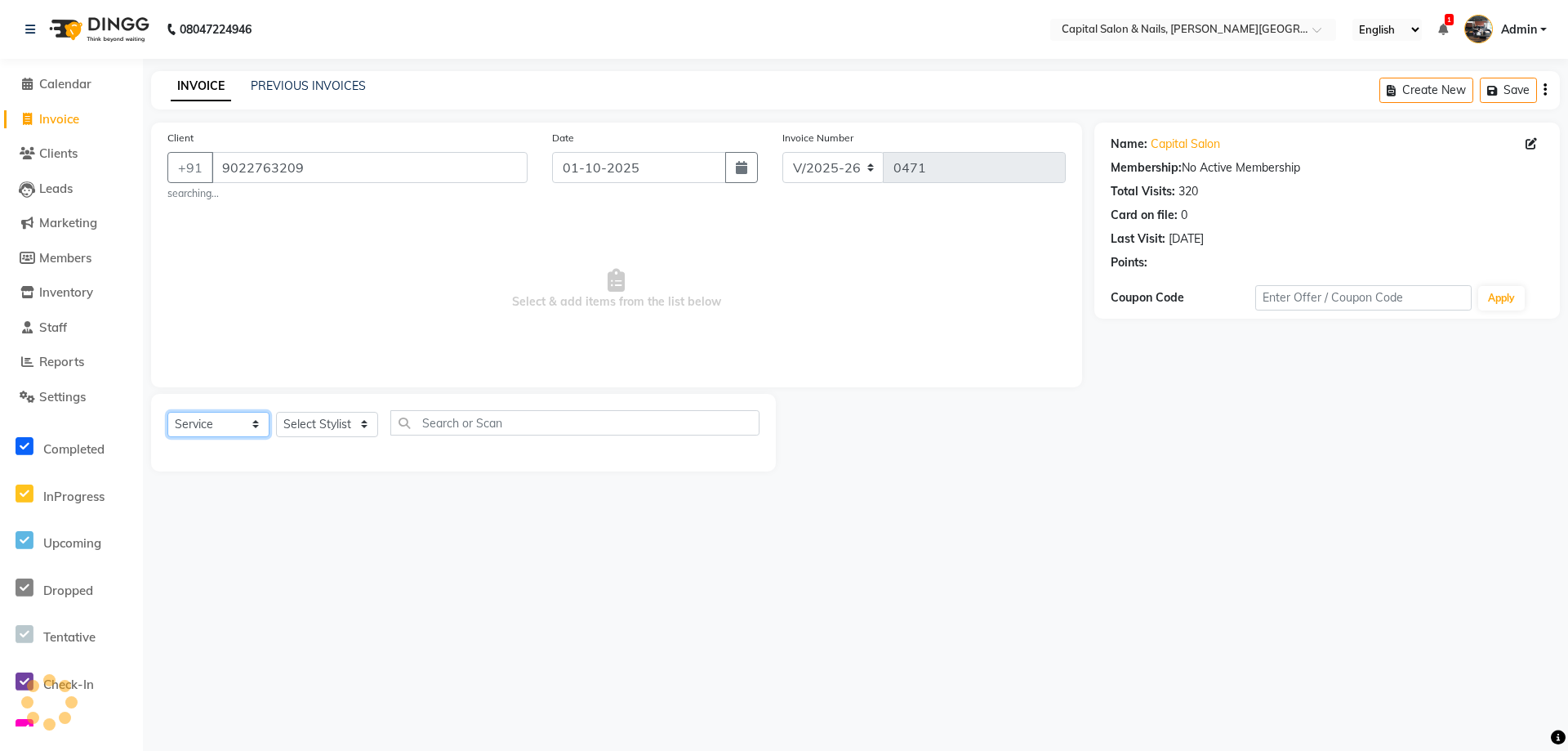
click at [252, 428] on select "Select Service Product Membership Package Voucher Prepaid Gift Card" at bounding box center [219, 424] width 102 height 26
click at [167, 412] on select "Select Service Product Membership Package Voucher Prepaid Gift Card" at bounding box center [219, 424] width 102 height 26
click at [359, 425] on select "Select Stylist Alpana Dakshiya Joshna Raj" at bounding box center [327, 424] width 102 height 26
select select "1463"
click at [276, 412] on select "Select Stylist Alpana Dakshiya Joshna Raj" at bounding box center [327, 424] width 102 height 26
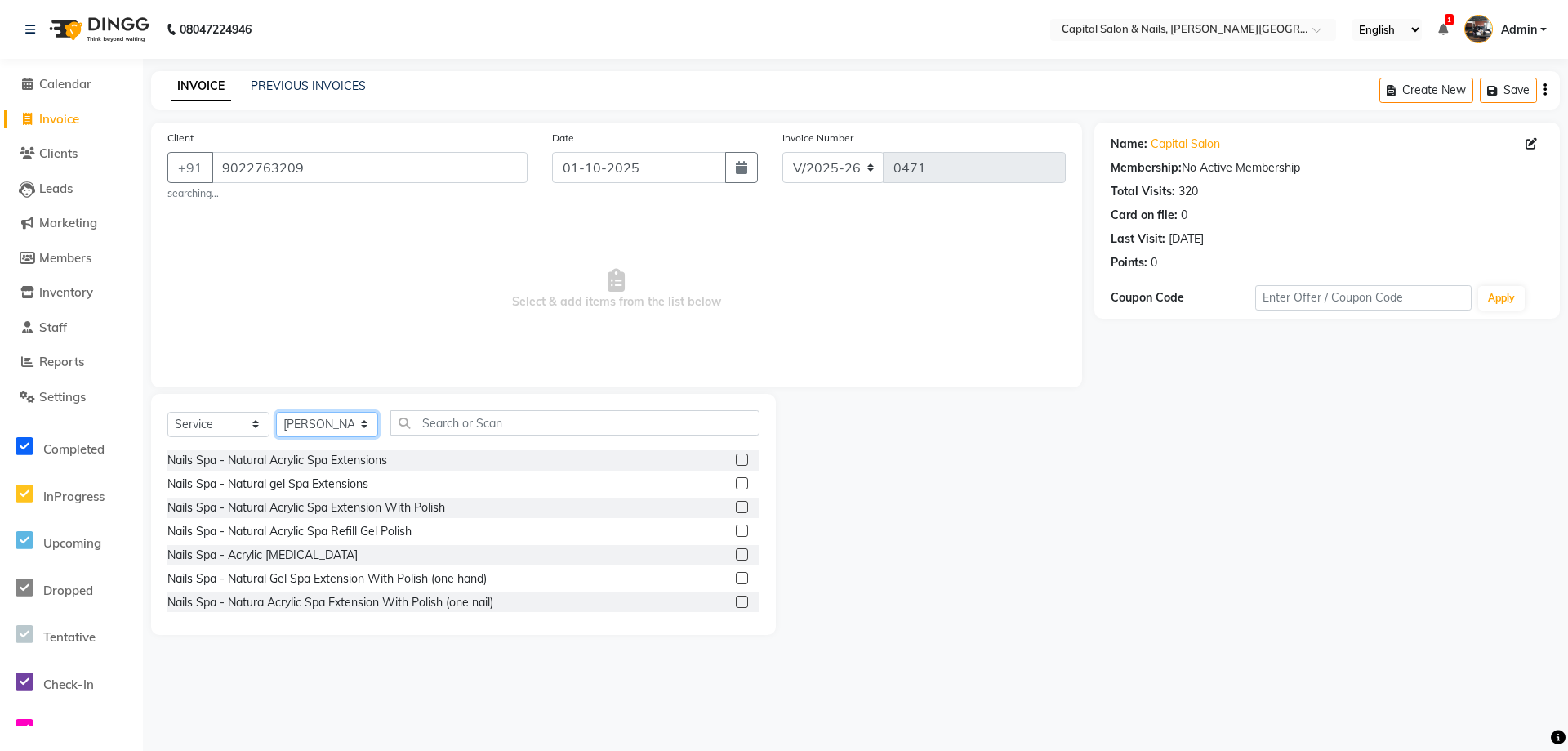
scroll to position [5632, 0]
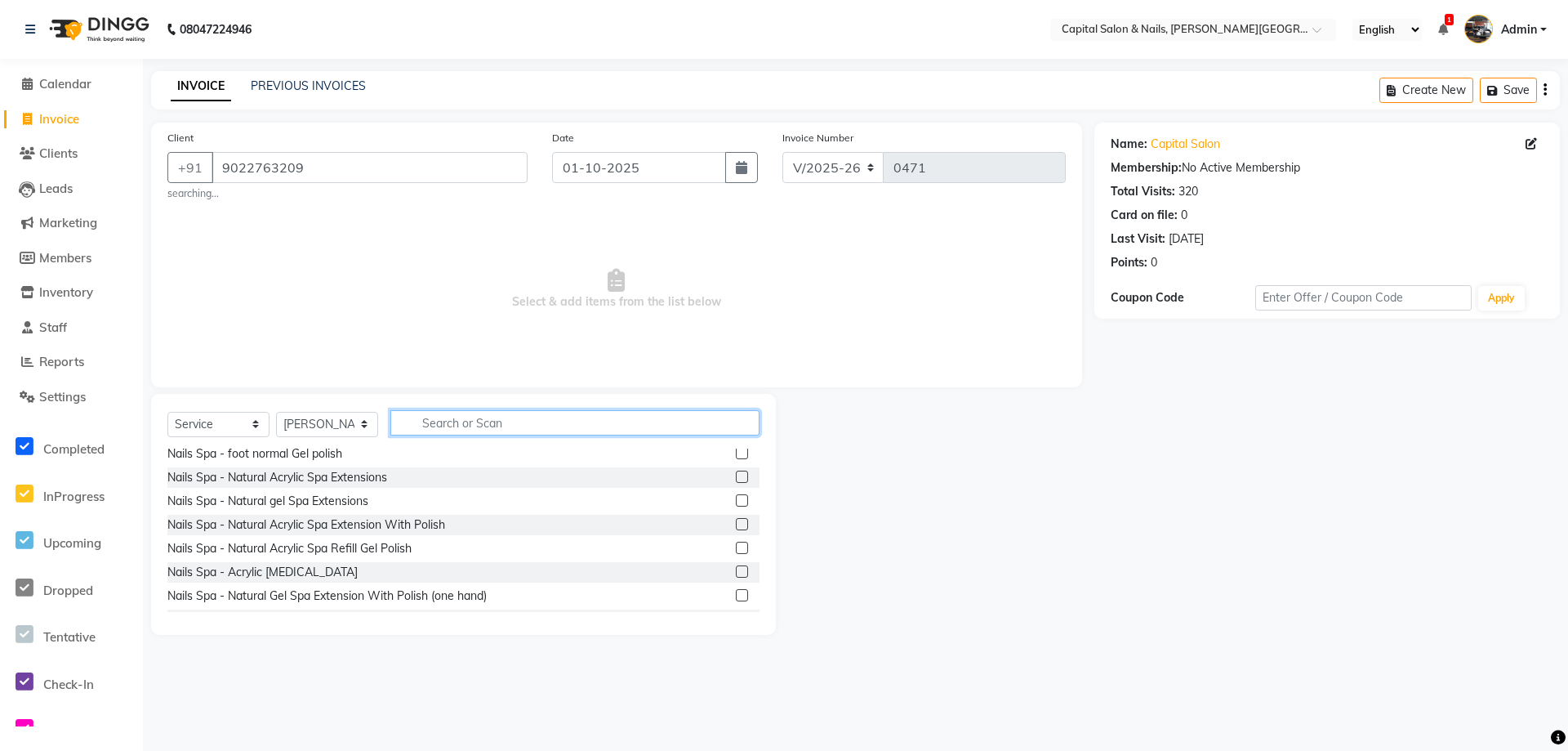
click at [487, 418] on input "text" at bounding box center [575, 422] width 369 height 26
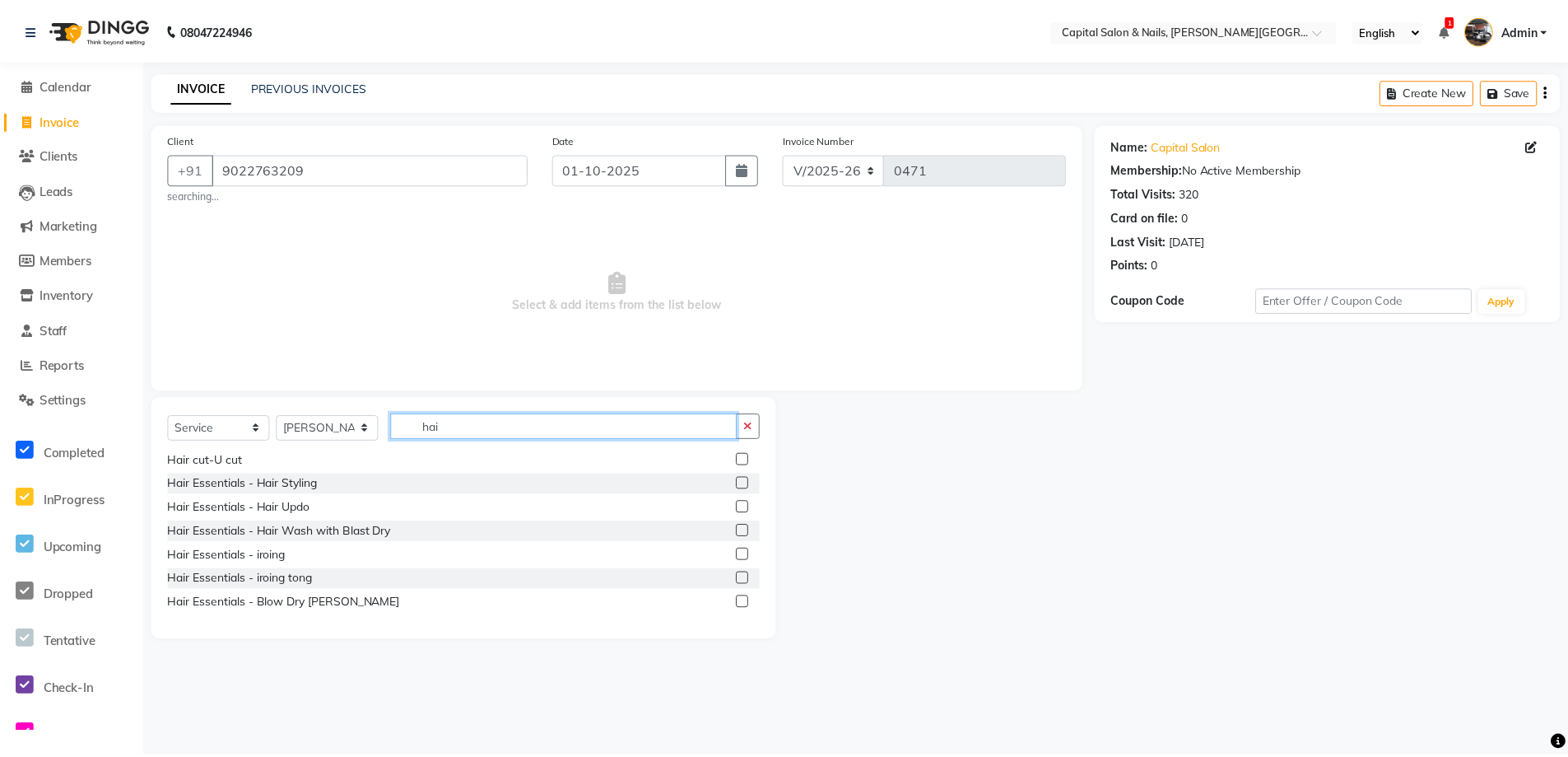
scroll to position [814, 0]
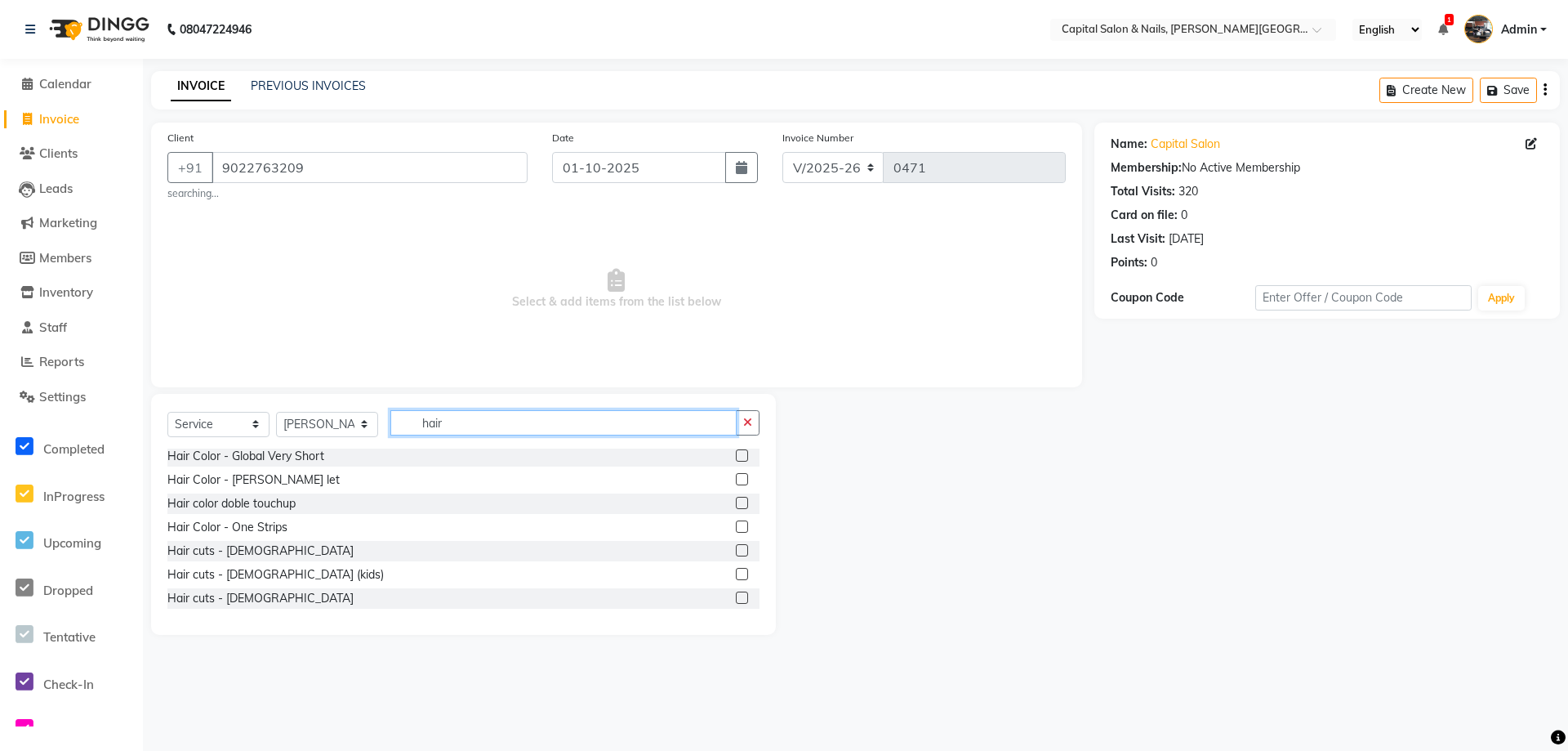
type input "hair"
click at [736, 572] on label at bounding box center [742, 574] width 12 height 12
click at [736, 572] on input "checkbox" at bounding box center [741, 575] width 11 height 11
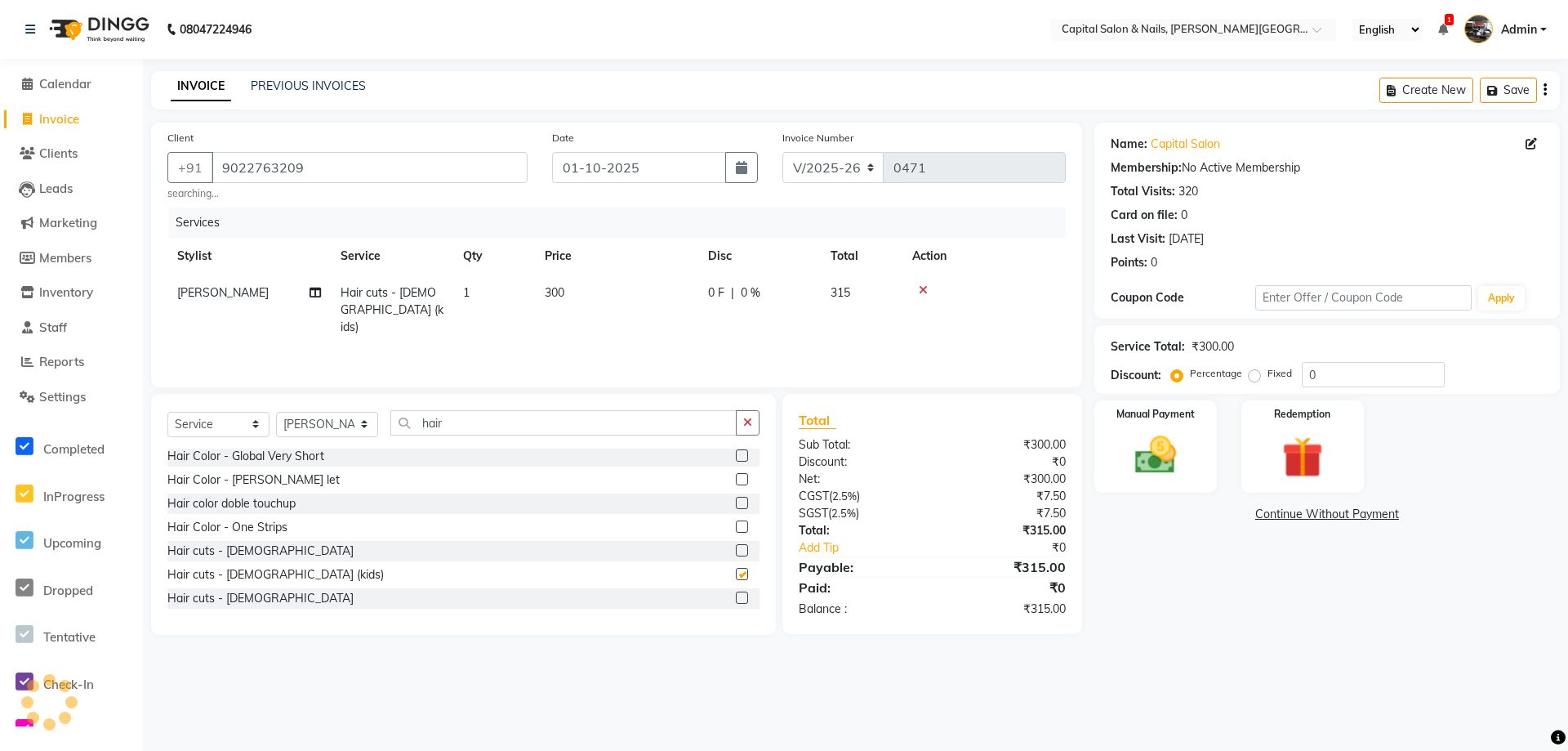
checkbox input "false"
drag, startPoint x: 1327, startPoint y: 372, endPoint x: 1288, endPoint y: 432, distance: 71.6
click at [1324, 379] on input "0" at bounding box center [1373, 374] width 143 height 26
type input "0"
type input "5"
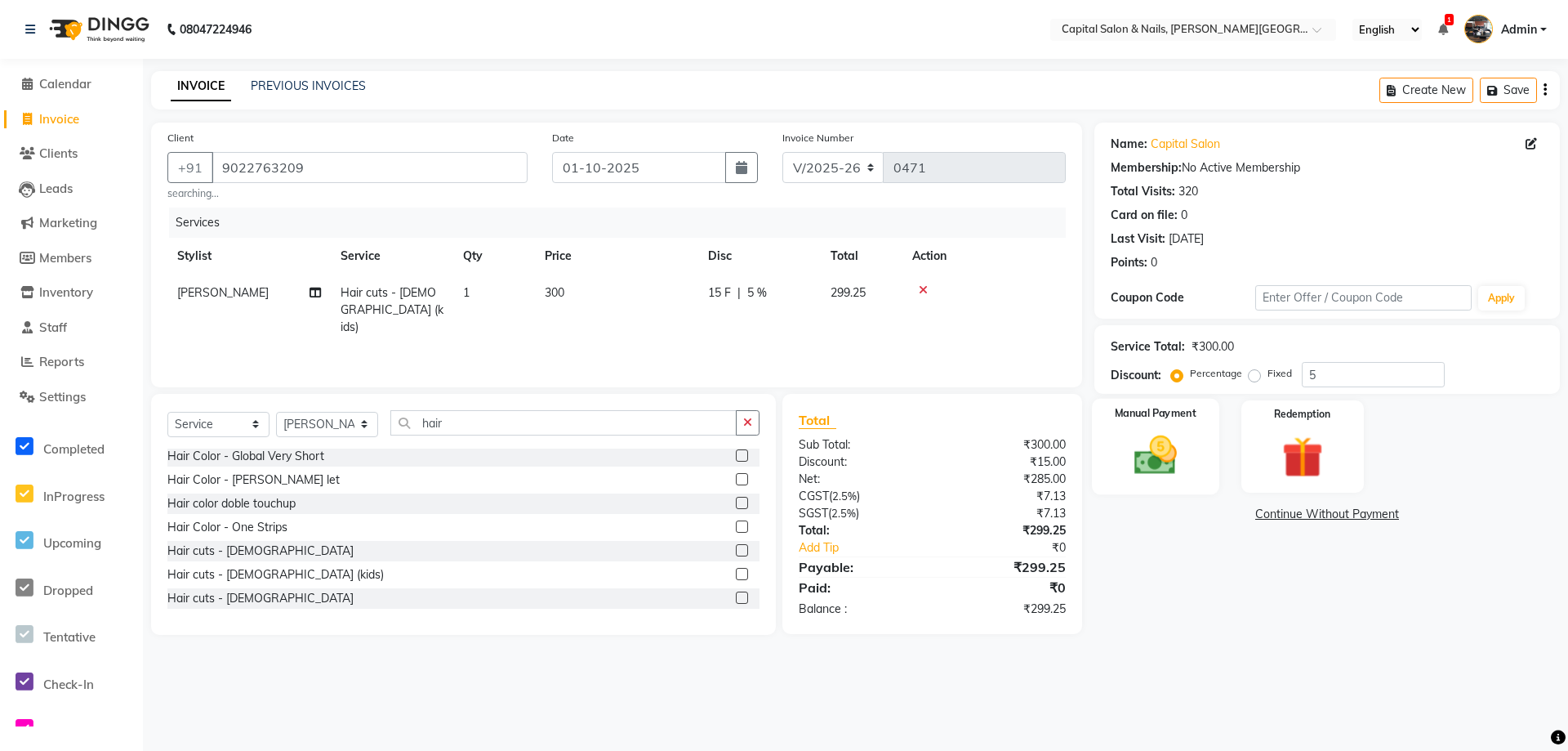
click at [1164, 455] on img at bounding box center [1156, 455] width 71 height 50
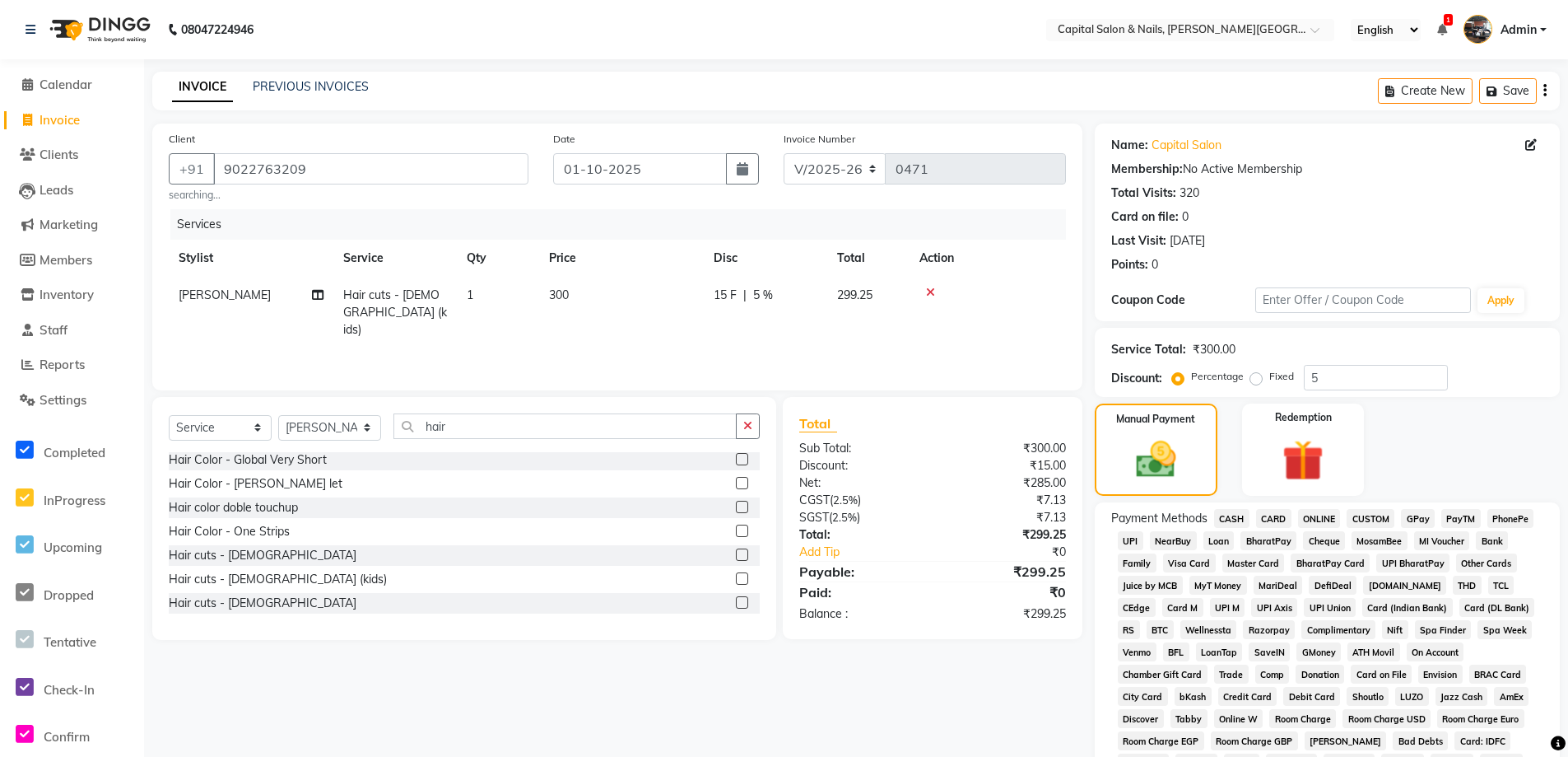
click at [1424, 515] on span "GPay" at bounding box center [1418, 518] width 34 height 19
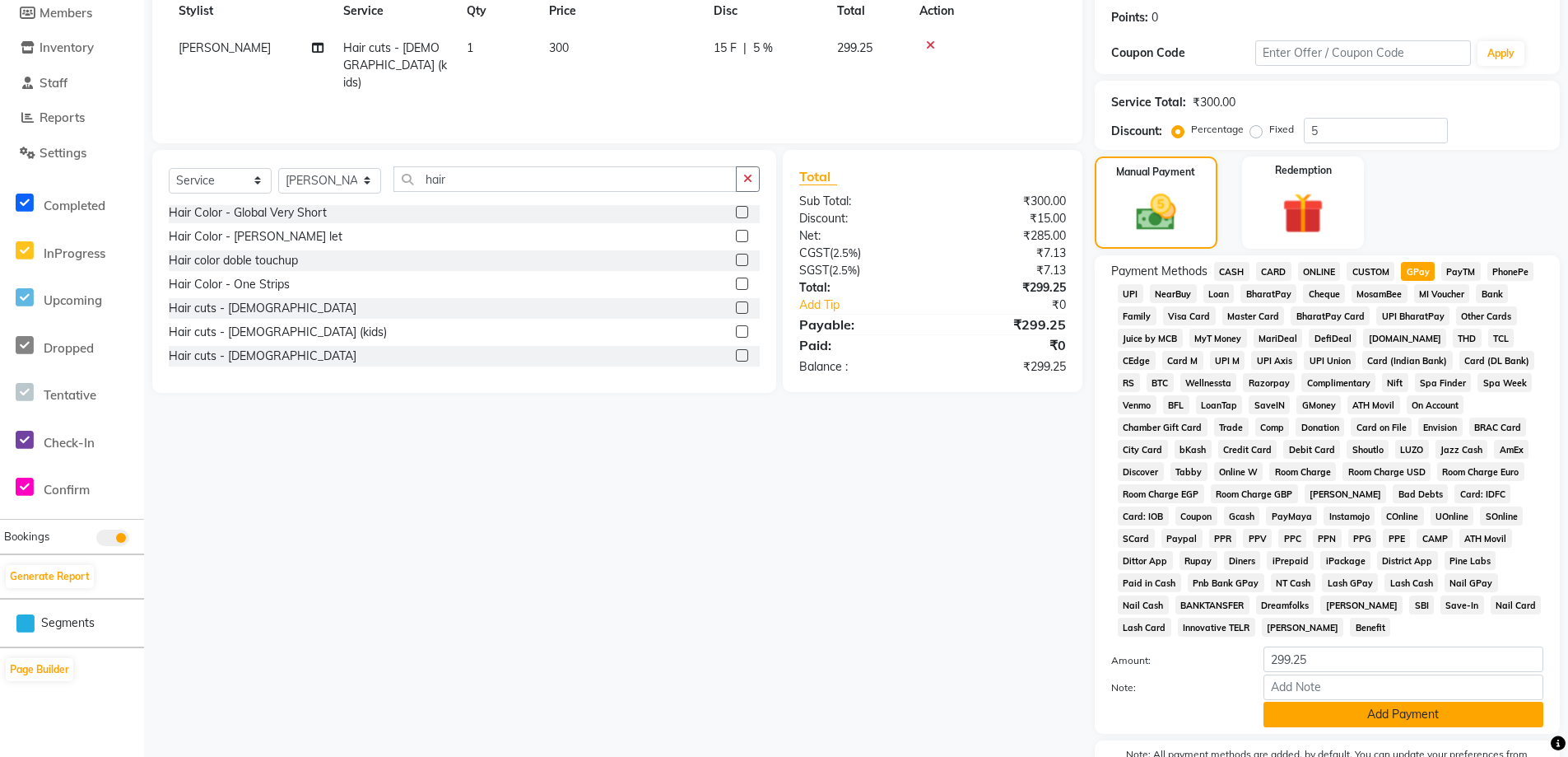
click at [1400, 712] on button "Add Payment" at bounding box center [1403, 713] width 280 height 26
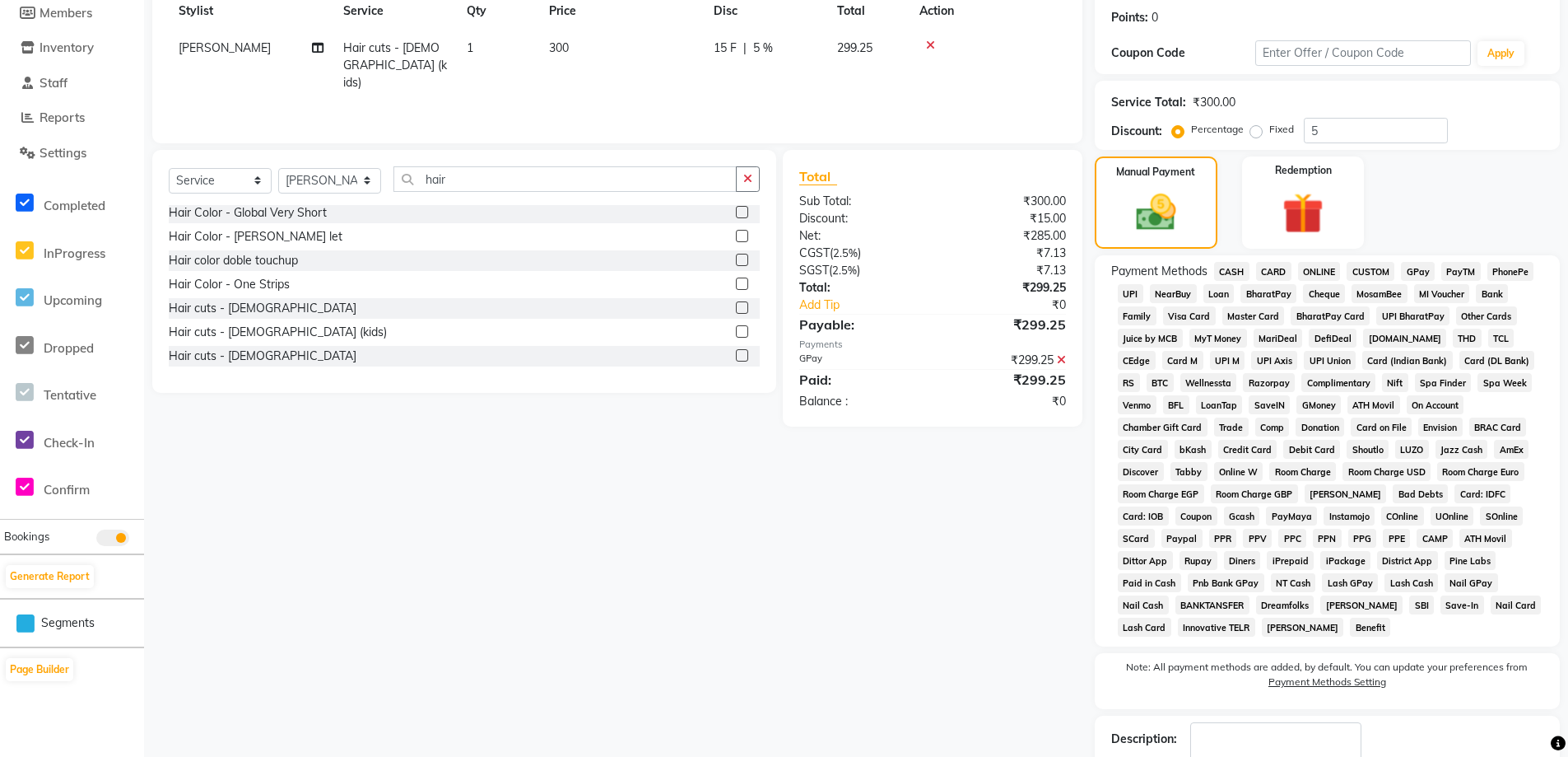
scroll to position [351, 0]
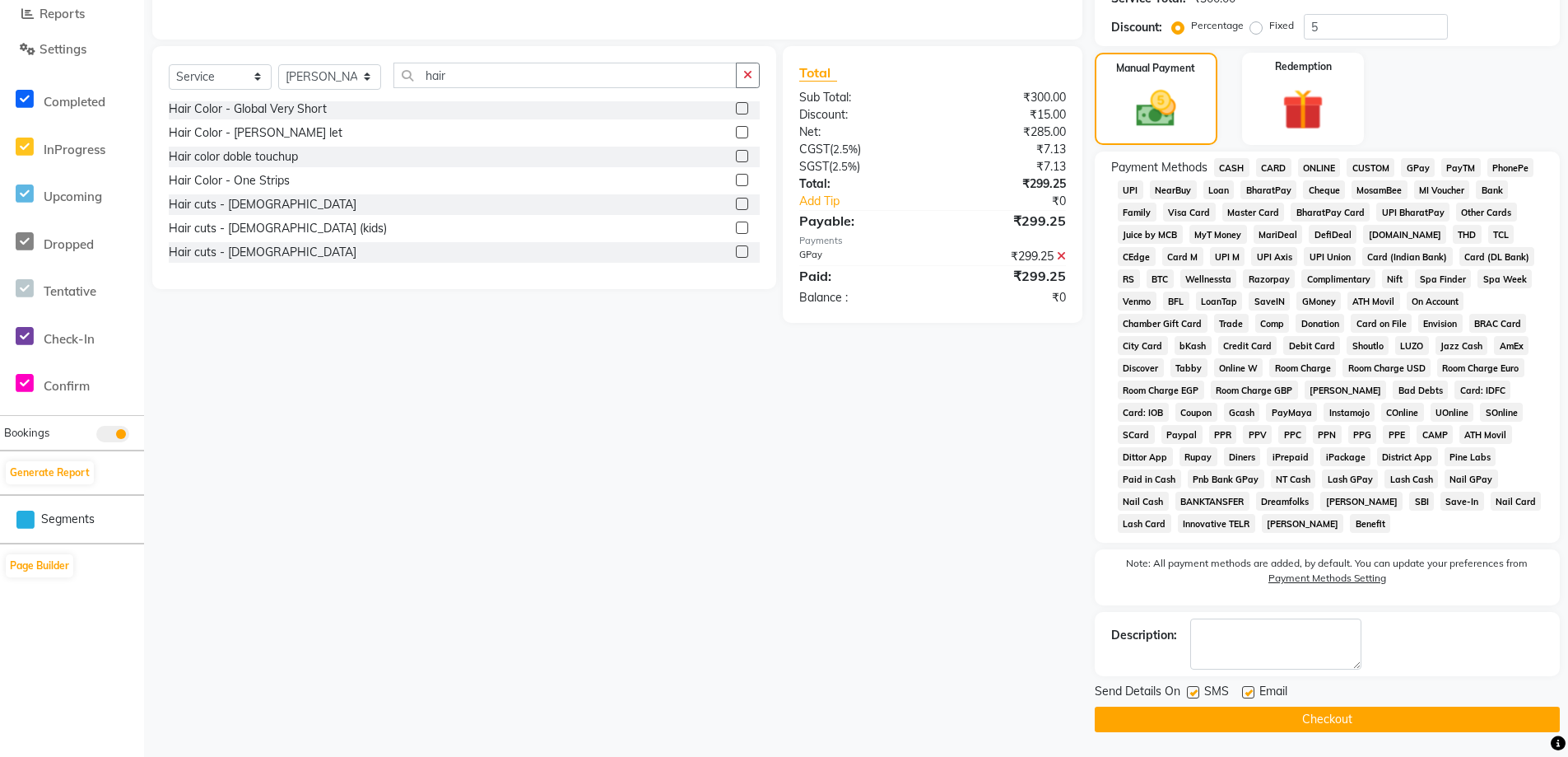
click at [1339, 723] on button "Checkout" at bounding box center [1327, 719] width 466 height 26
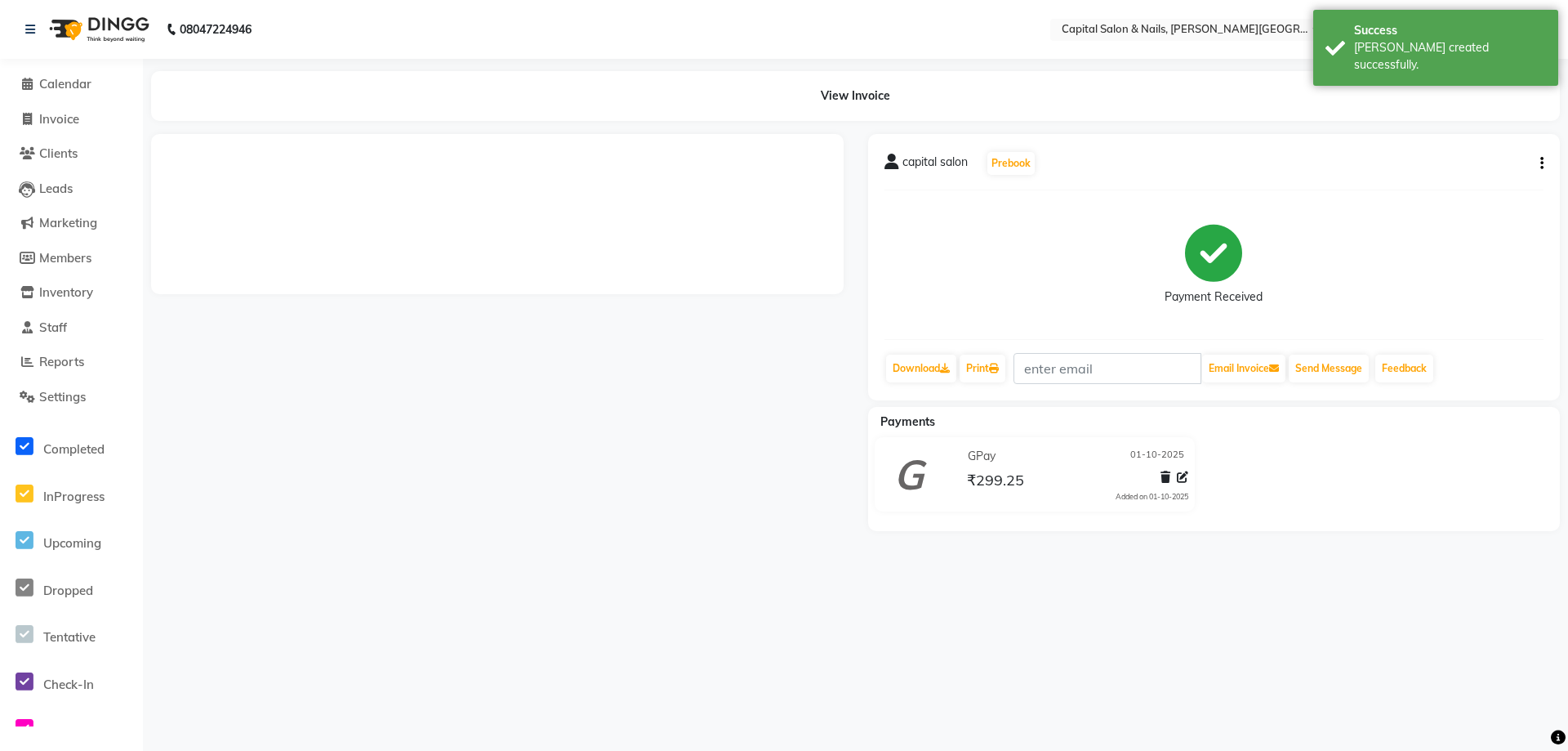
click at [28, 96] on li "Calendar" at bounding box center [71, 85] width 143 height 35
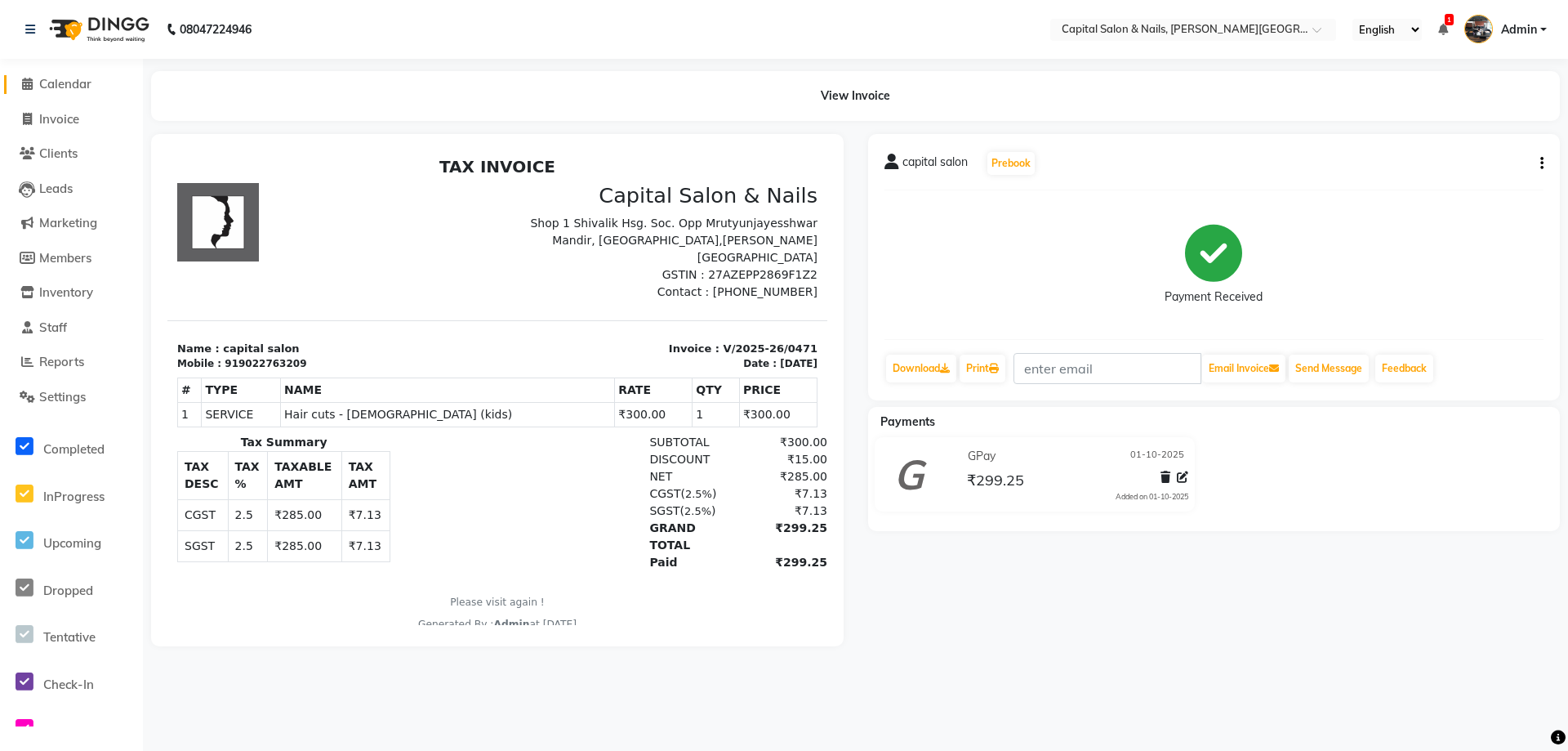
click at [32, 86] on icon at bounding box center [27, 84] width 11 height 12
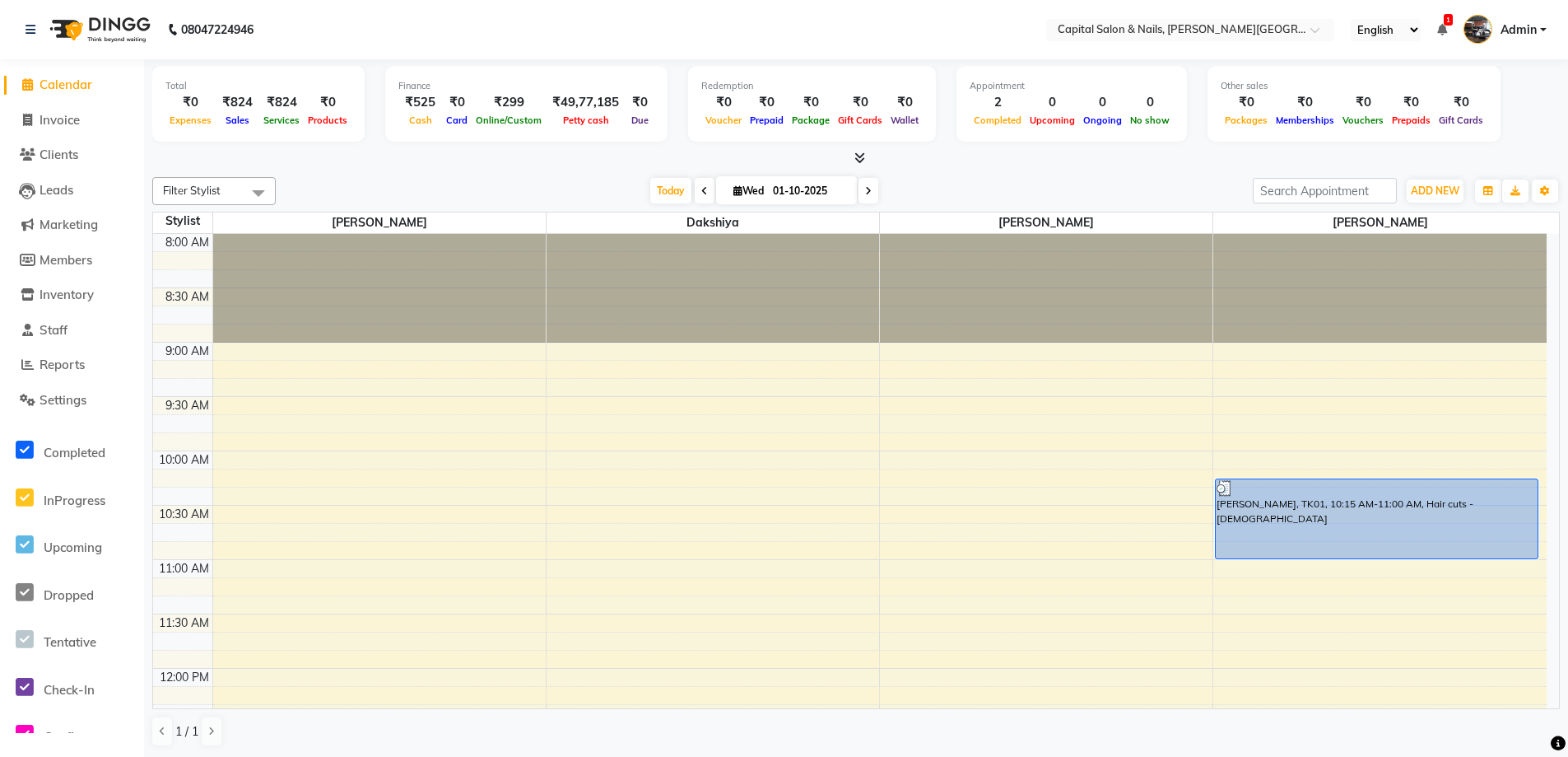
scroll to position [1, 0]
click at [26, 88] on icon at bounding box center [28, 84] width 11 height 12
click at [34, 32] on icon at bounding box center [30, 28] width 10 height 12
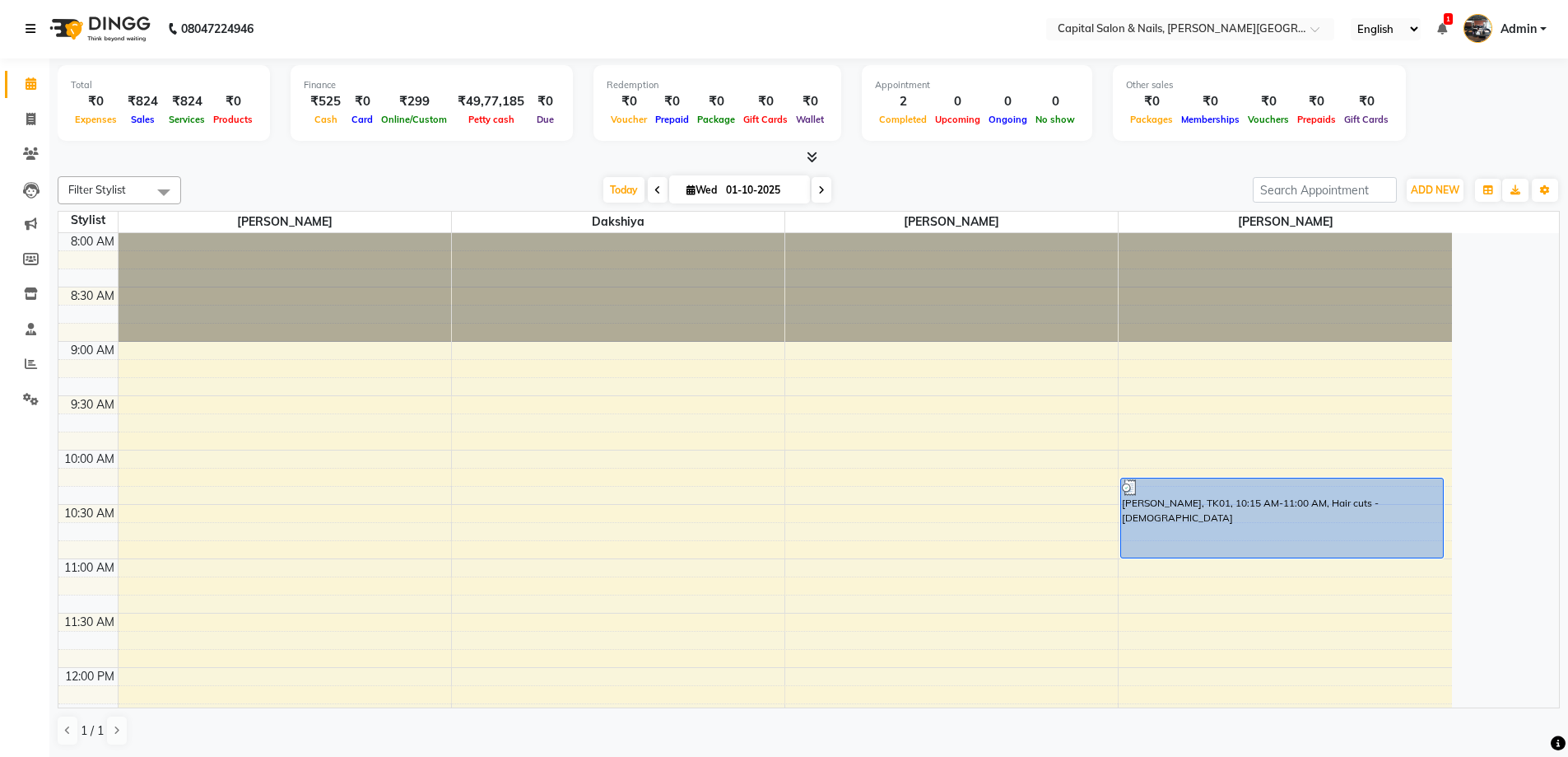
scroll to position [0, 0]
